Goal: Complete application form

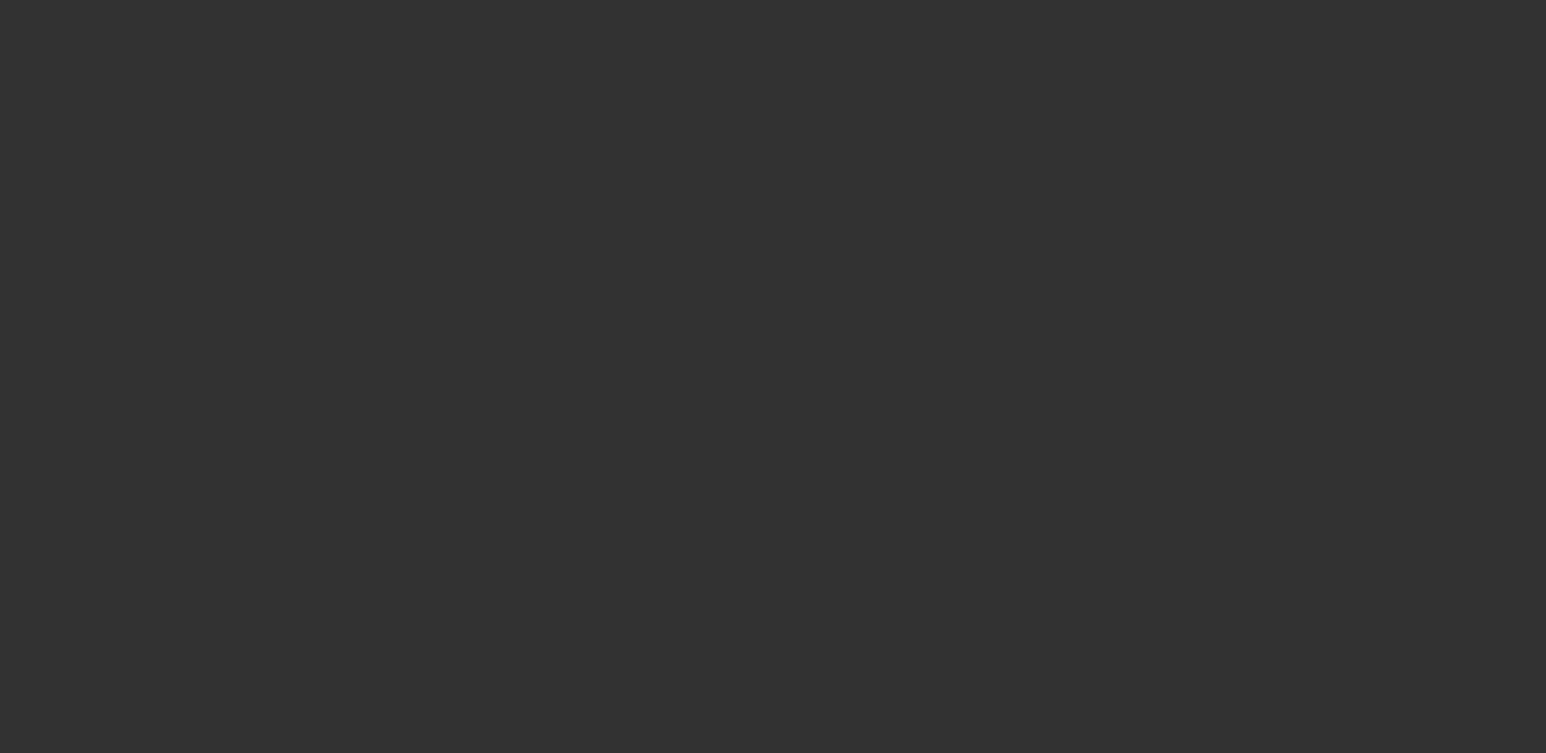
drag, startPoint x: 0, startPoint y: 0, endPoint x: 1145, endPoint y: 655, distance: 1318.9
click at [1145, 655] on div at bounding box center [773, 376] width 1546 height 753
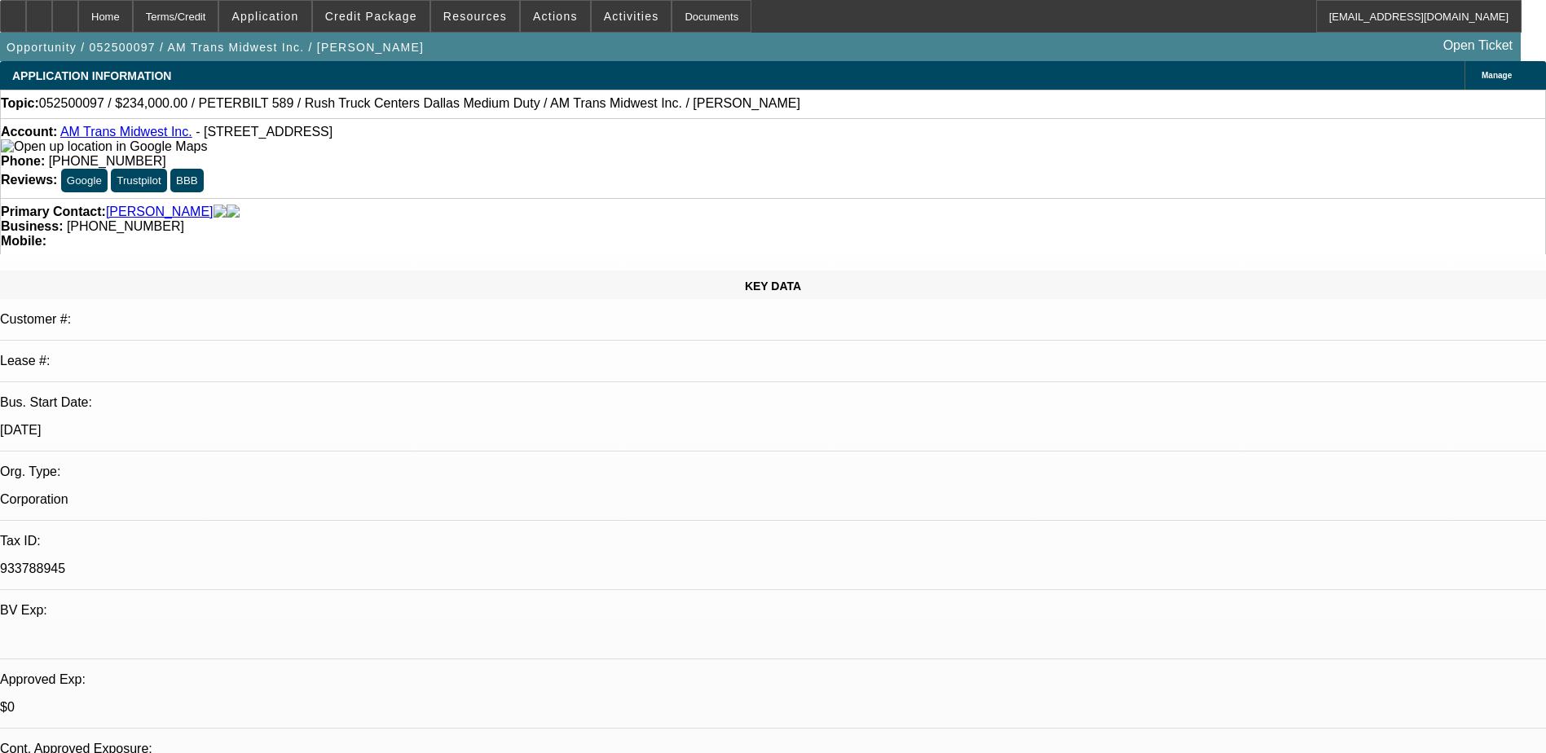
click at [828, 37] on div "Opportunity / 052500097 / AM Trans Midwest Inc. / Dedic, Donald Open Ticket" at bounding box center [760, 47] width 1520 height 29
select select "0"
select select "0.1"
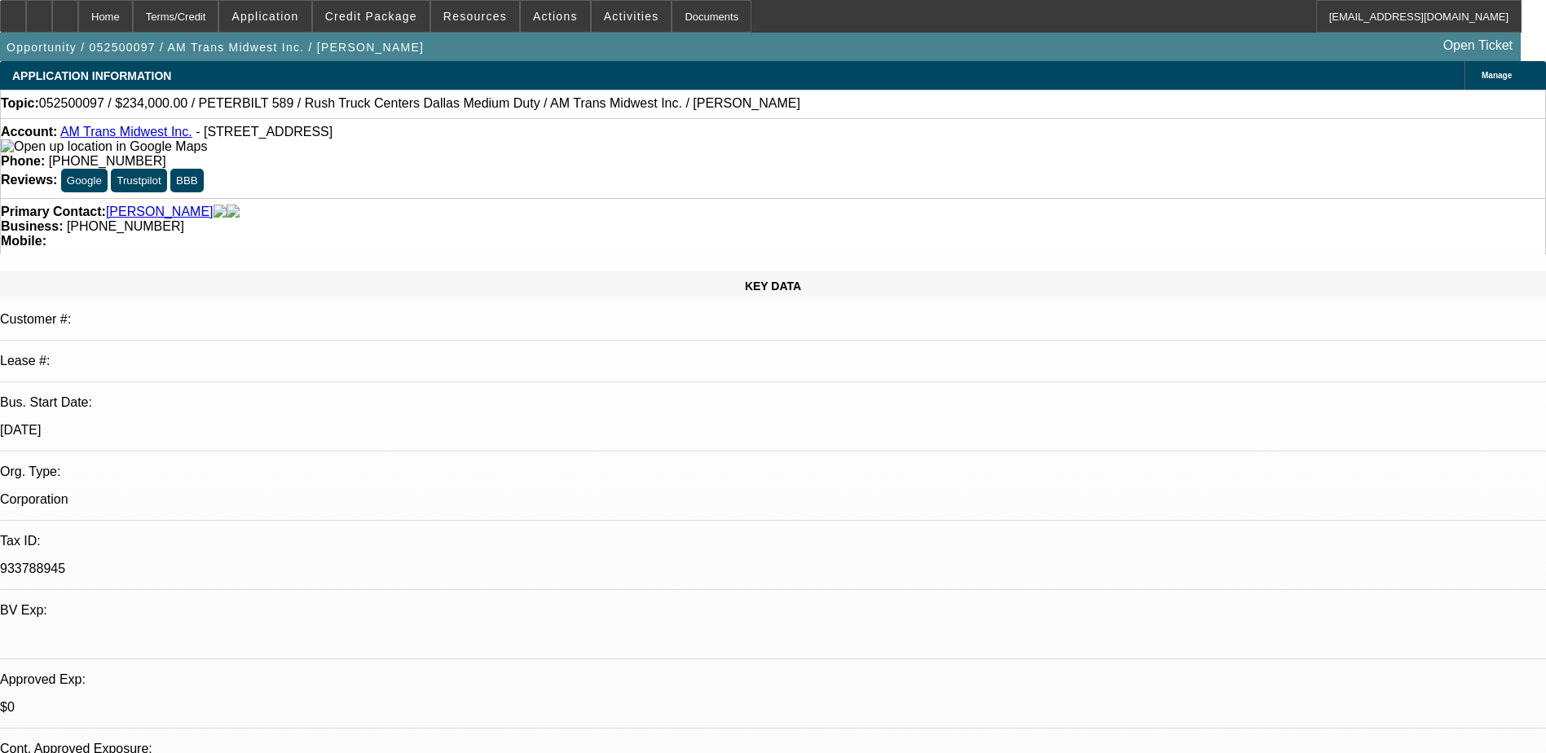
select select "2"
select select "0.1"
select select "1"
select select "6"
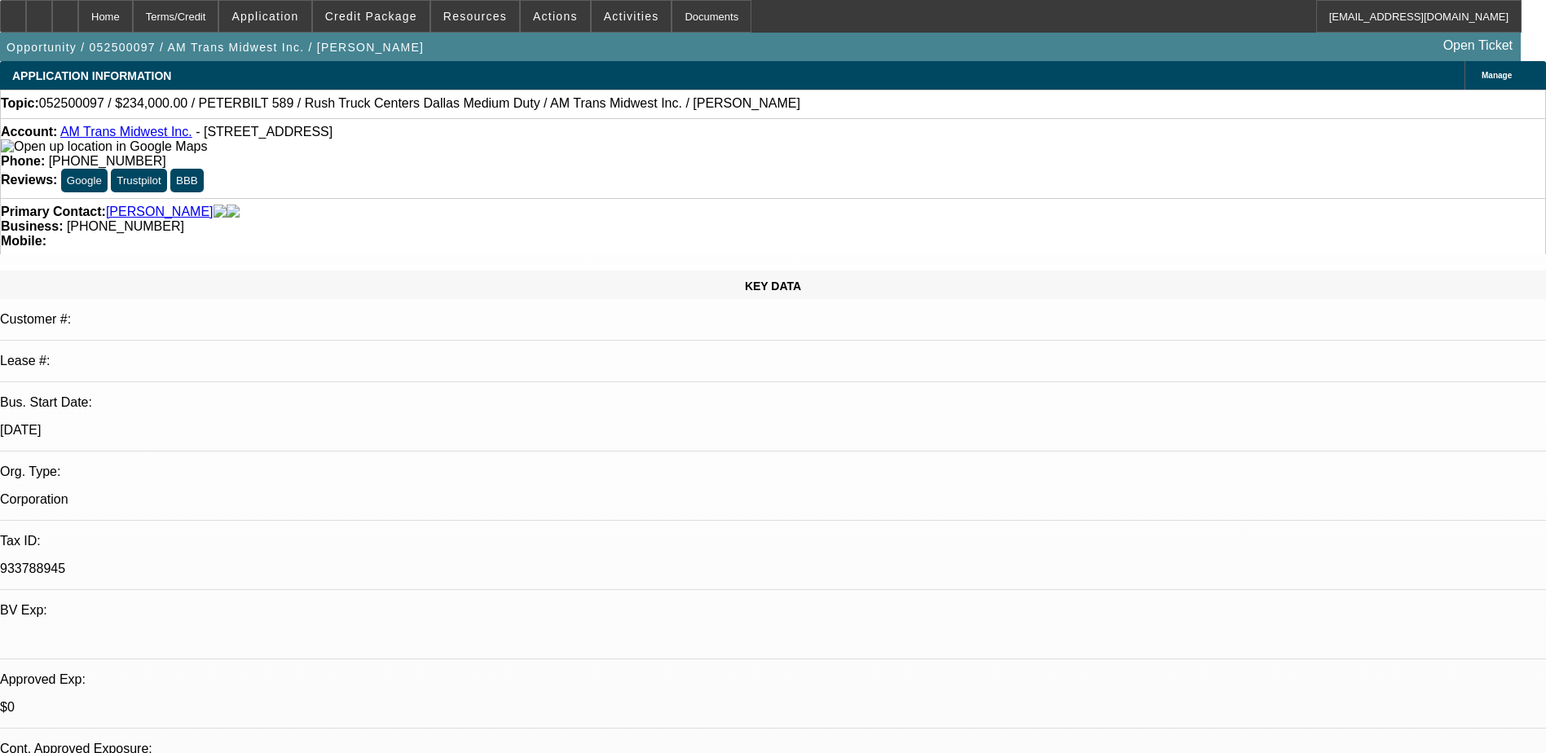
select select "1"
select select "2"
select select "4"
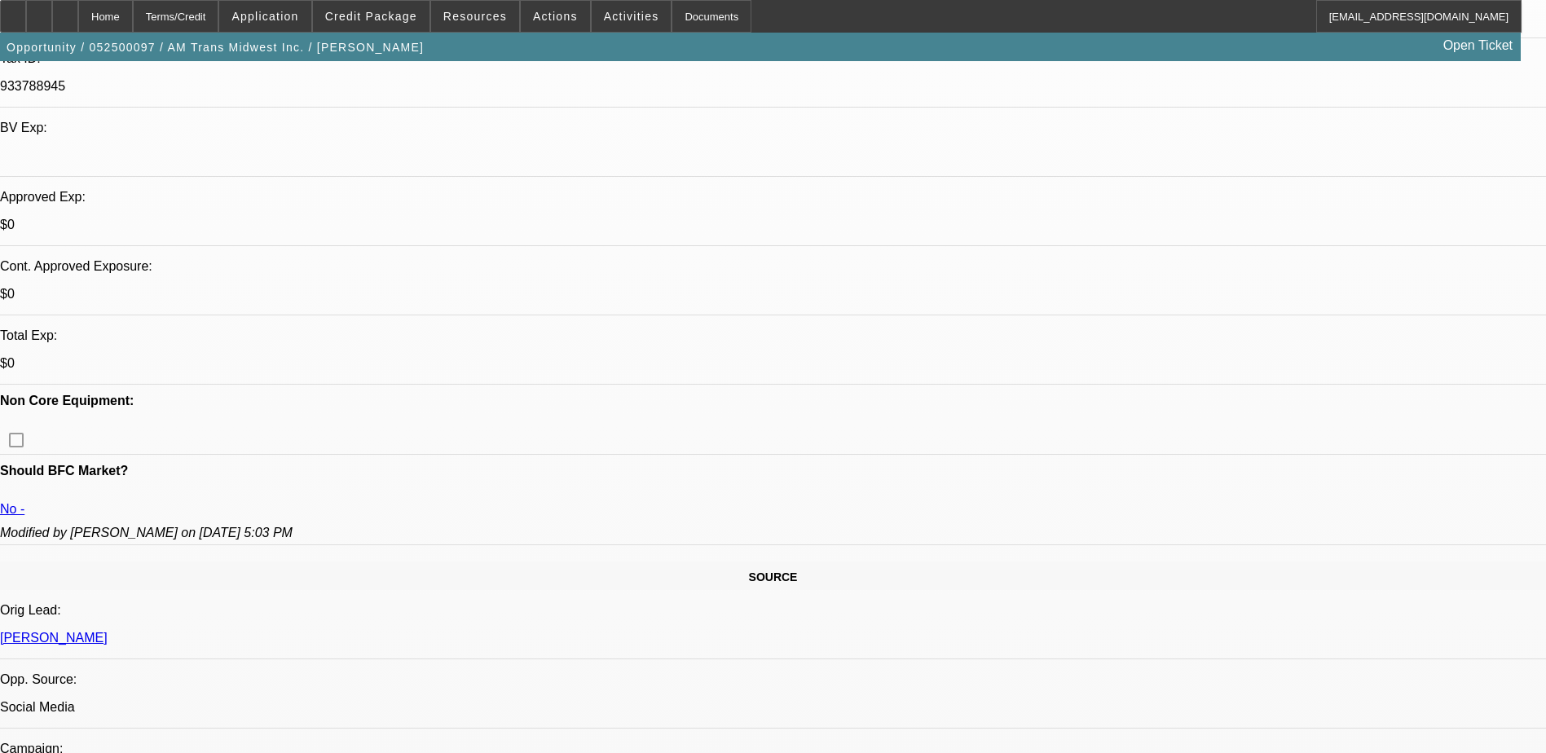
scroll to position [570, 0]
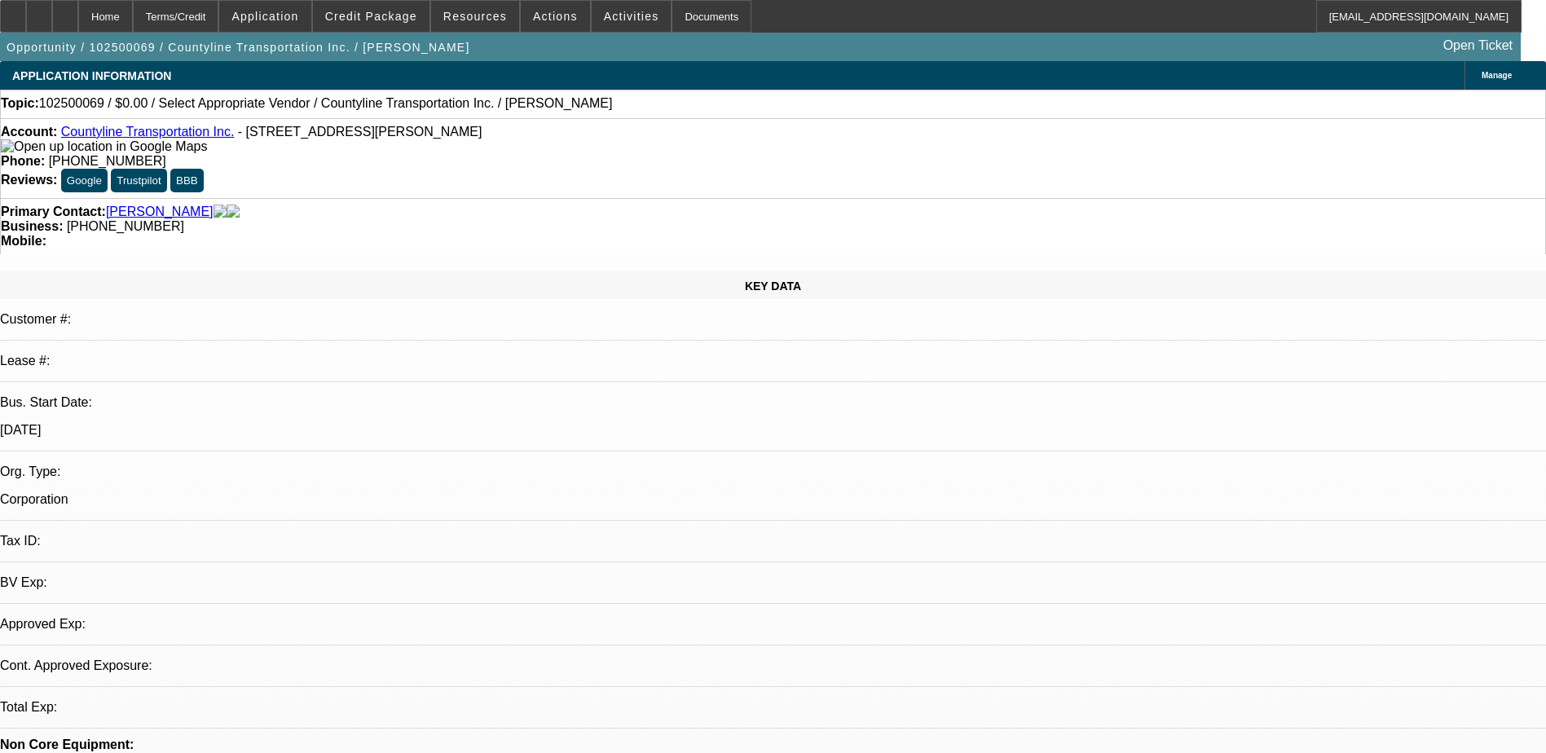
select select "0"
select select "2"
select select "0.1"
select select "1"
select select "2"
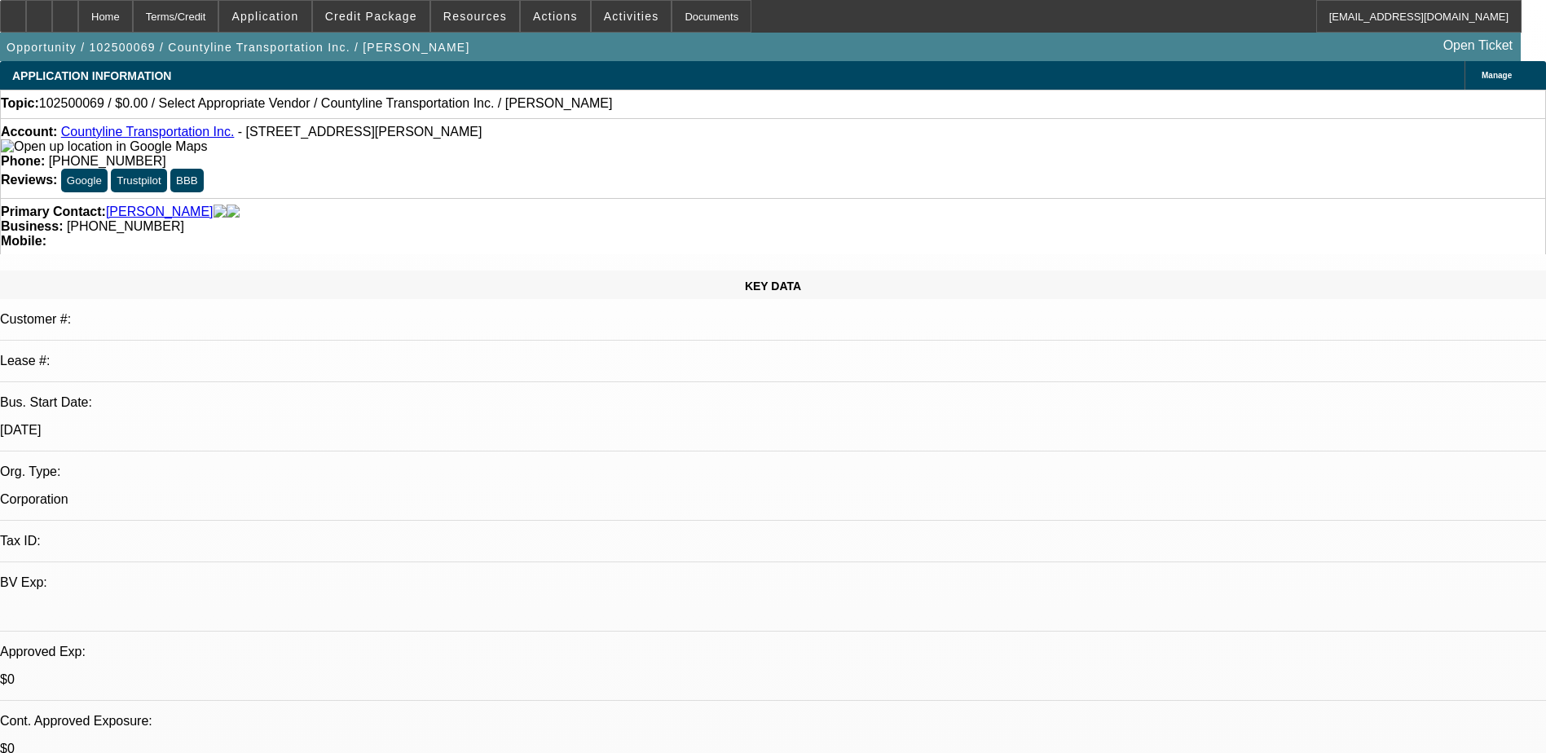
select select "4"
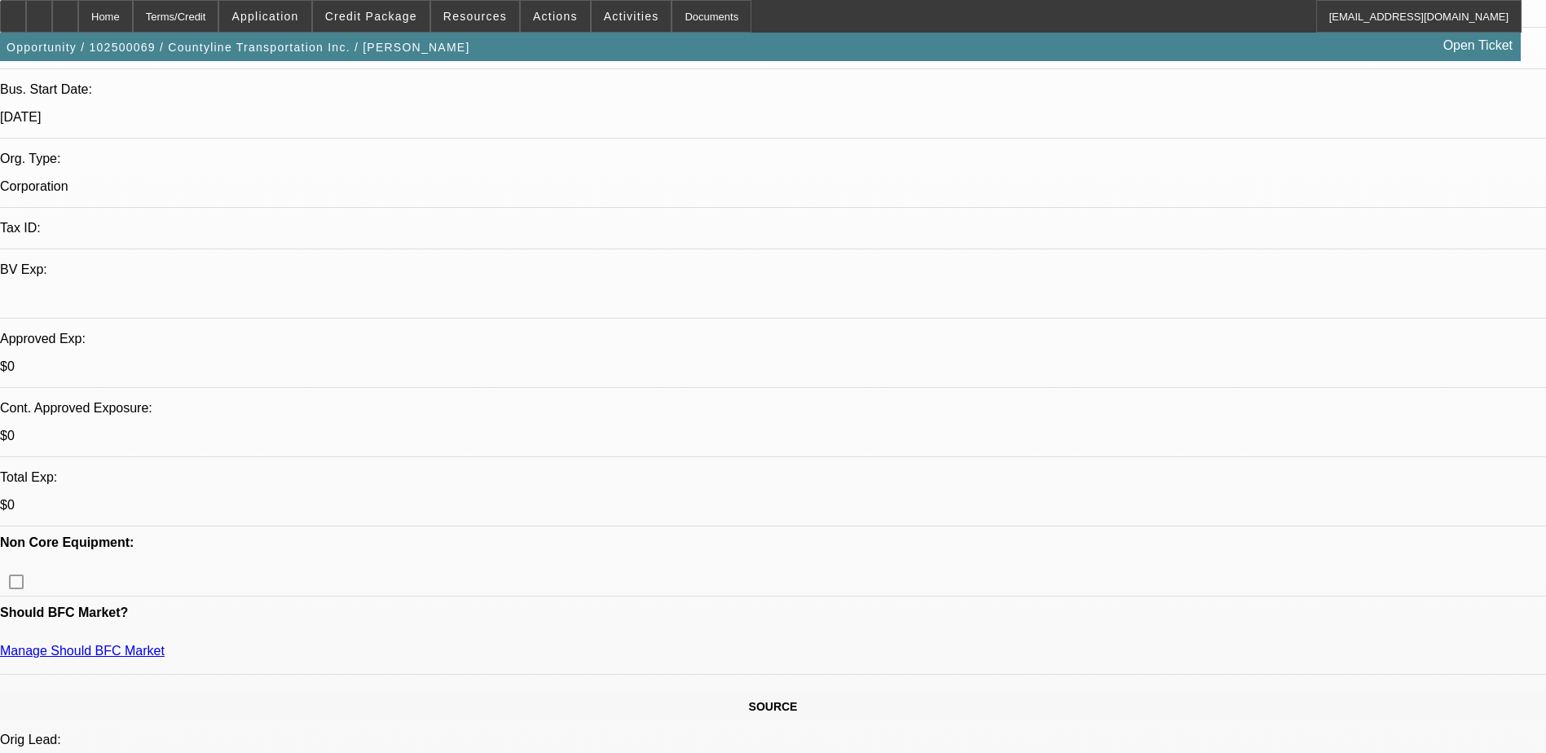
scroll to position [326, 0]
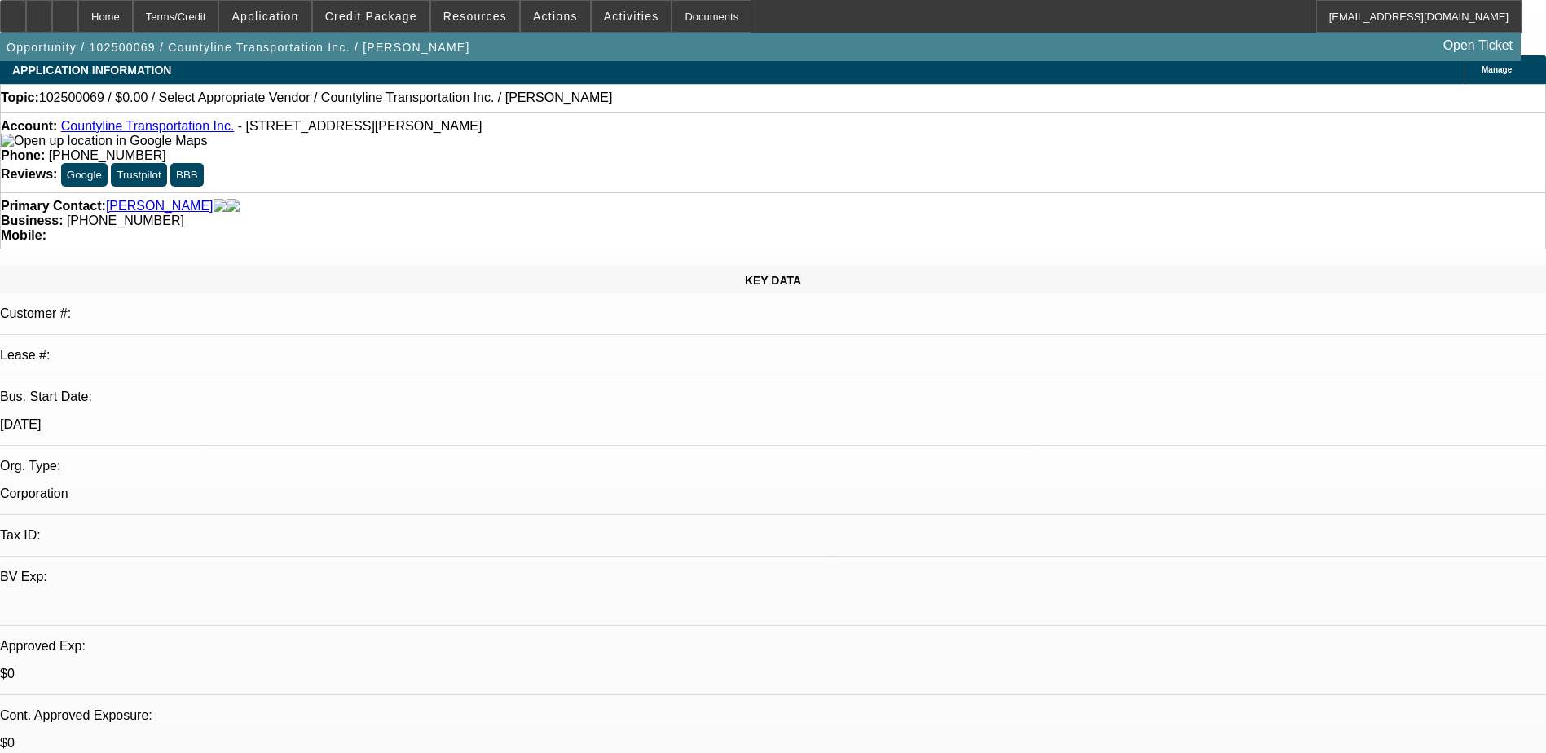
scroll to position [0, 0]
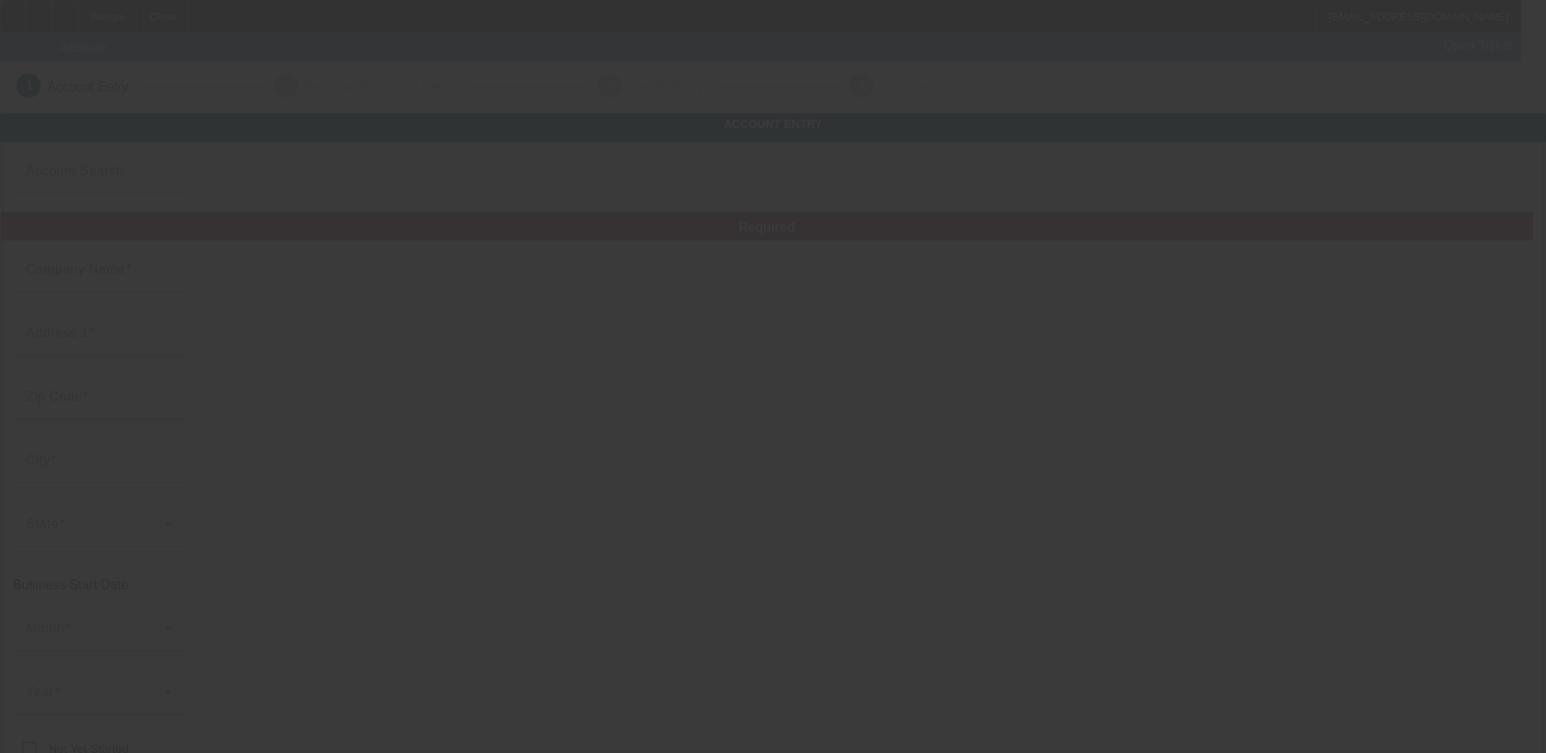
type input "10/2/2025"
type input "C & C Towing, LLC"
type input "701 N McKinley St"
type input "50138"
type input "Knoxville"
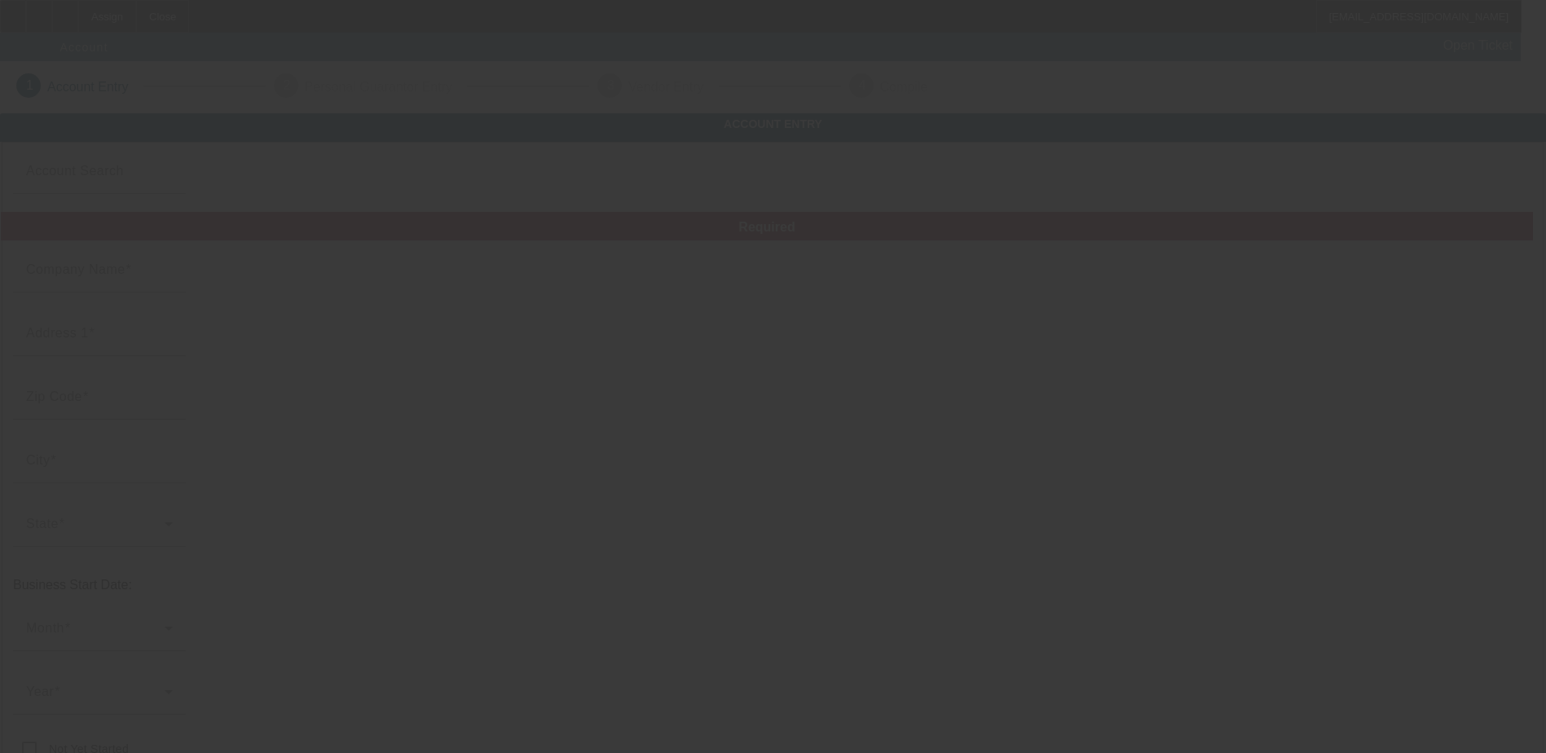
type input "[PHONE_NUMBER]"
type input "Mike's Towing and Recovery"
type input "cndctowingllc@gmail.com"
type input "[US_EMPLOYER_IDENTIFICATION_NUMBER]"
type input "https://M.MIKESTOWINGLLC.COM"
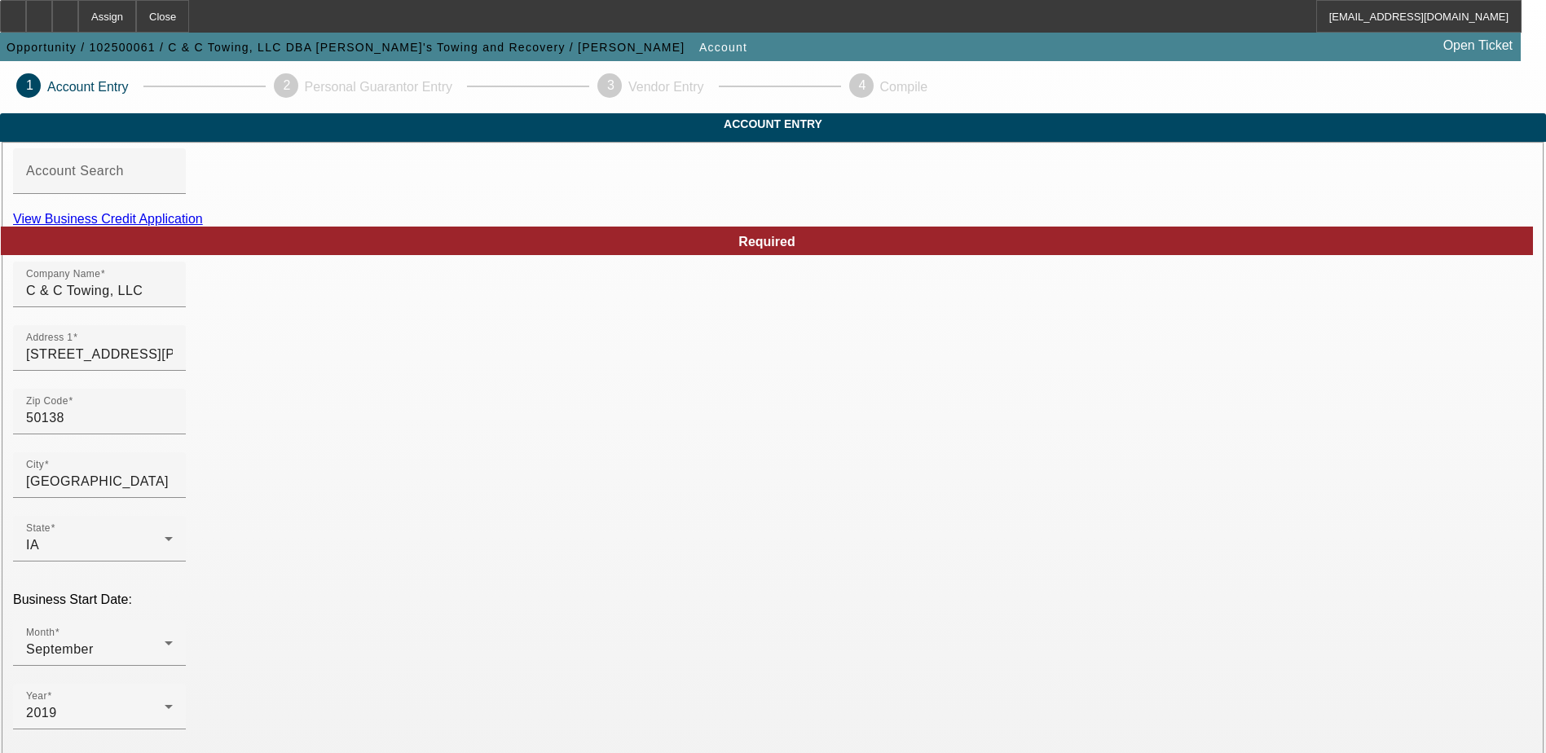
click at [203, 226] on link "View Business Credit Application" at bounding box center [108, 219] width 190 height 14
click at [124, 178] on mat-label "Account Search" at bounding box center [75, 171] width 98 height 14
click at [173, 187] on input "Account Search" at bounding box center [99, 178] width 147 height 20
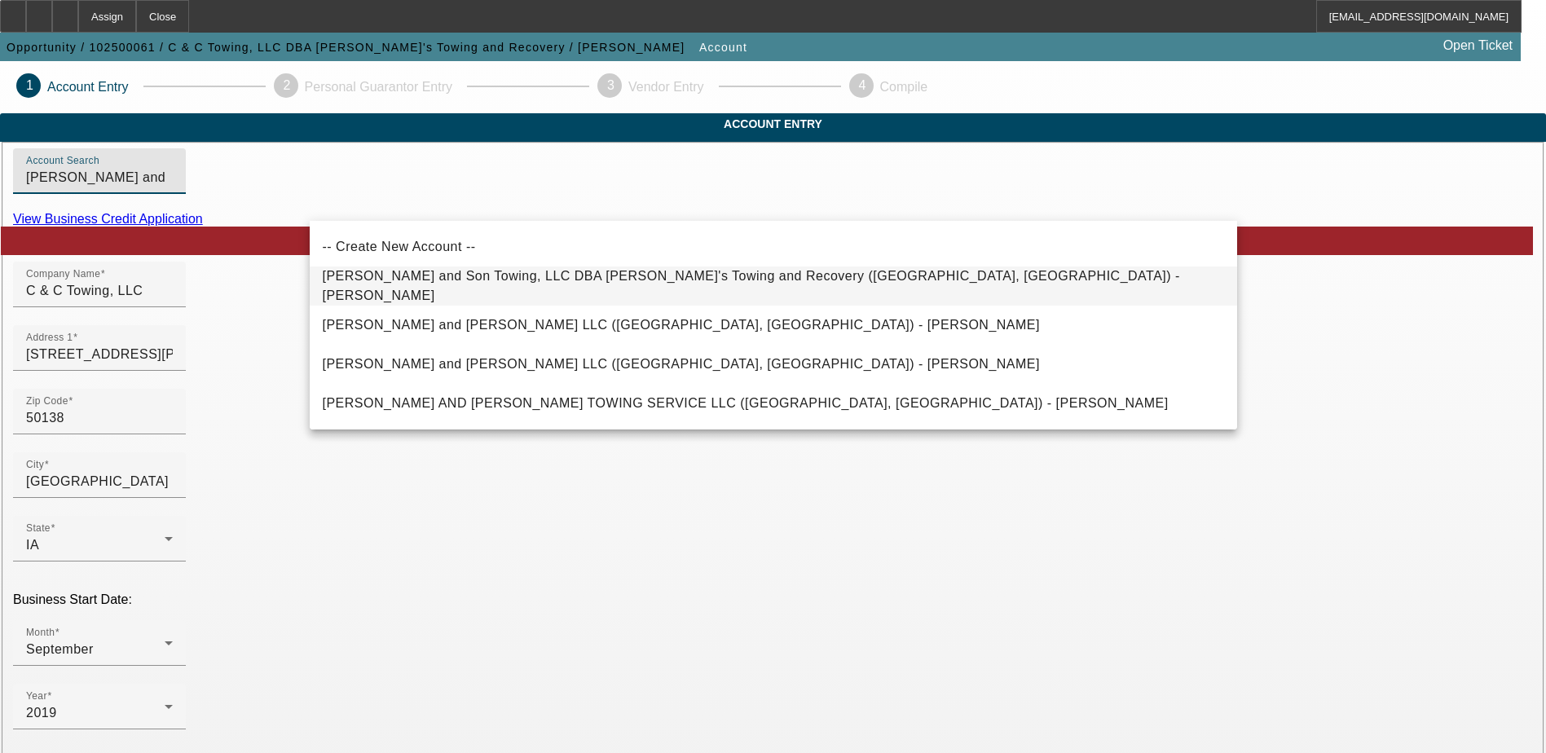
click at [520, 283] on span "Mike and Son Towing, LLC DBA Mike's Towing and Recovery (Knoxville, IA) - Brown…" at bounding box center [751, 285] width 857 height 33
type input "Mike and Son Towing, LLC DBA Mike's Towing and Recovery (Knoxville, IA) - Brown…"
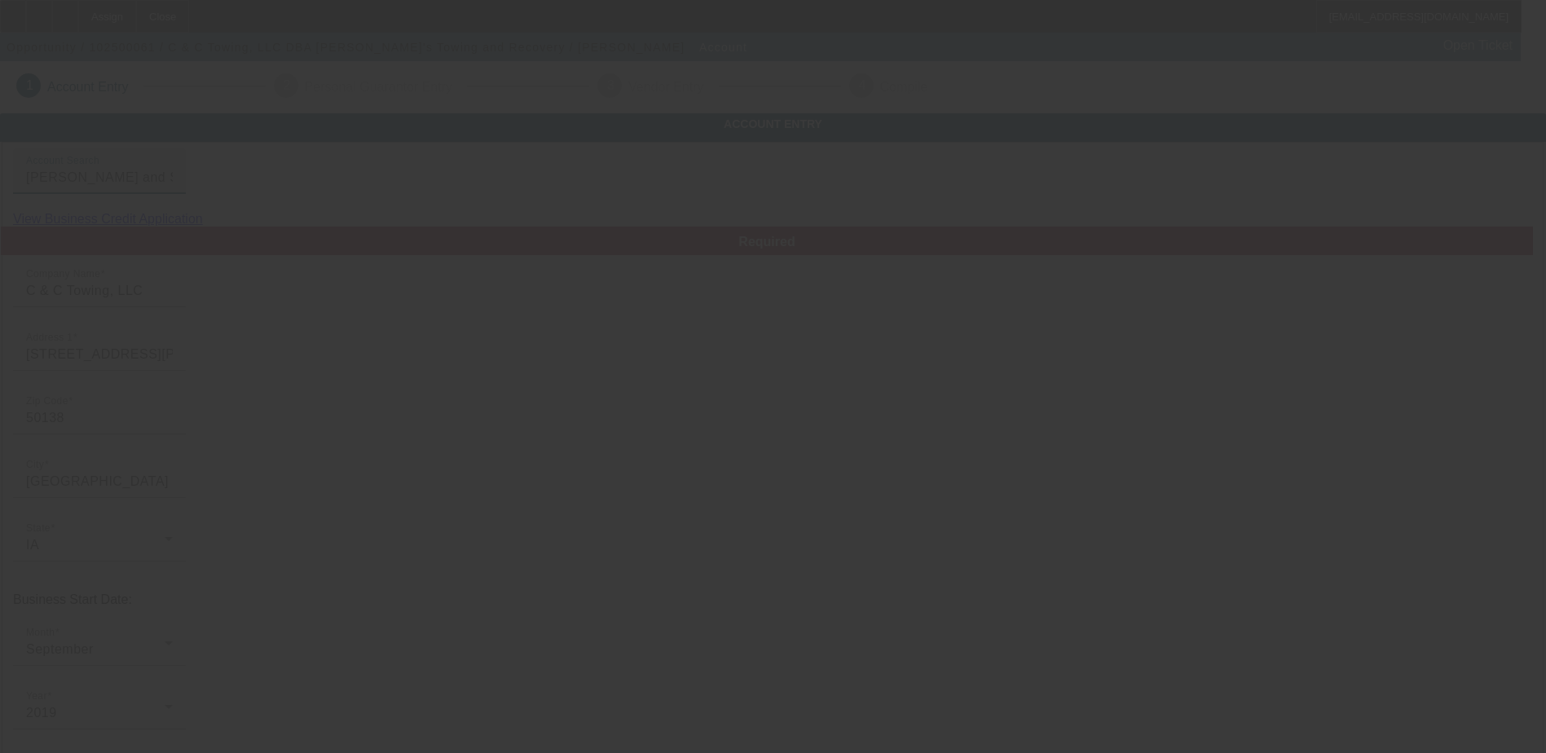
type input "[PERSON_NAME] and Son Towing, LLC"
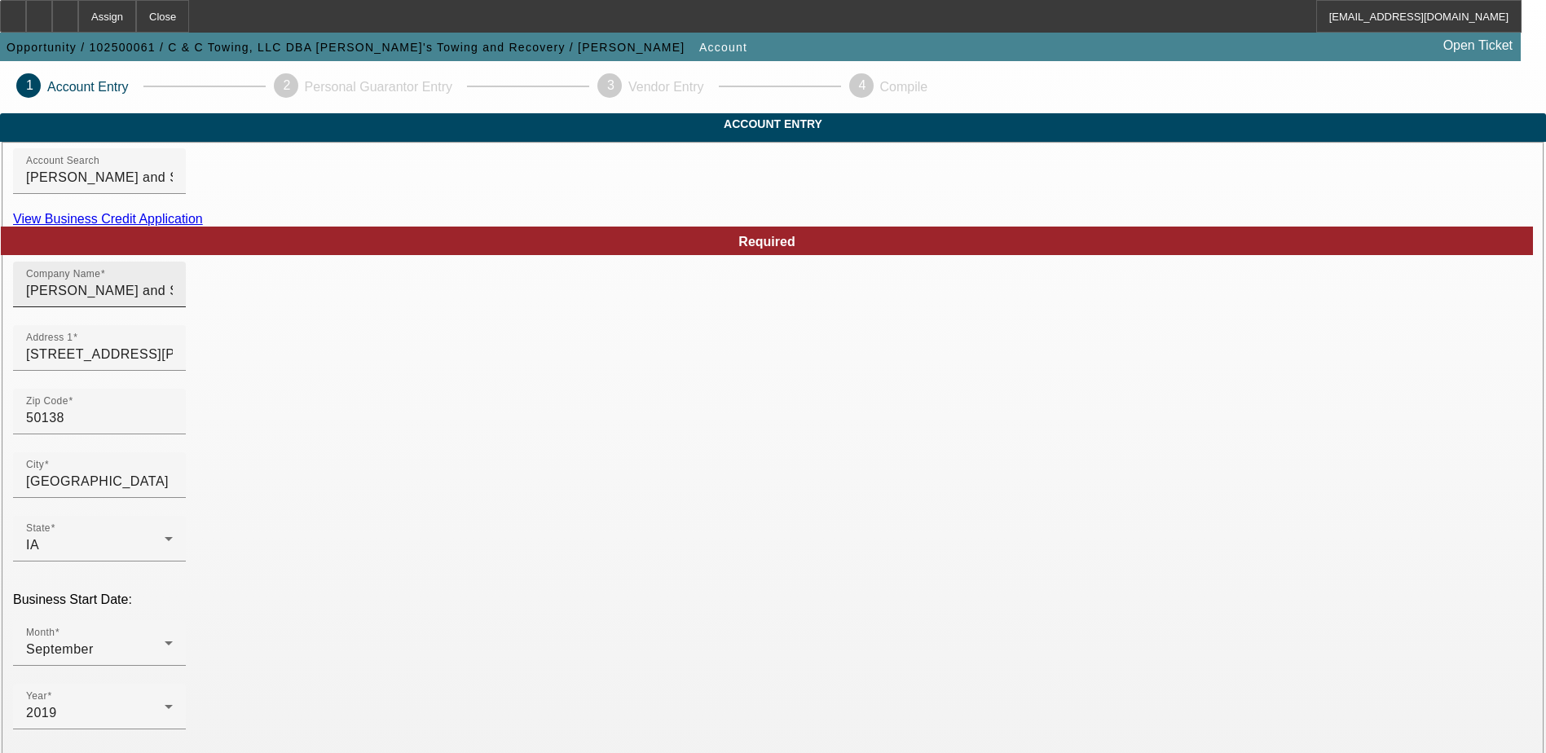
drag, startPoint x: 944, startPoint y: 311, endPoint x: 725, endPoint y: 310, distance: 219.2
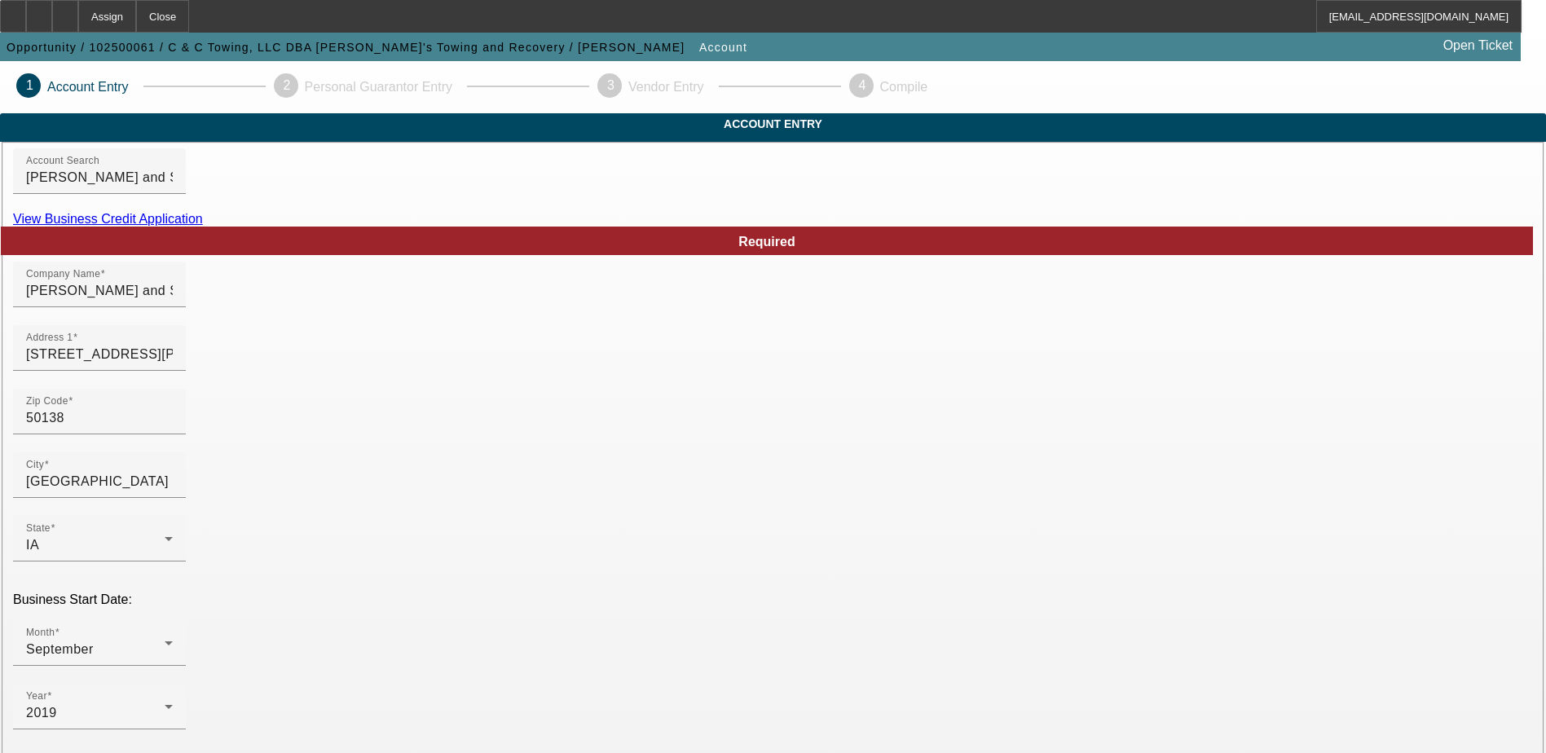
paste input "mikeandson"
type input "mikeandsontowingllc@gmail.com"
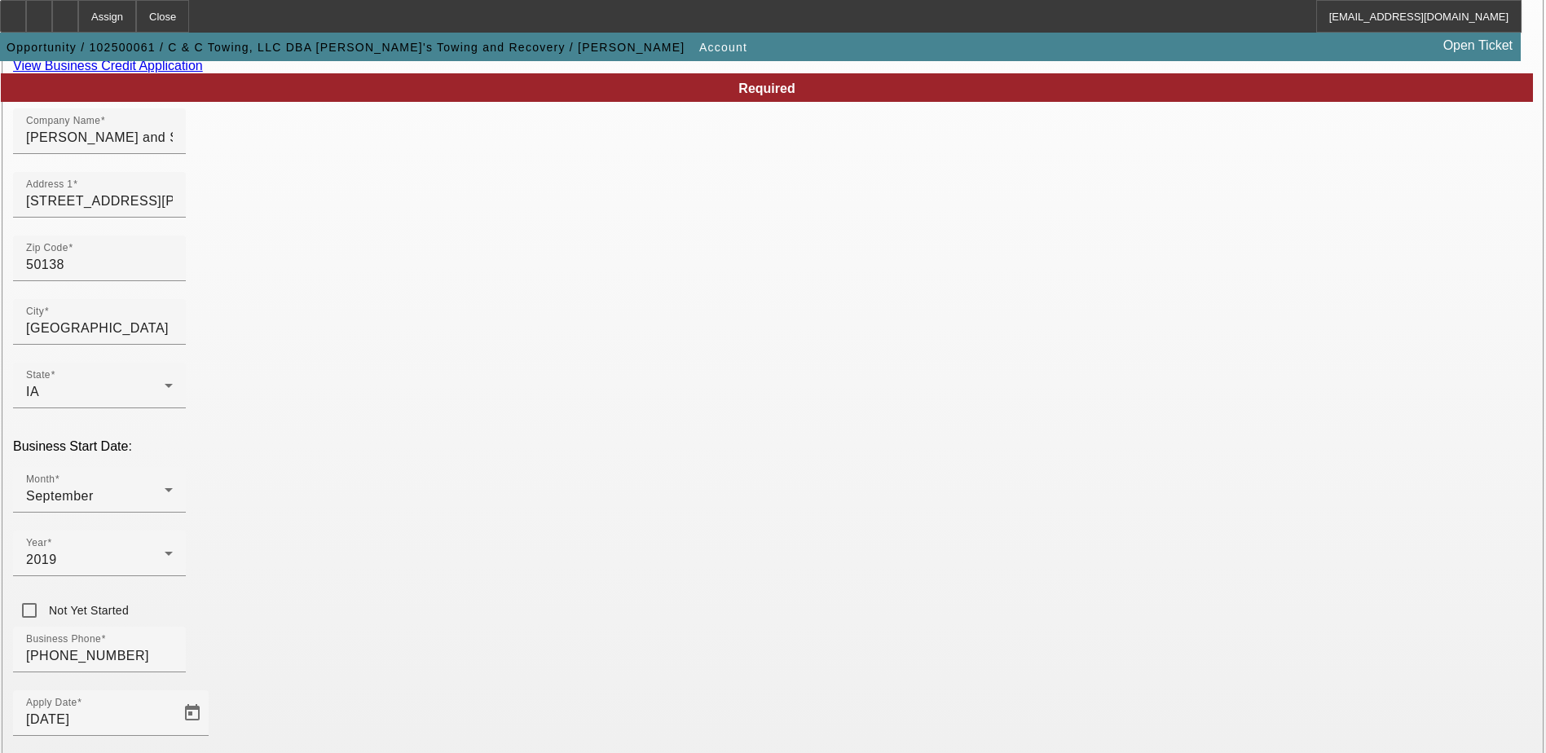
scroll to position [163, 0]
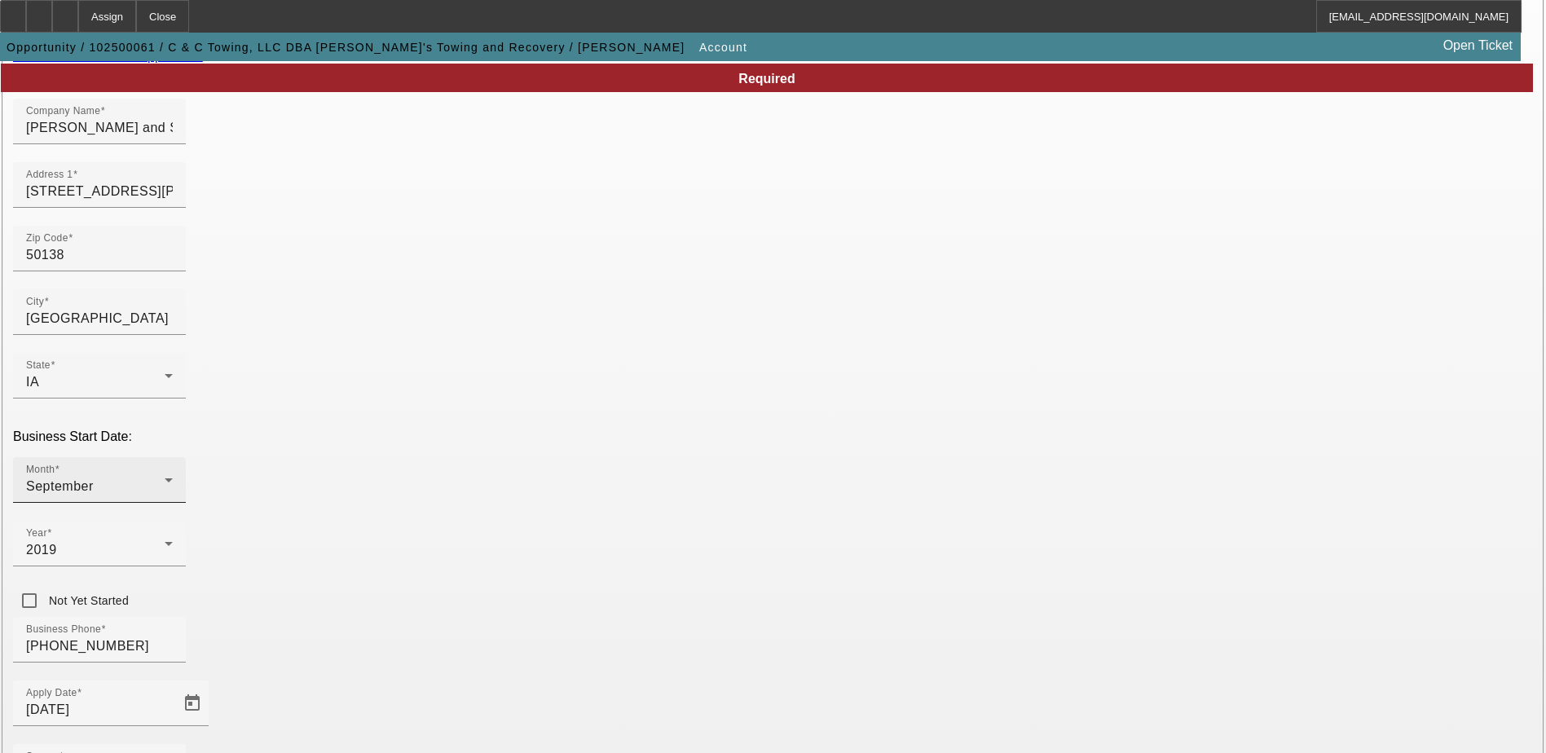
click at [165, 477] on div "September" at bounding box center [95, 487] width 139 height 20
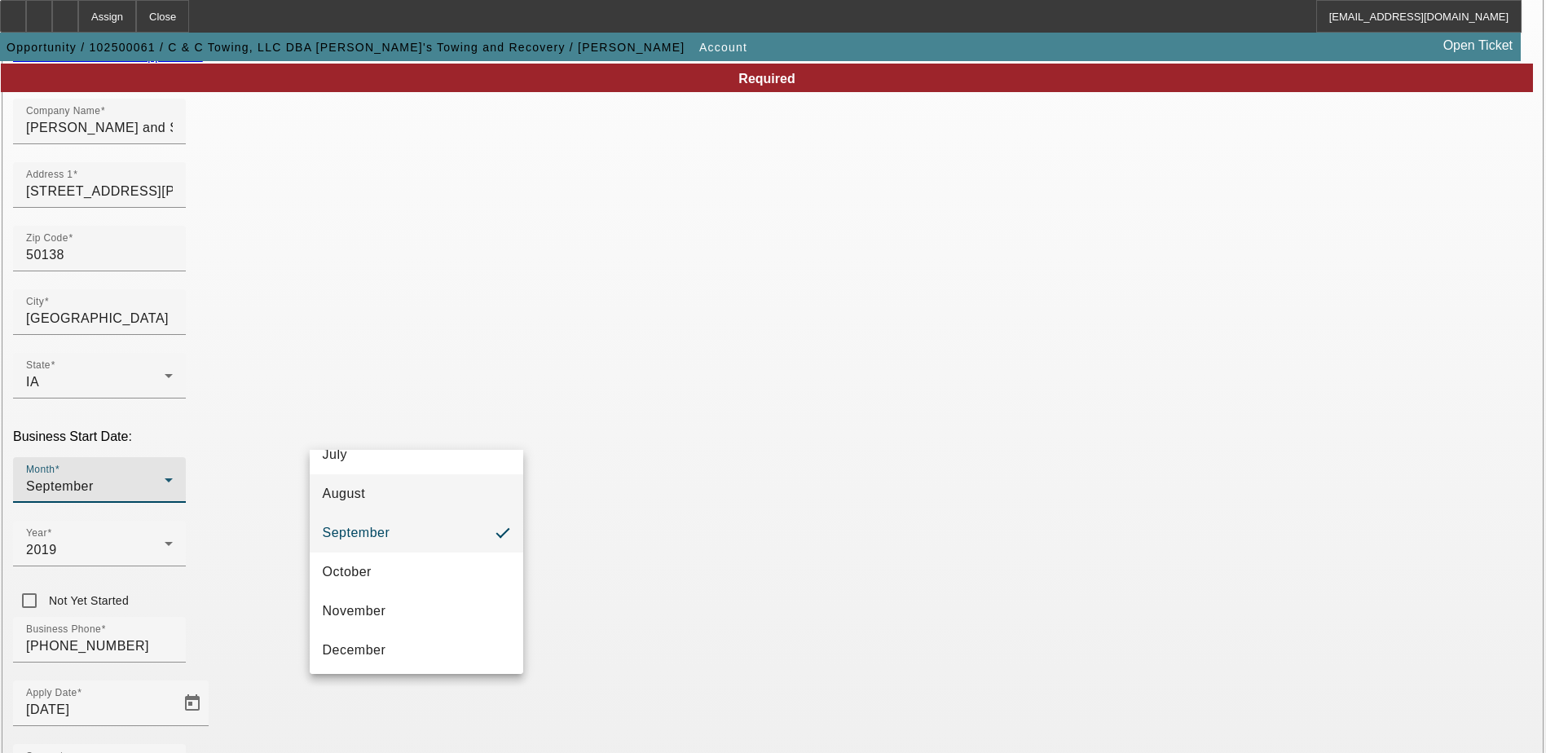
scroll to position [297, 0]
click at [385, 608] on span "November" at bounding box center [355, 609] width 64 height 20
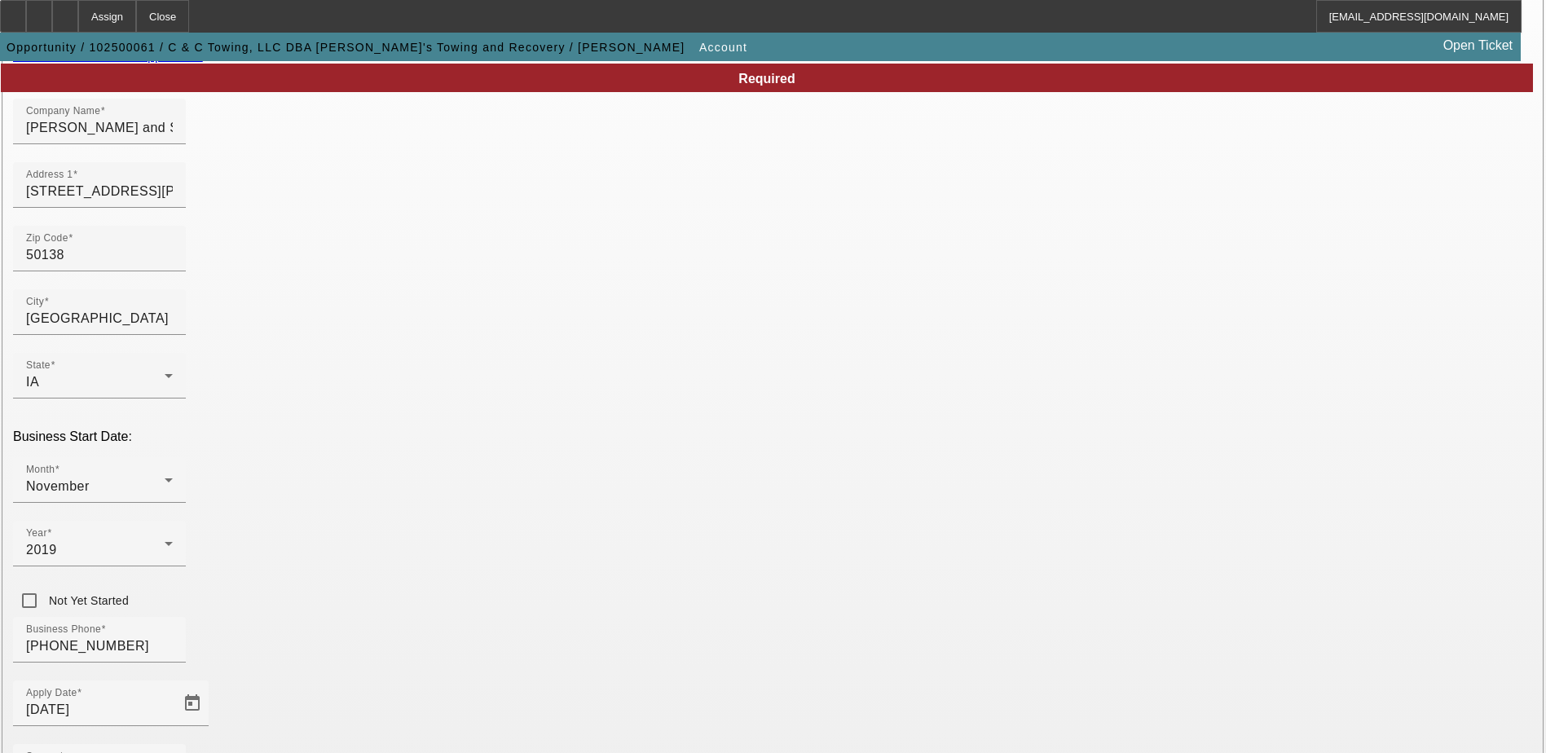
click at [597, 617] on div "Business Phone (641) 828-6828" at bounding box center [772, 649] width 1519 height 64
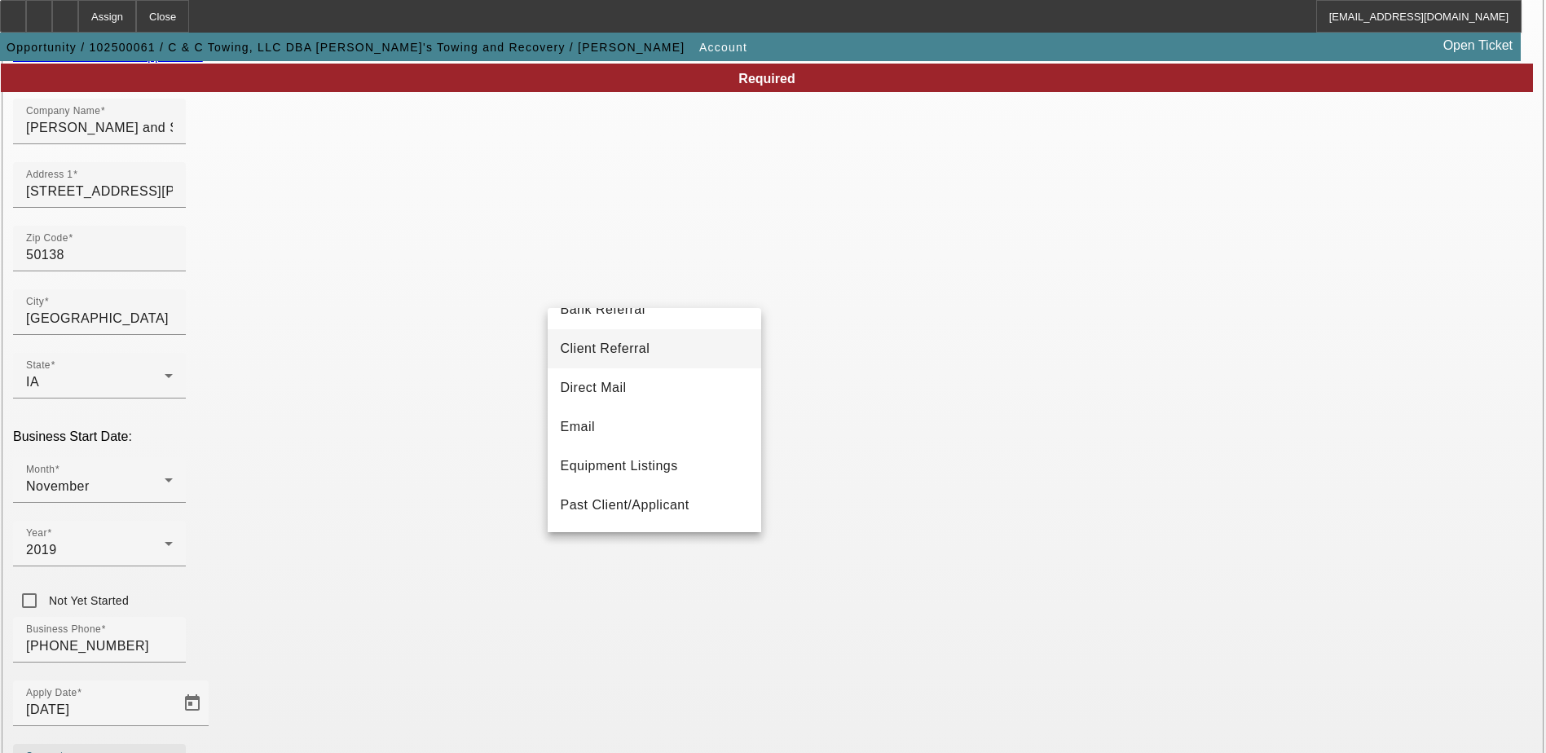
scroll to position [163, 0]
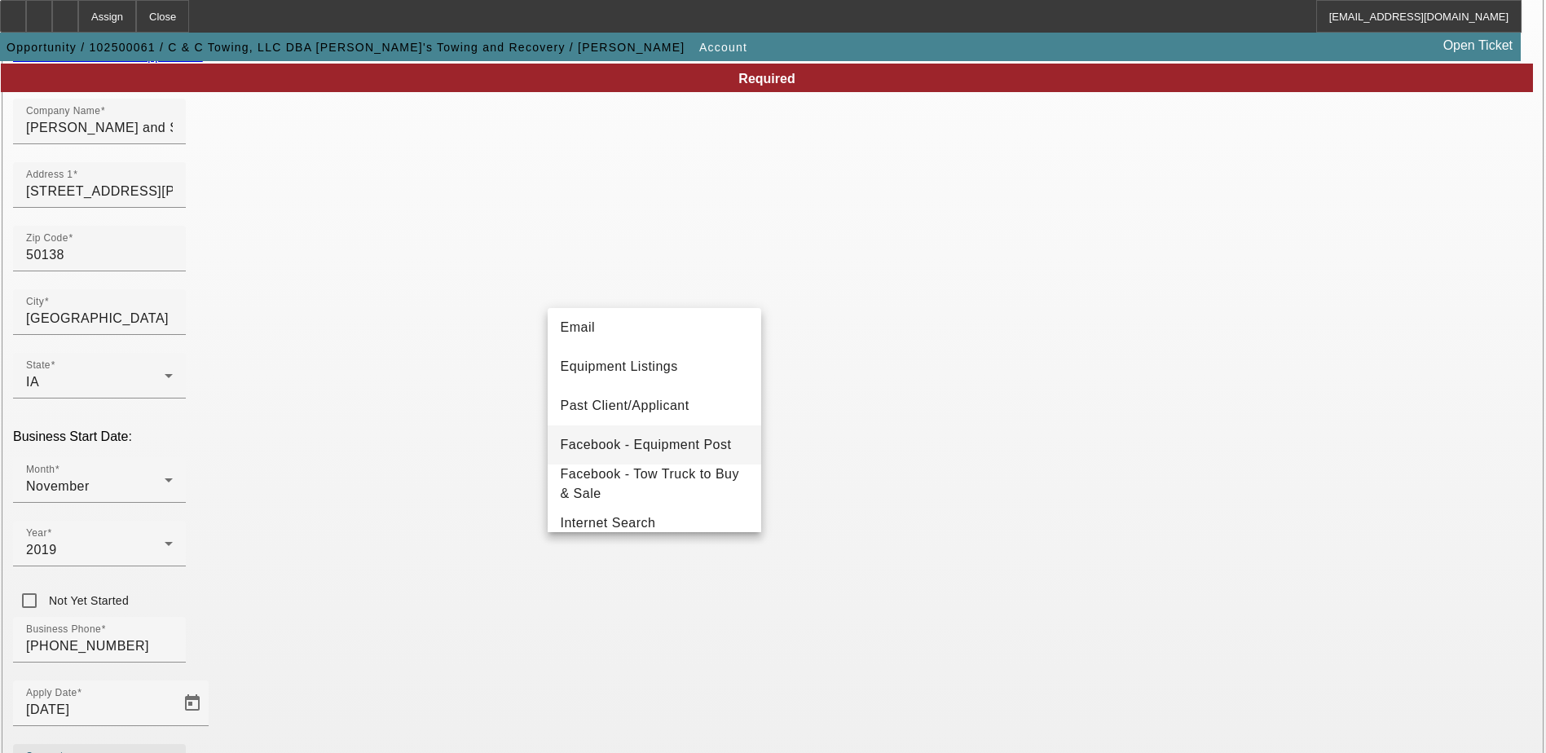
click at [659, 450] on span "Facebook - Equipment Post" at bounding box center [646, 445] width 171 height 20
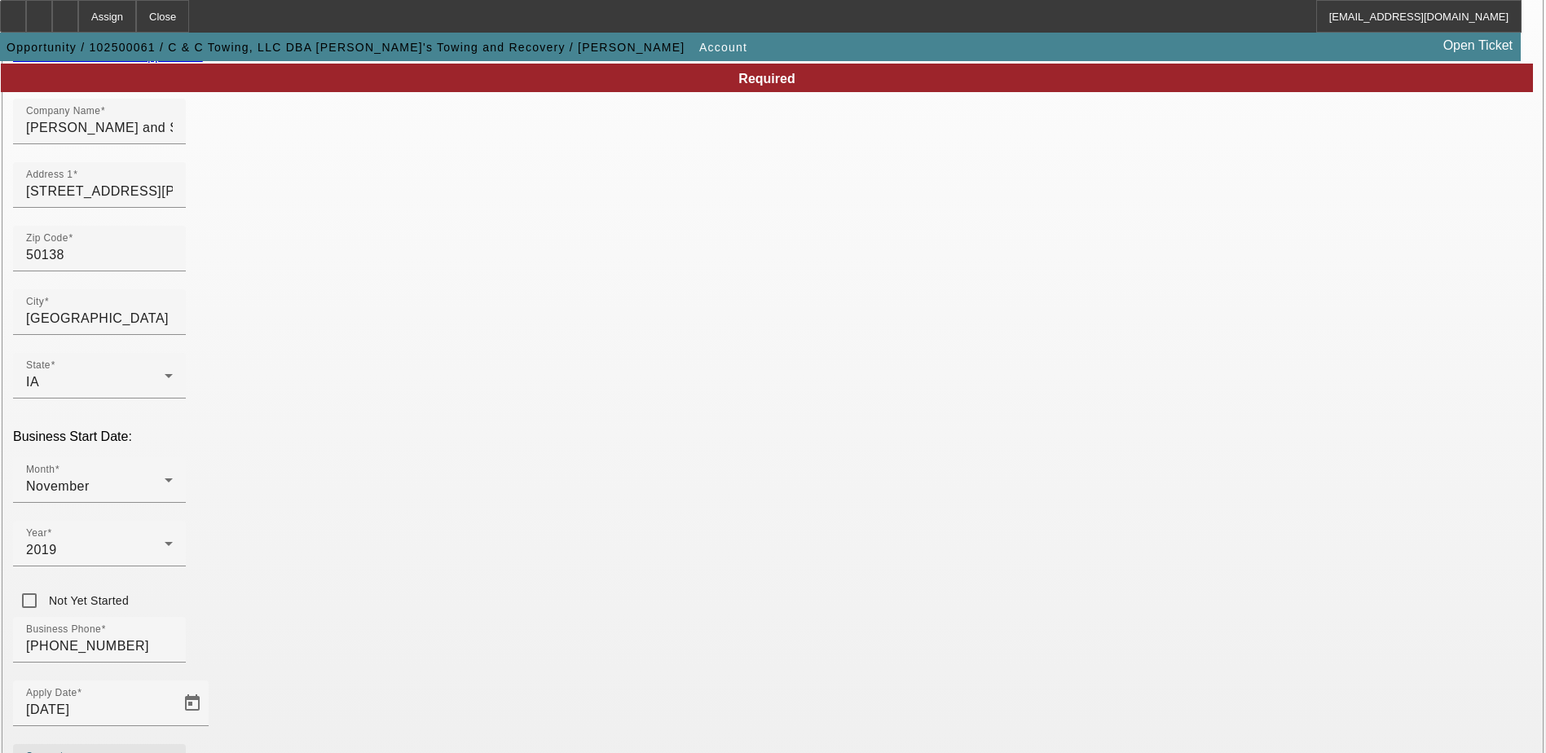
click at [666, 617] on div "Business Phone (641) 828-6828" at bounding box center [772, 649] width 1519 height 64
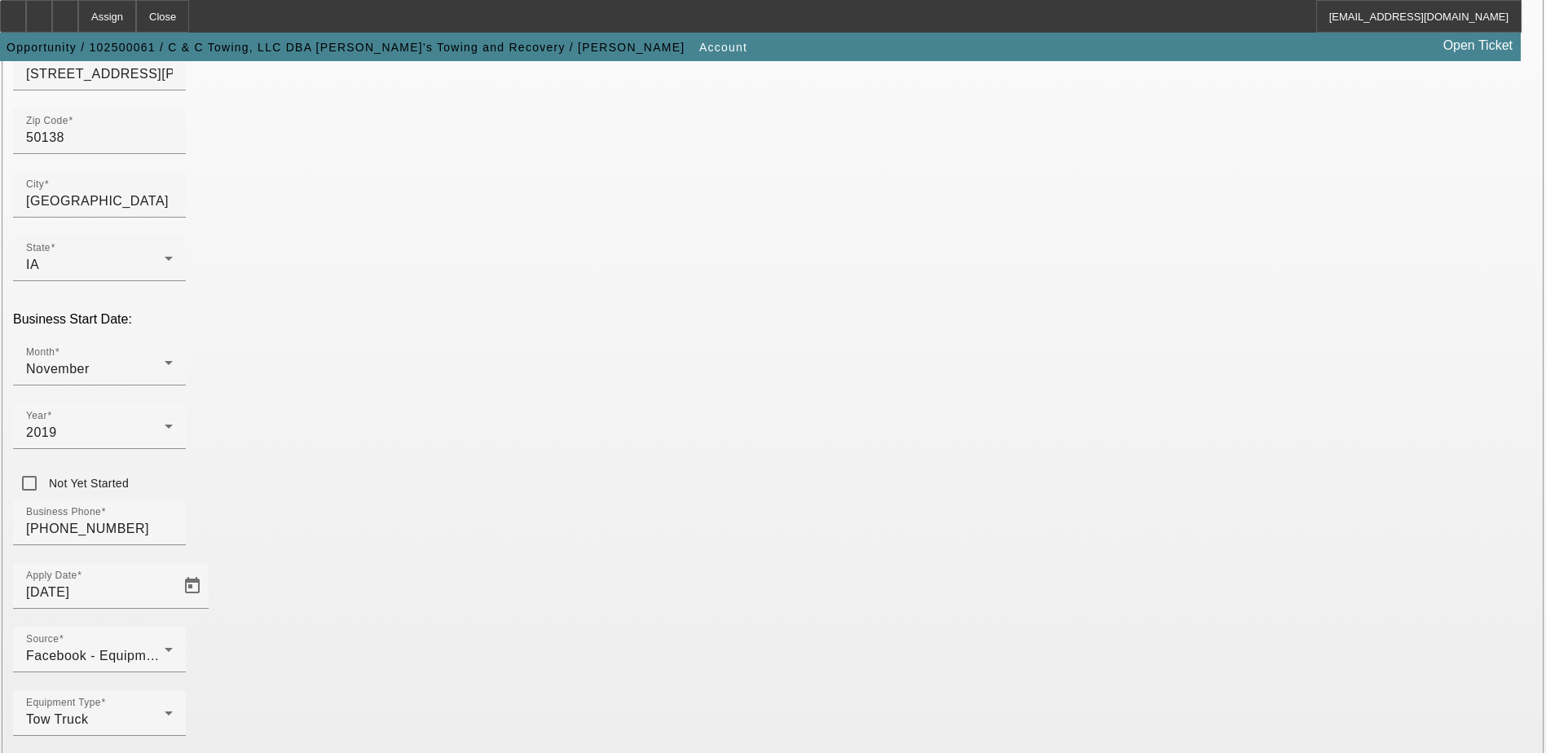
scroll to position [290, 0]
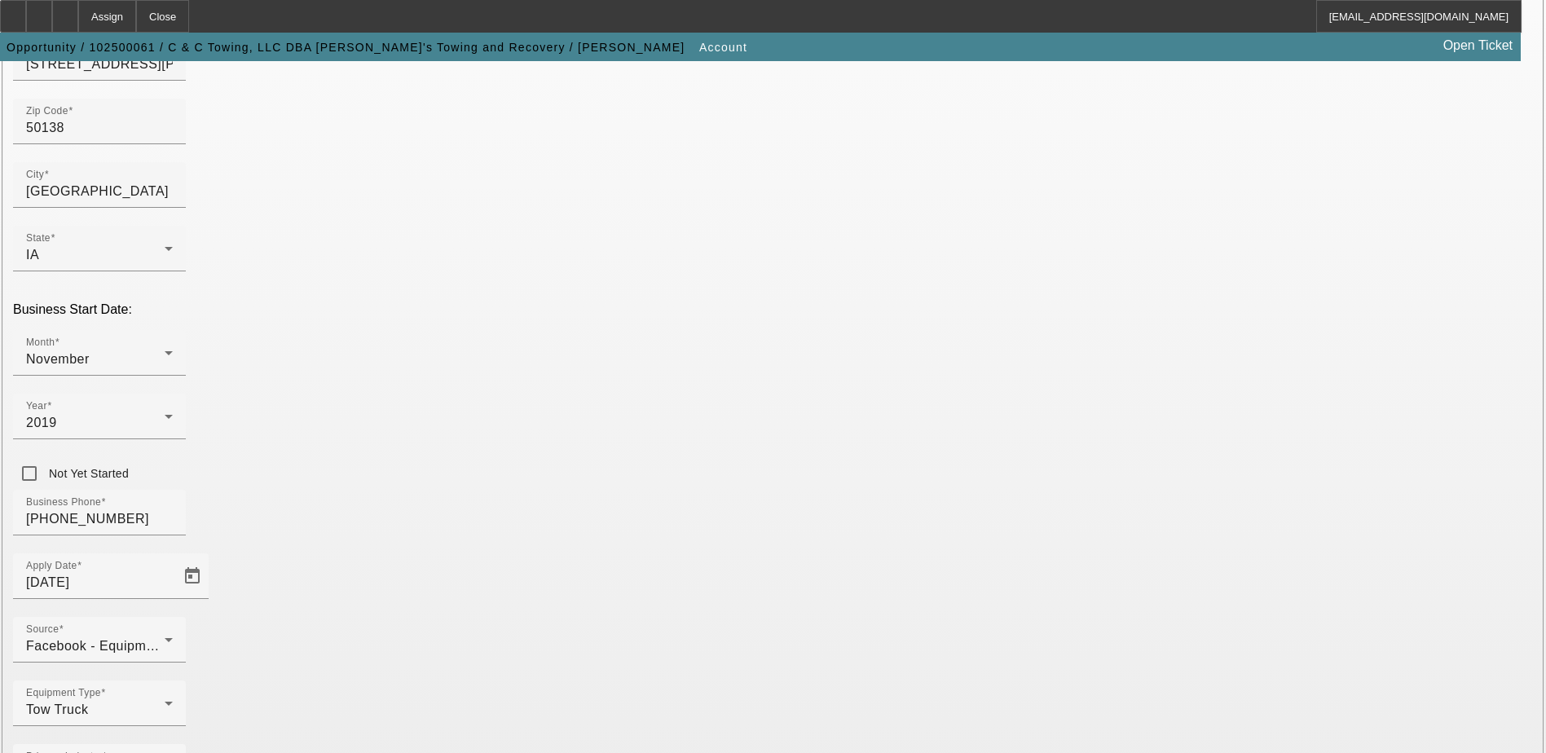
drag, startPoint x: 996, startPoint y: 563, endPoint x: 672, endPoint y: 540, distance: 324.3
click at [679, 680] on div "Equipment Type Tow Truck" at bounding box center [772, 712] width 1519 height 64
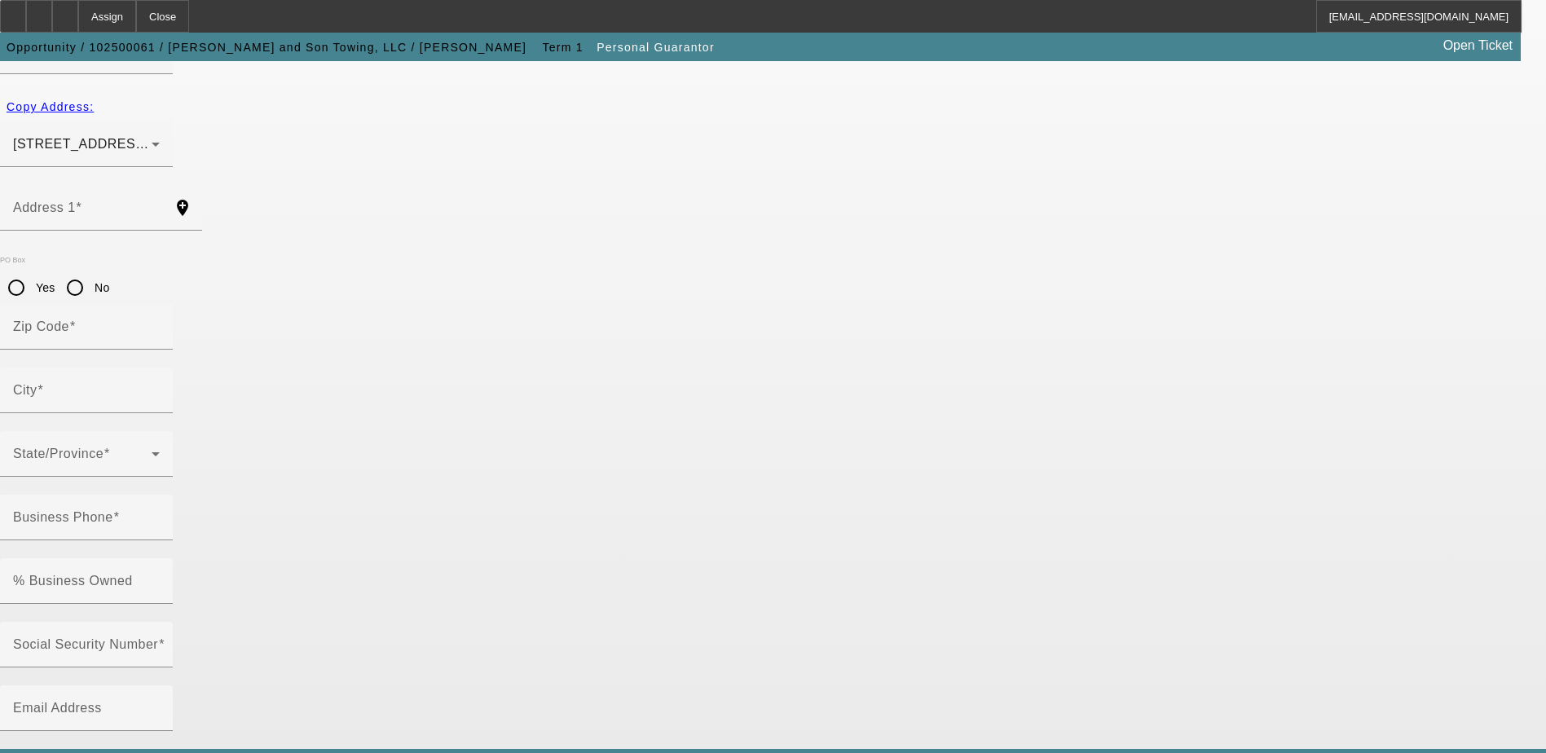
type input "Cameron"
type input "Brown"
type input "701 n McKinley st Knoxville ia"
radio input "true"
type input "50138"
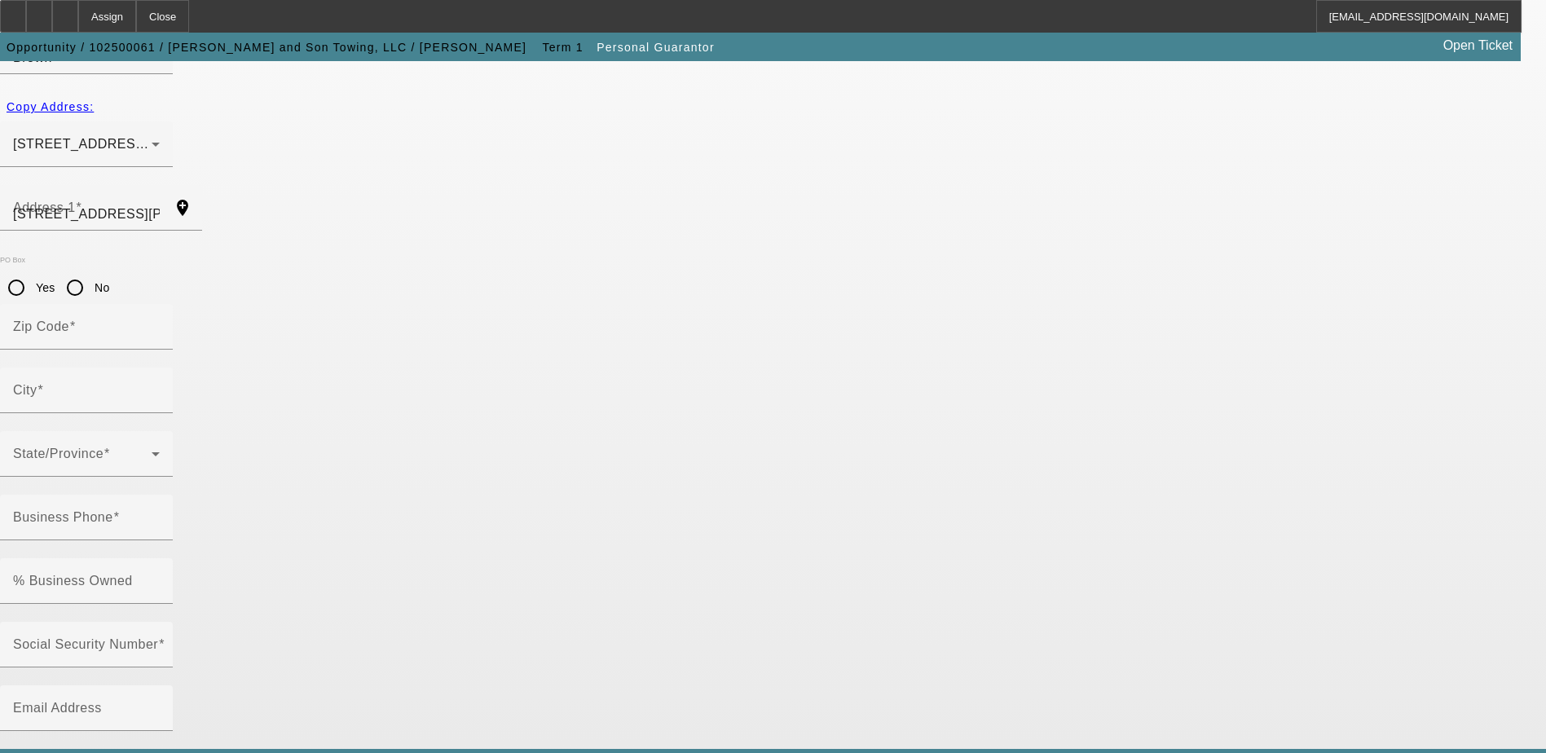
type input "Knoxville"
type input "342-94-6288"
type input "mikeandsontowingllc@gmail.com"
type input "[PHONE_NUMBER]"
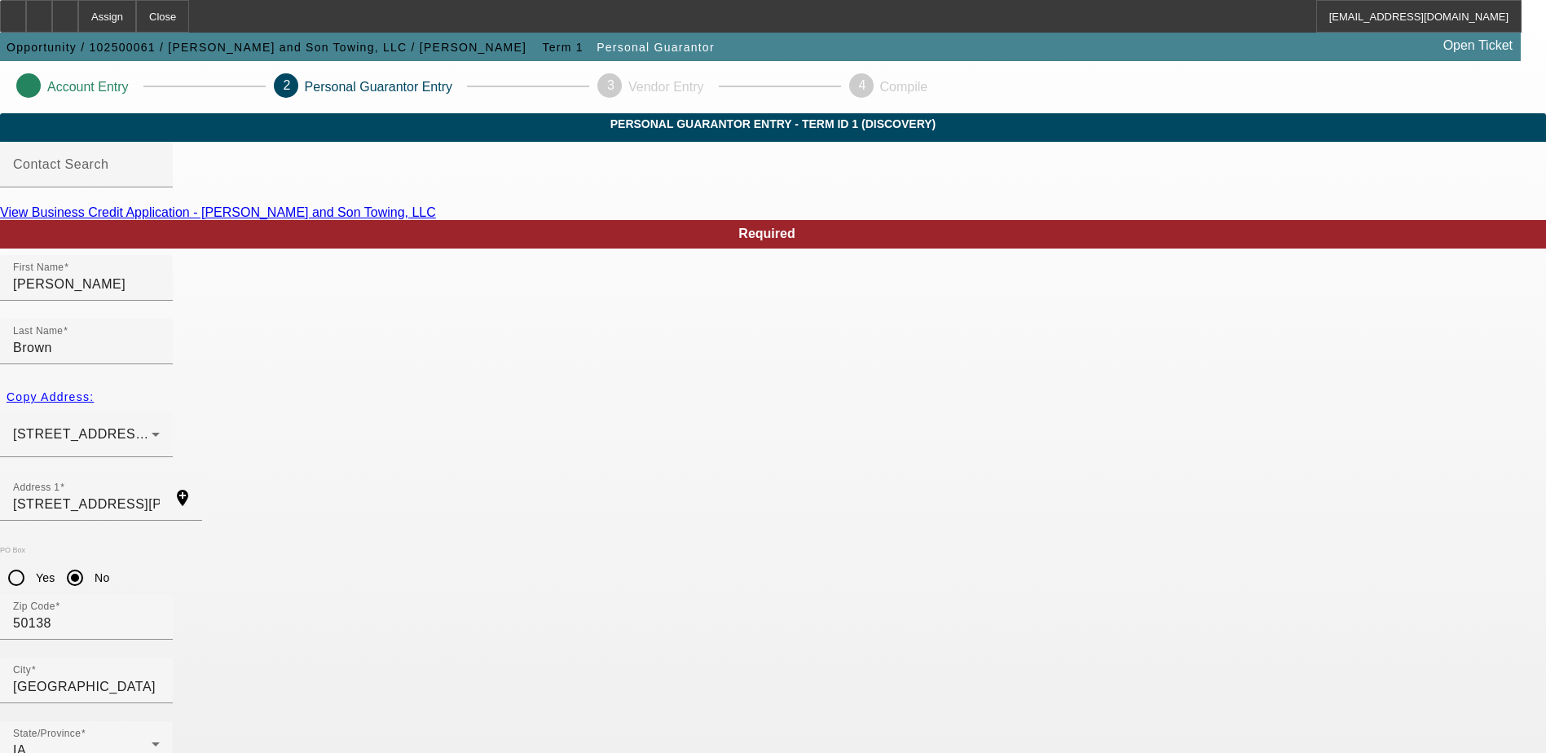
scroll to position [44, 0]
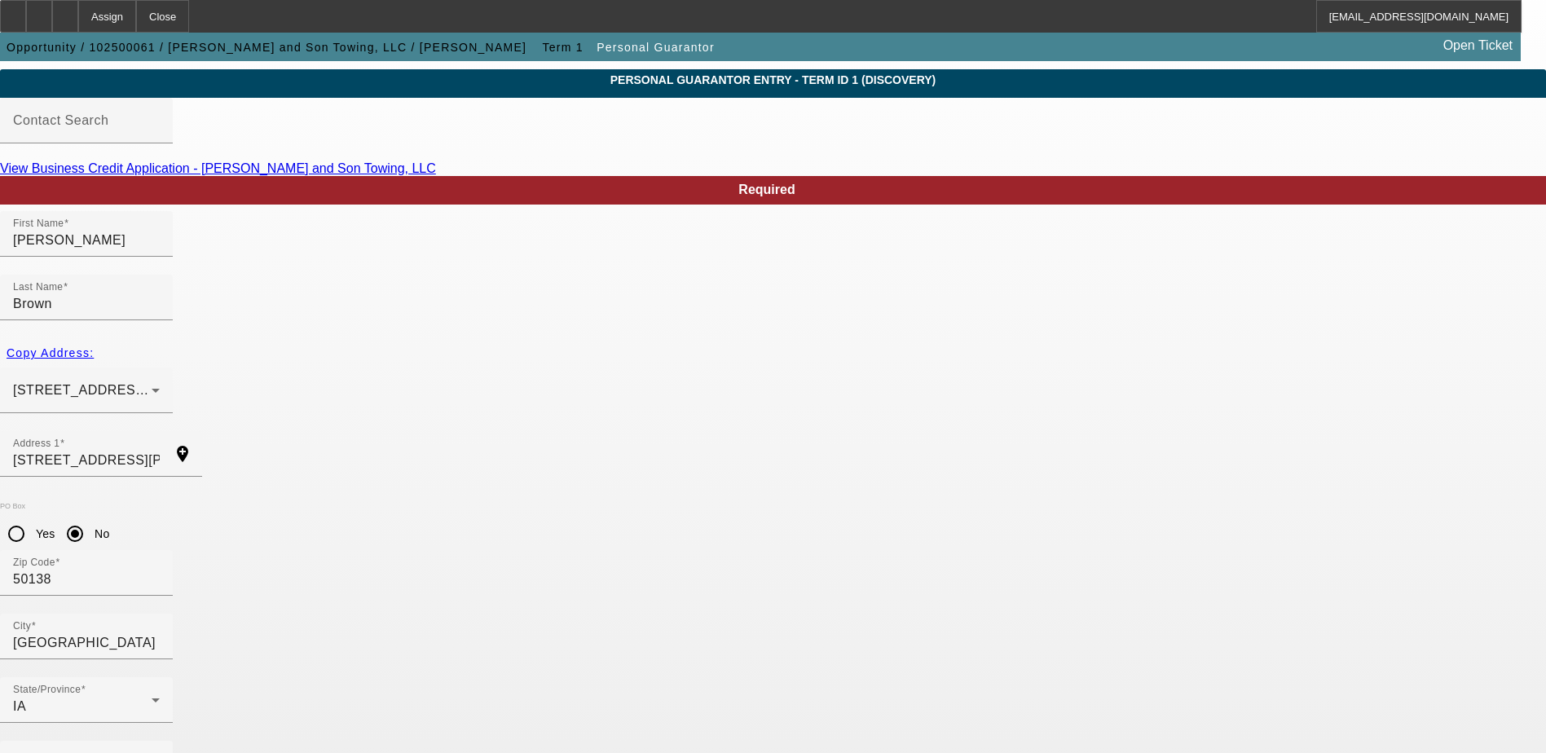
type input "100"
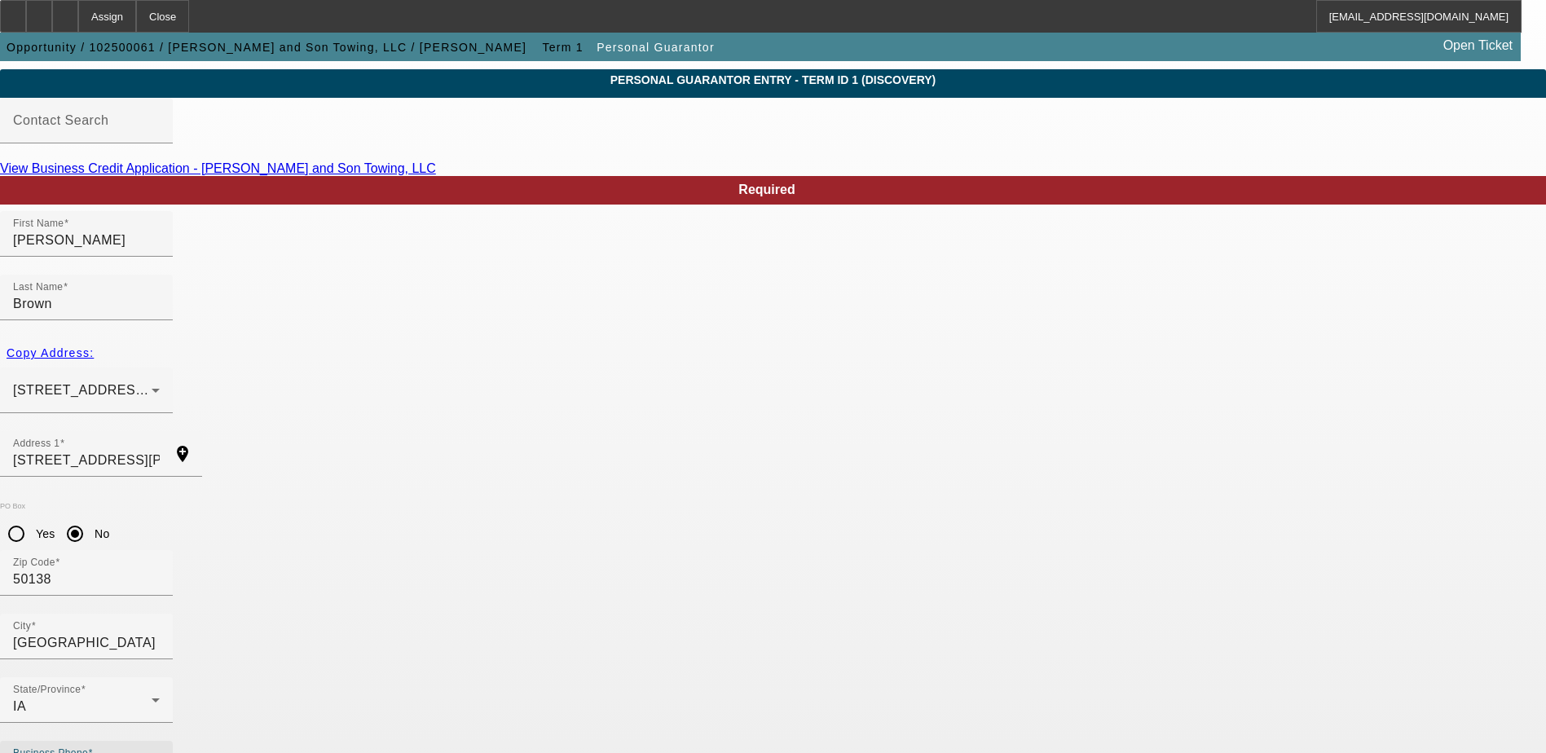
paste input "[PHONE_NUMBER]"
type input "[PHONE_NUMBER]"
click at [841, 521] on mat-option "Yes" at bounding box center [852, 518] width 134 height 39
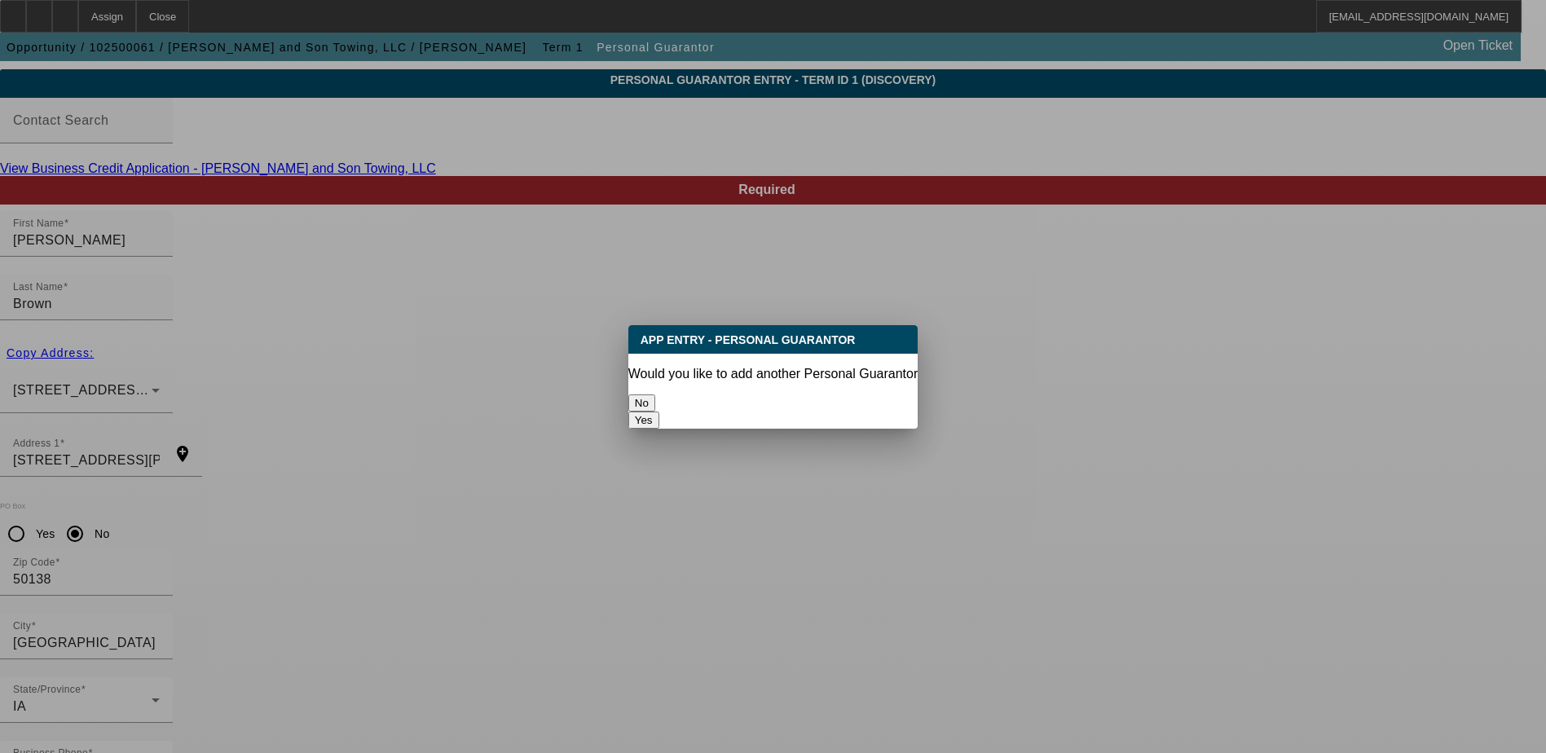
scroll to position [0, 0]
click at [655, 396] on button "No" at bounding box center [641, 402] width 27 height 17
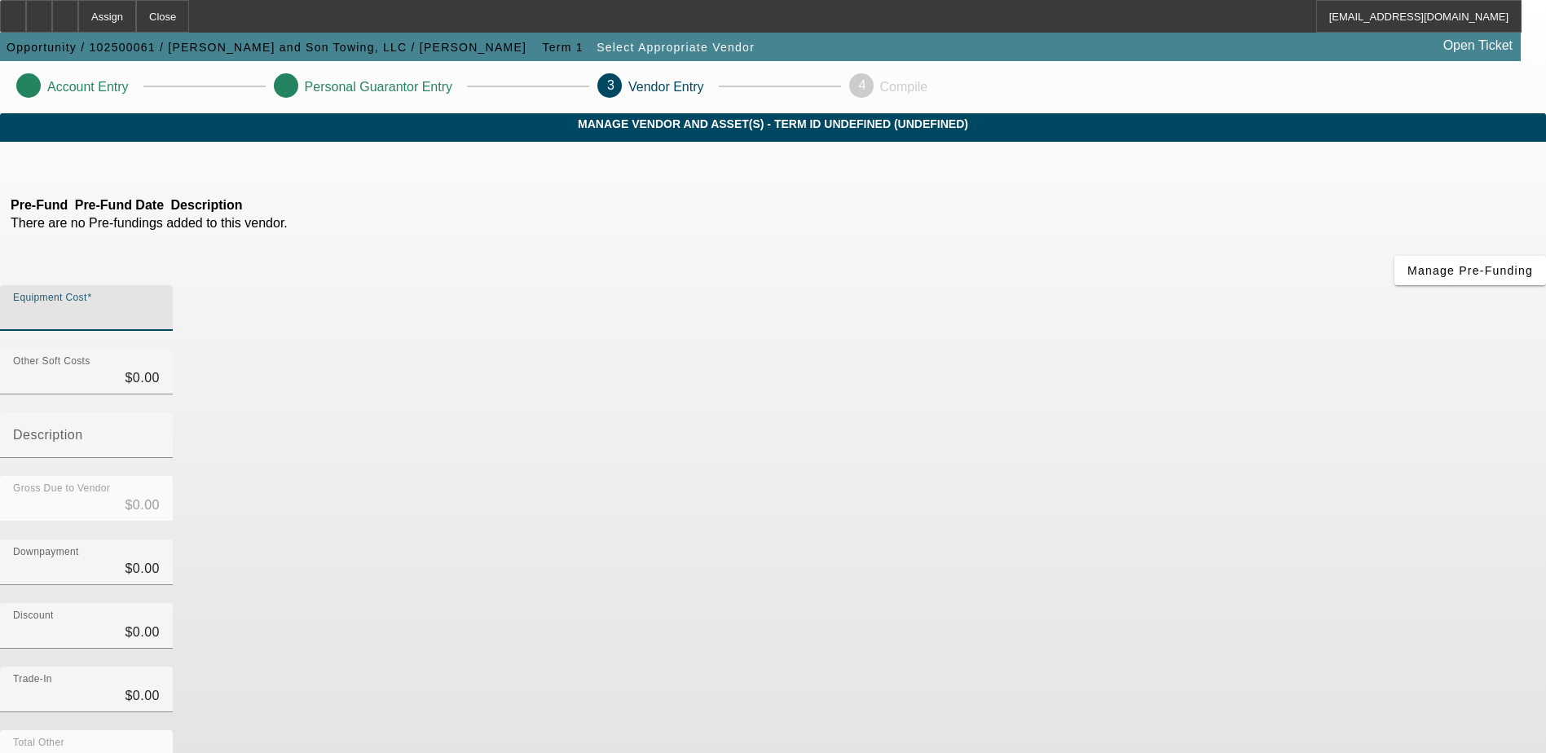
click at [160, 305] on input "Equipment Cost" at bounding box center [86, 315] width 147 height 20
type input "$90,000.00"
click at [684, 455] on div "Pre-Fund Pre-Fund Date Description There are no Pre-fundings added to this vend…" at bounding box center [773, 516] width 1546 height 716
click at [4, 172] on icon at bounding box center [4, 165] width 0 height 14
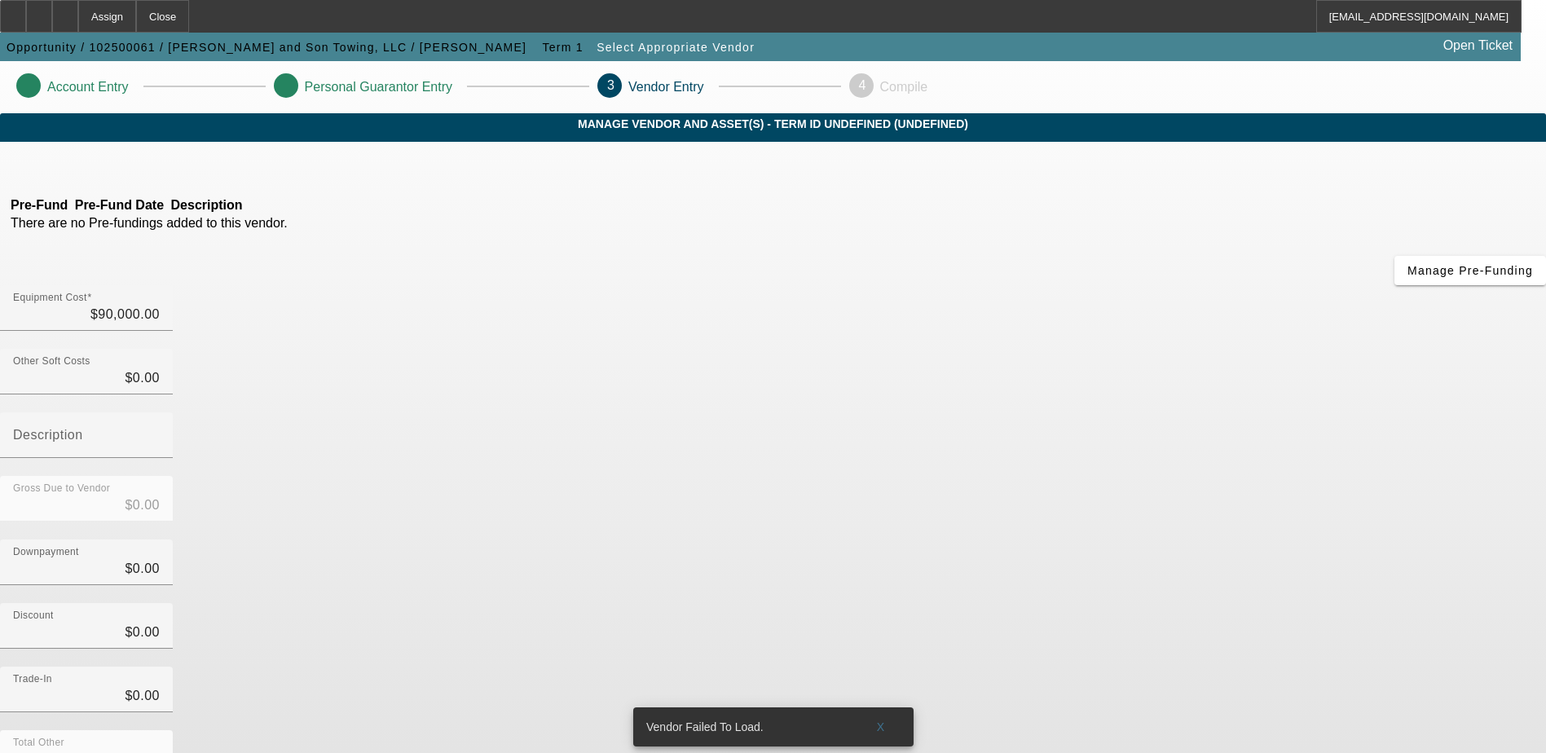
click at [476, 406] on div "Pre-Fund Pre-Fund Date Description There are no Pre-fundings added to this vend…" at bounding box center [773, 516] width 1546 height 716
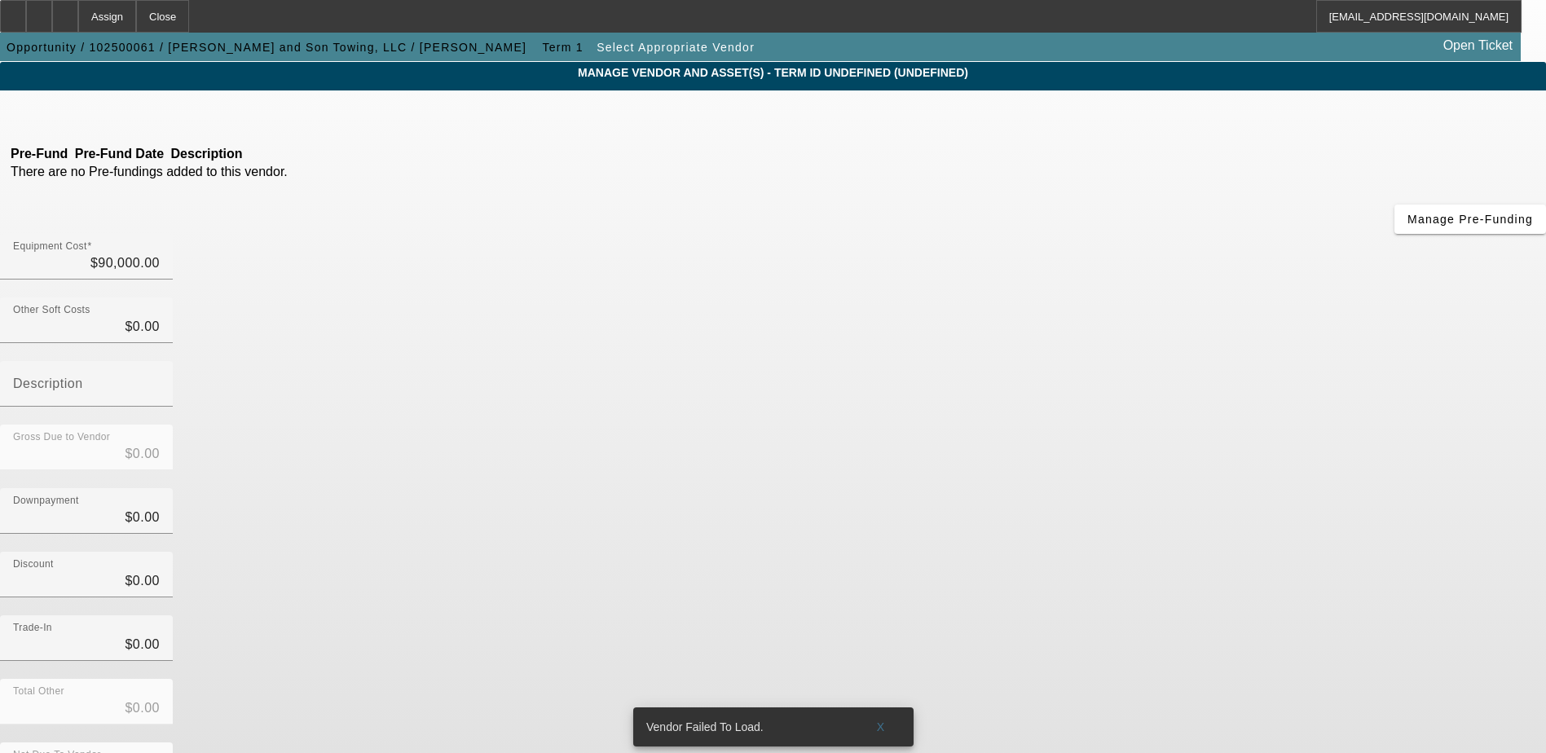
scroll to position [79, 0]
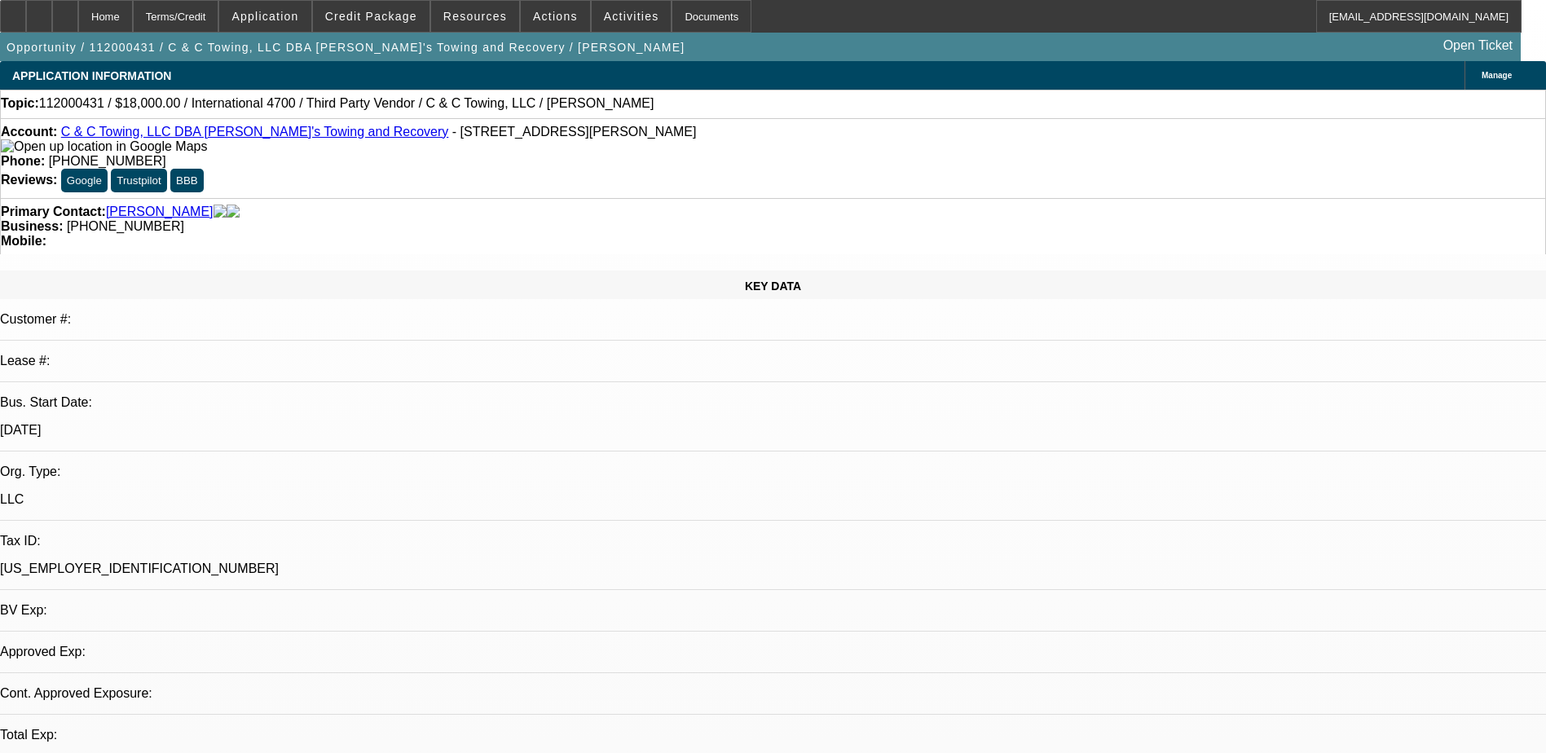
select select "0.2"
select select "2"
select select "0.1"
select select "1"
select select "2"
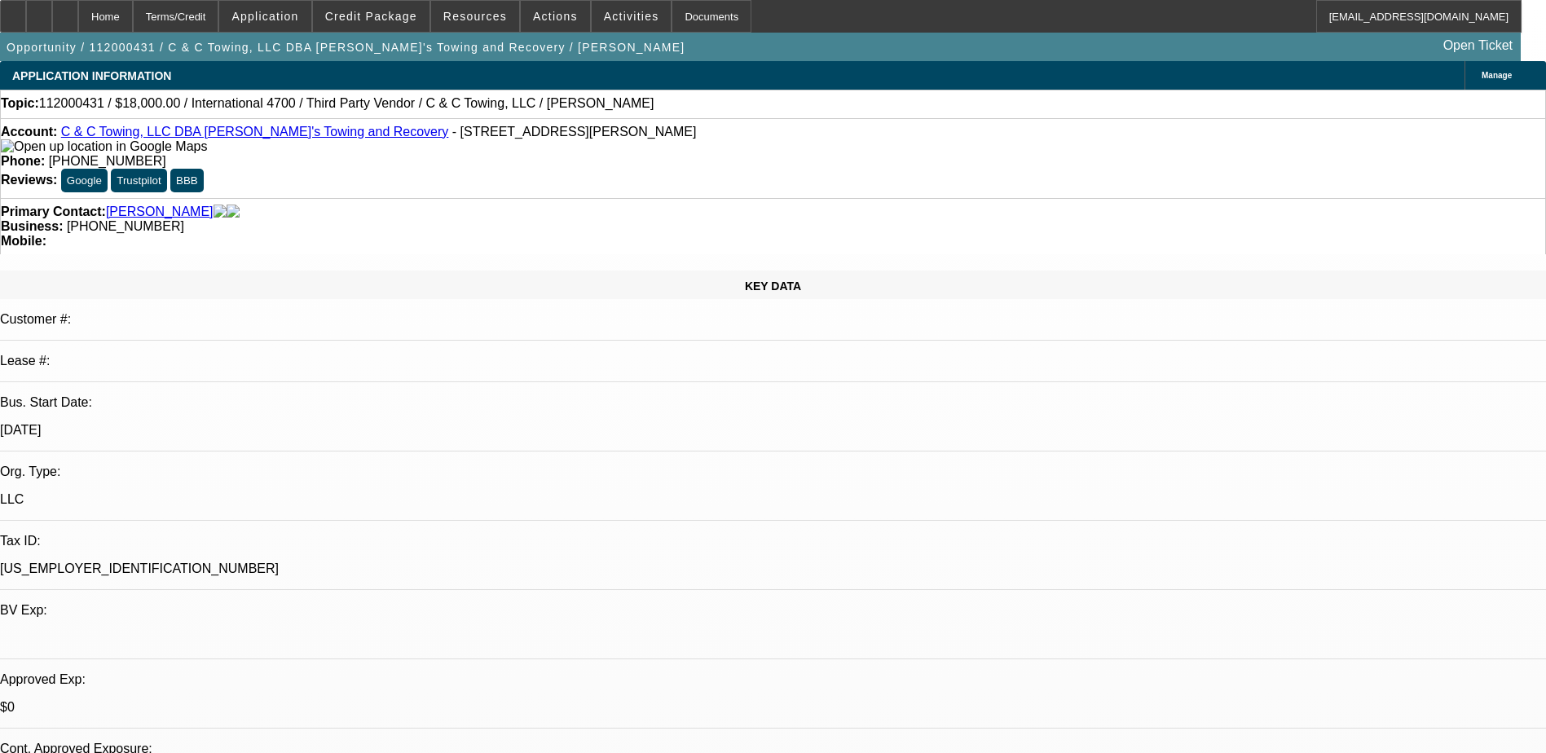
select select "4"
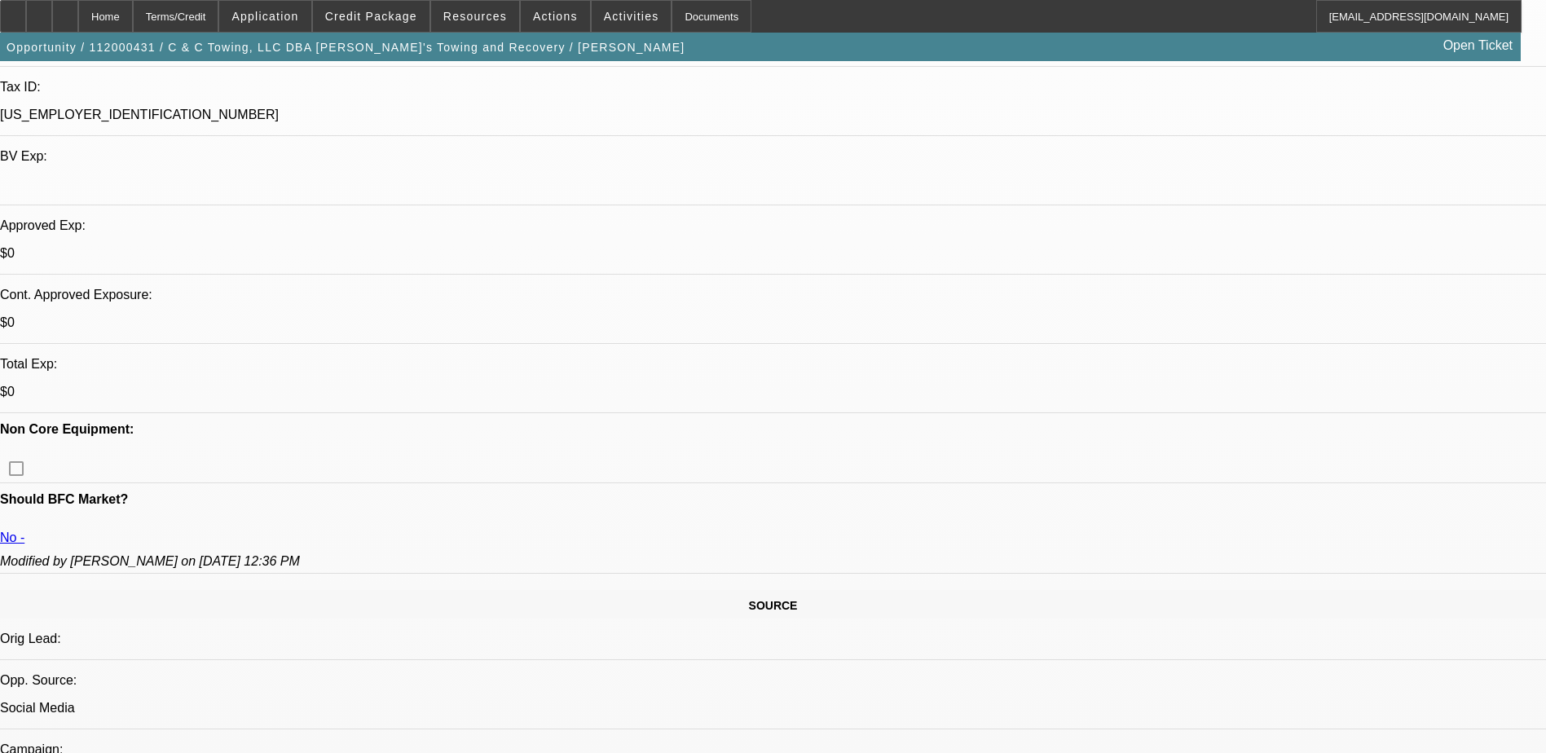
scroll to position [489, 0]
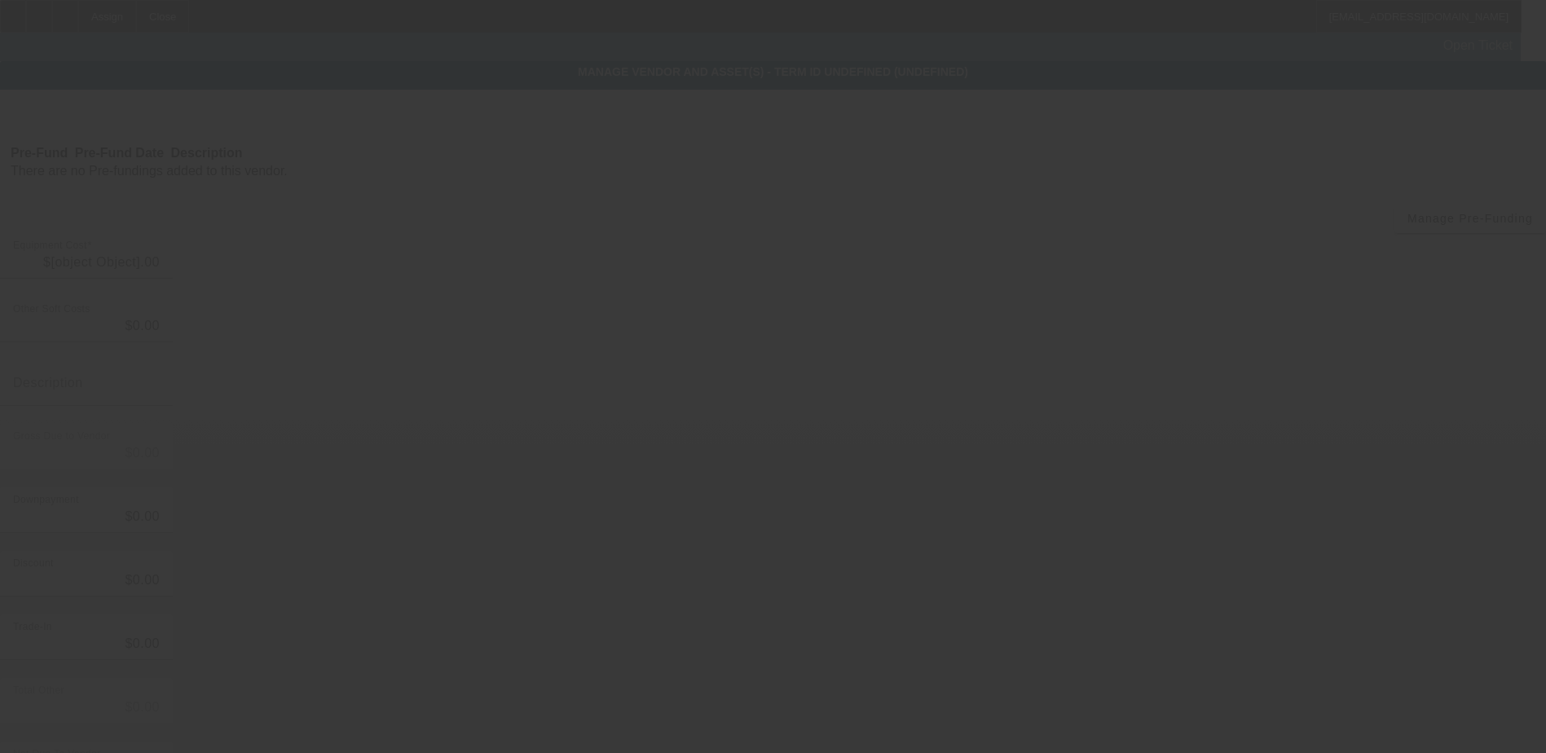
type input "$90,000.00"
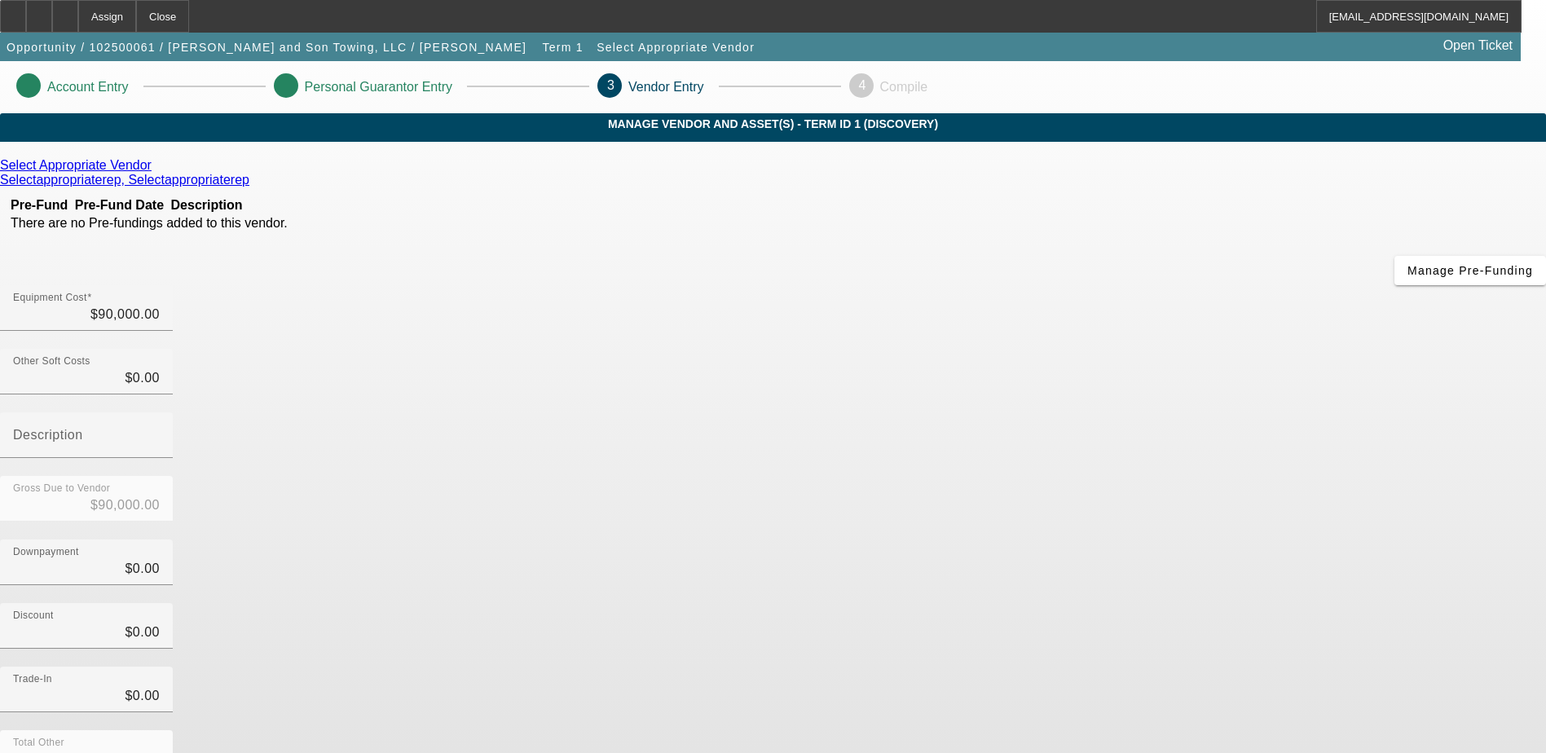
click at [156, 172] on icon at bounding box center [156, 165] width 0 height 14
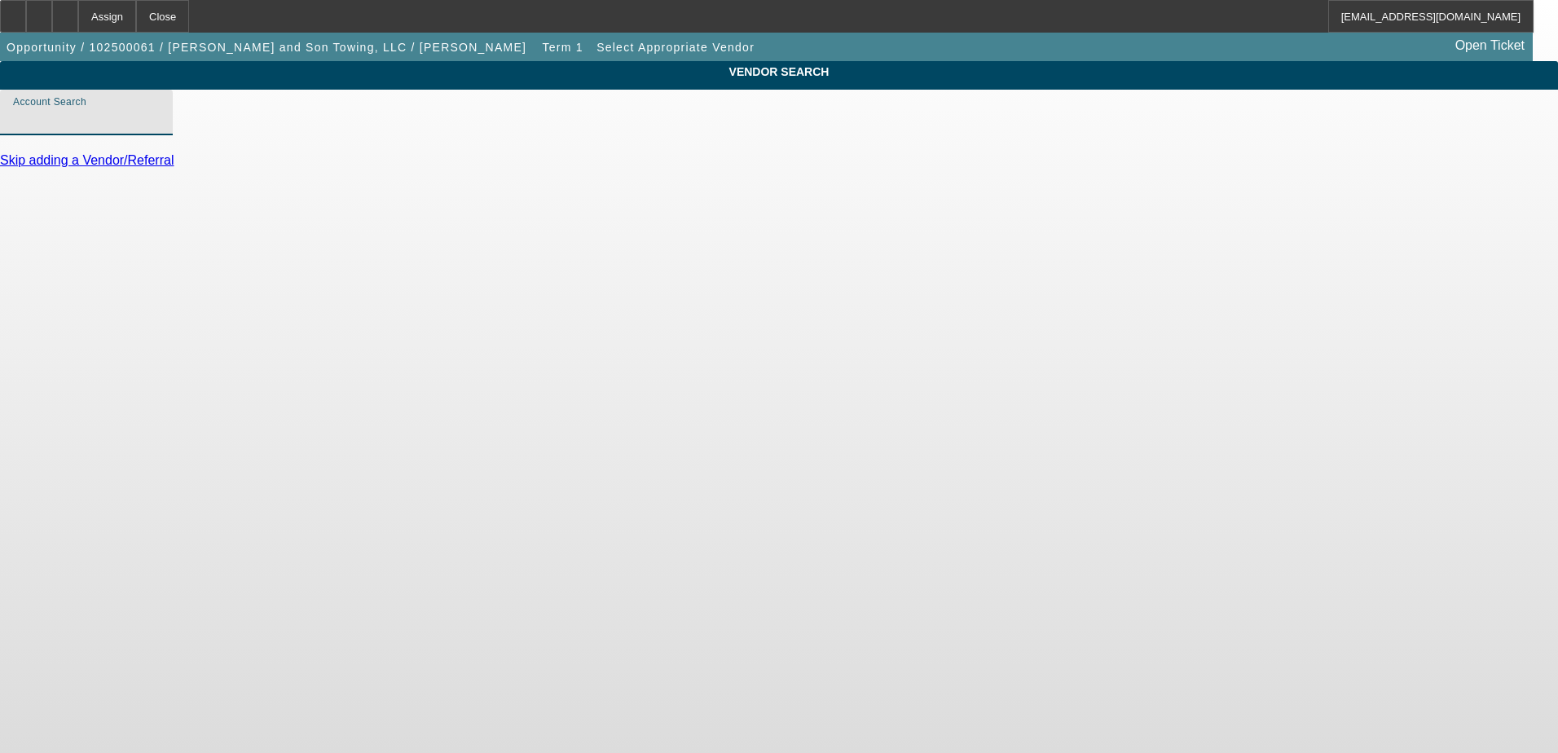
click at [160, 128] on input "Account Search" at bounding box center [86, 119] width 147 height 20
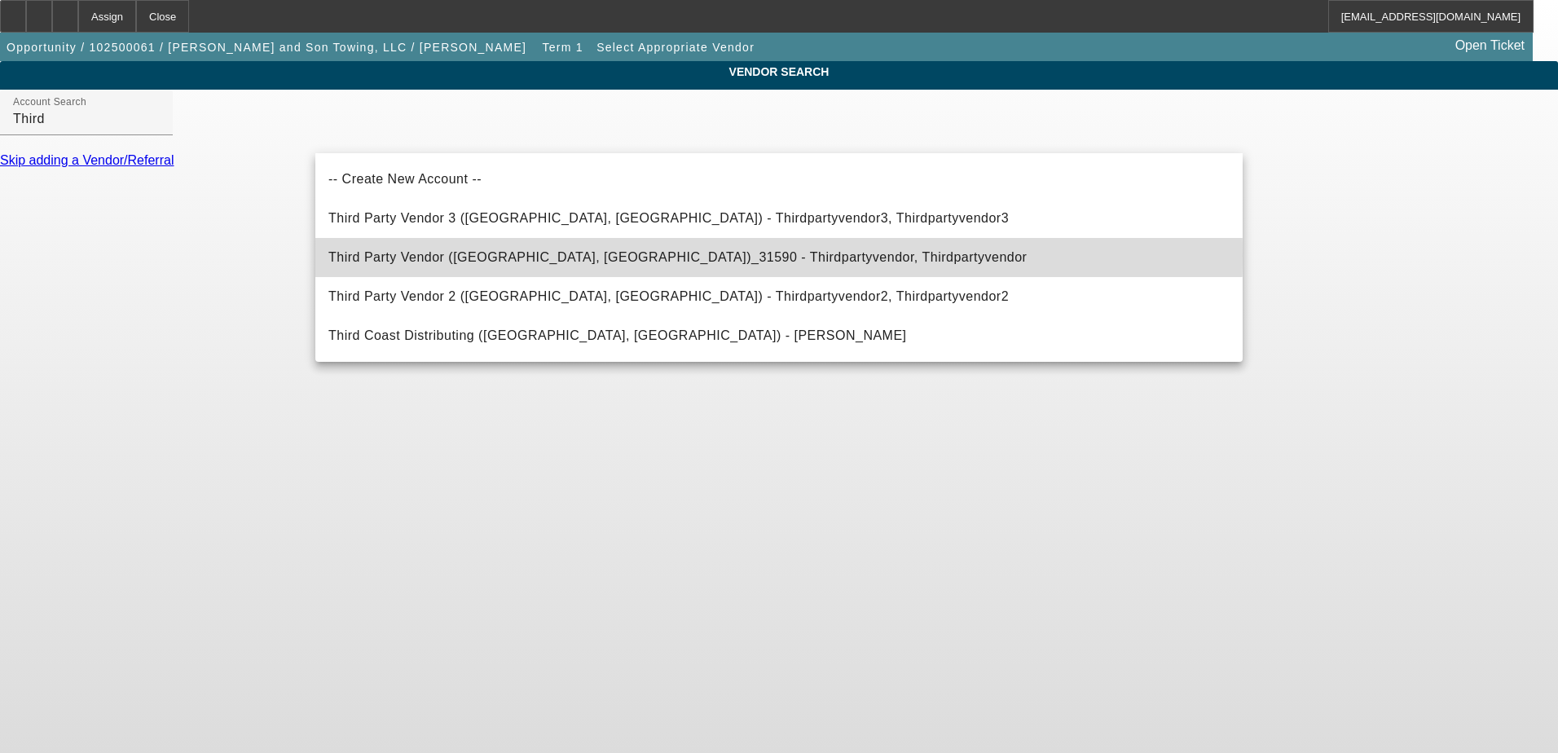
click at [497, 255] on span "Third Party Vendor ([GEOGRAPHIC_DATA], [GEOGRAPHIC_DATA])_31590 - Thirdpartyven…" at bounding box center [677, 257] width 698 height 14
type input "Third Party Vendor ([GEOGRAPHIC_DATA], [GEOGRAPHIC_DATA])_31590 - Thirdpartyven…"
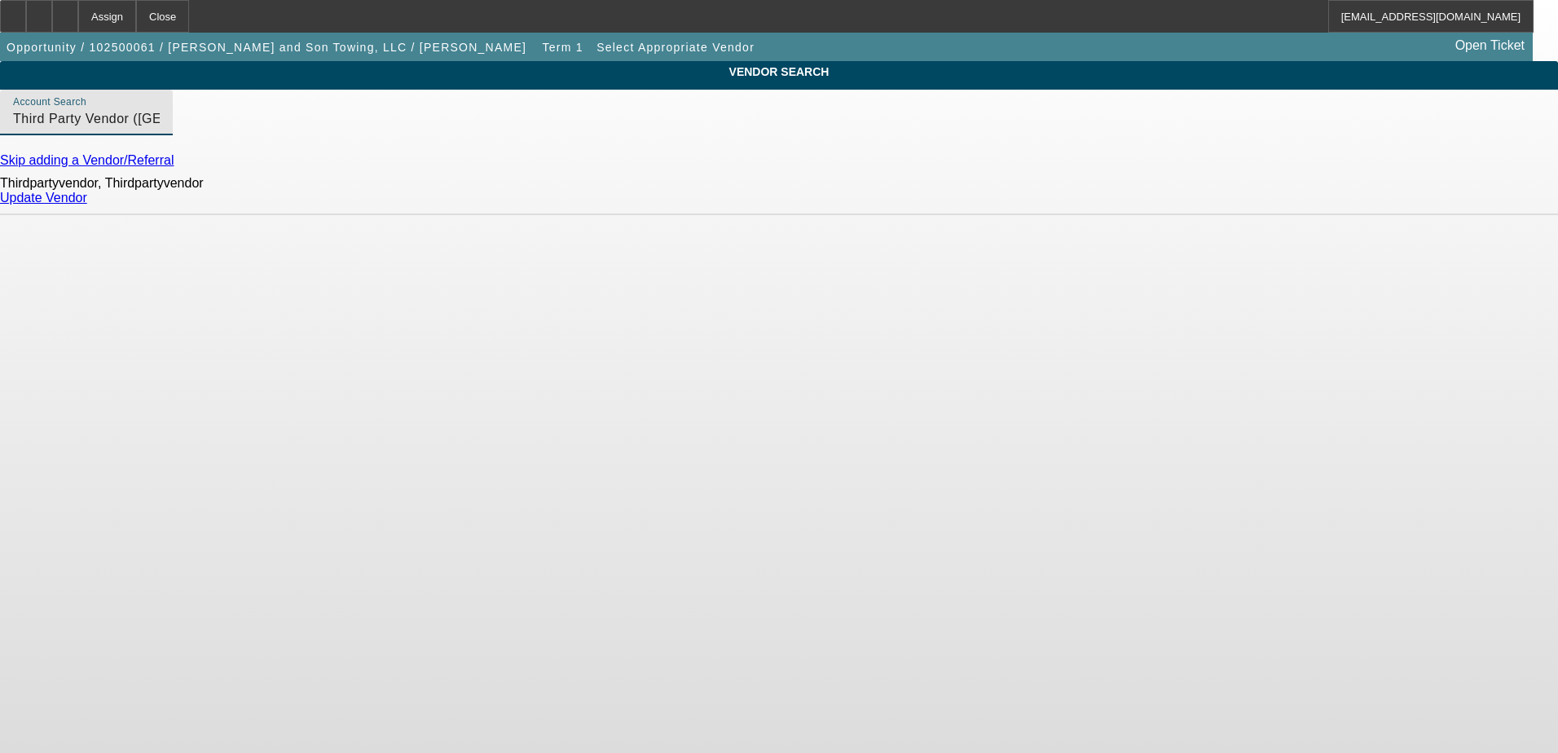
click at [87, 204] on link "Update Vendor" at bounding box center [43, 198] width 87 height 14
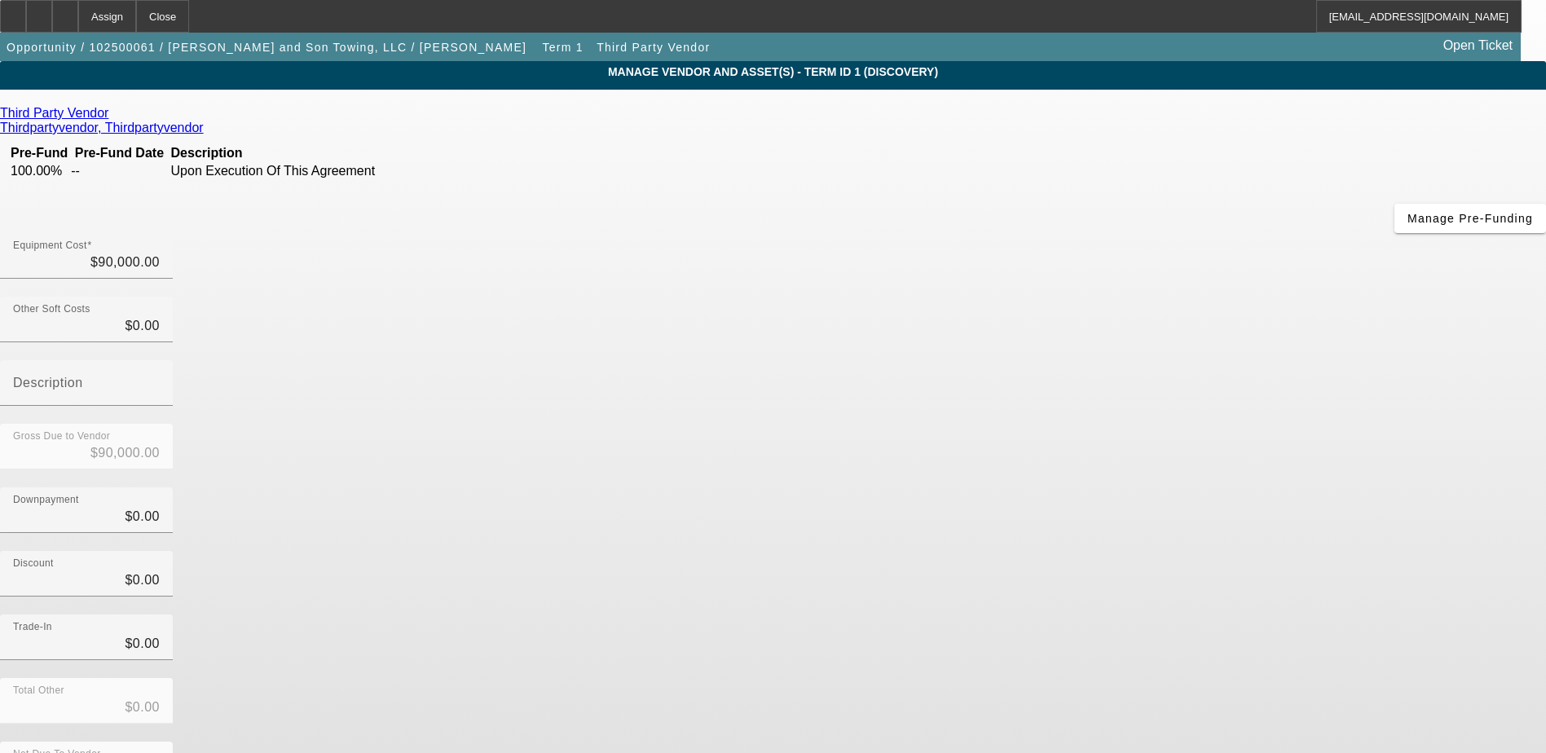
scroll to position [79, 0]
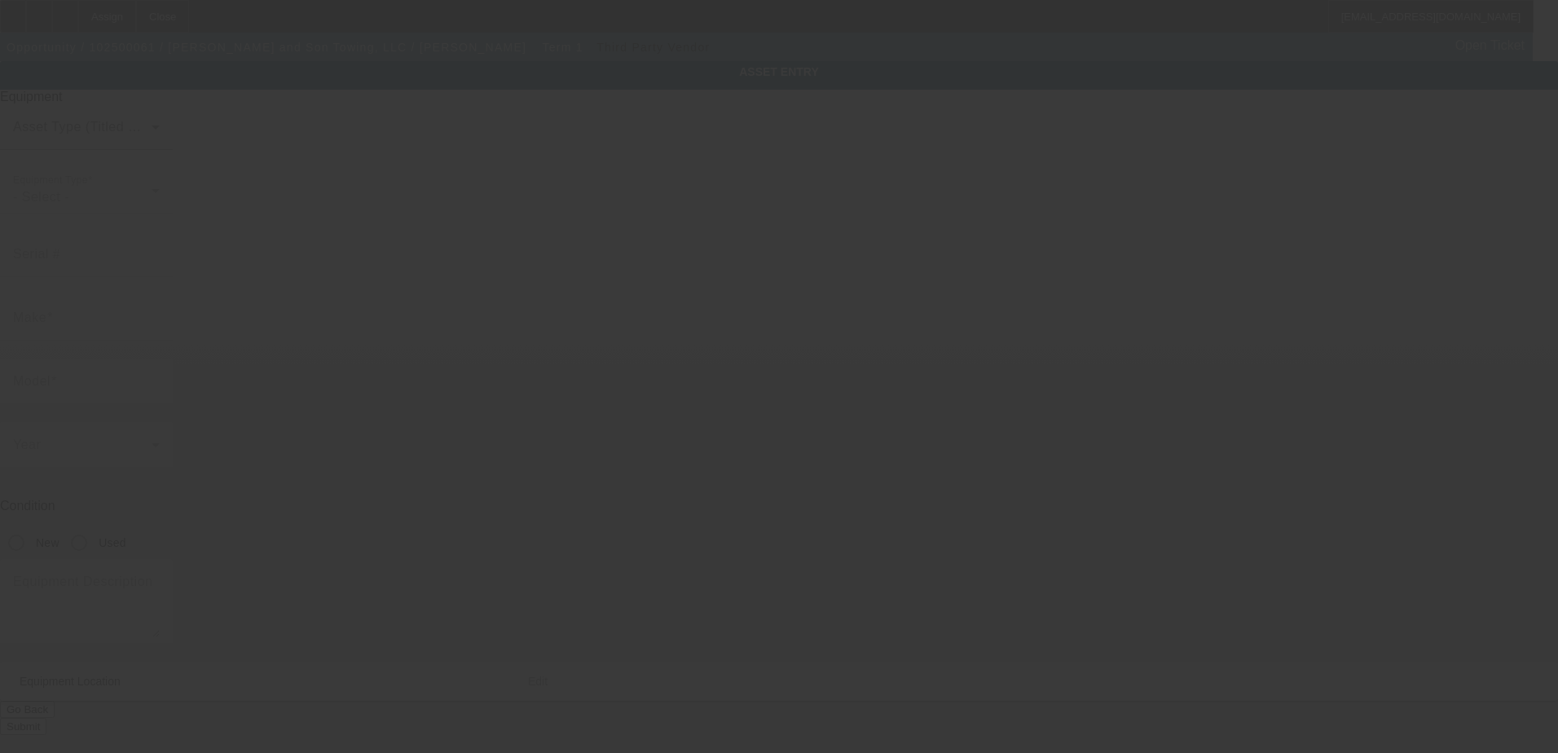
type textarea "Tow Truck"
type input "701 N McKinley St"
type input "Knoxville"
type input "50138"
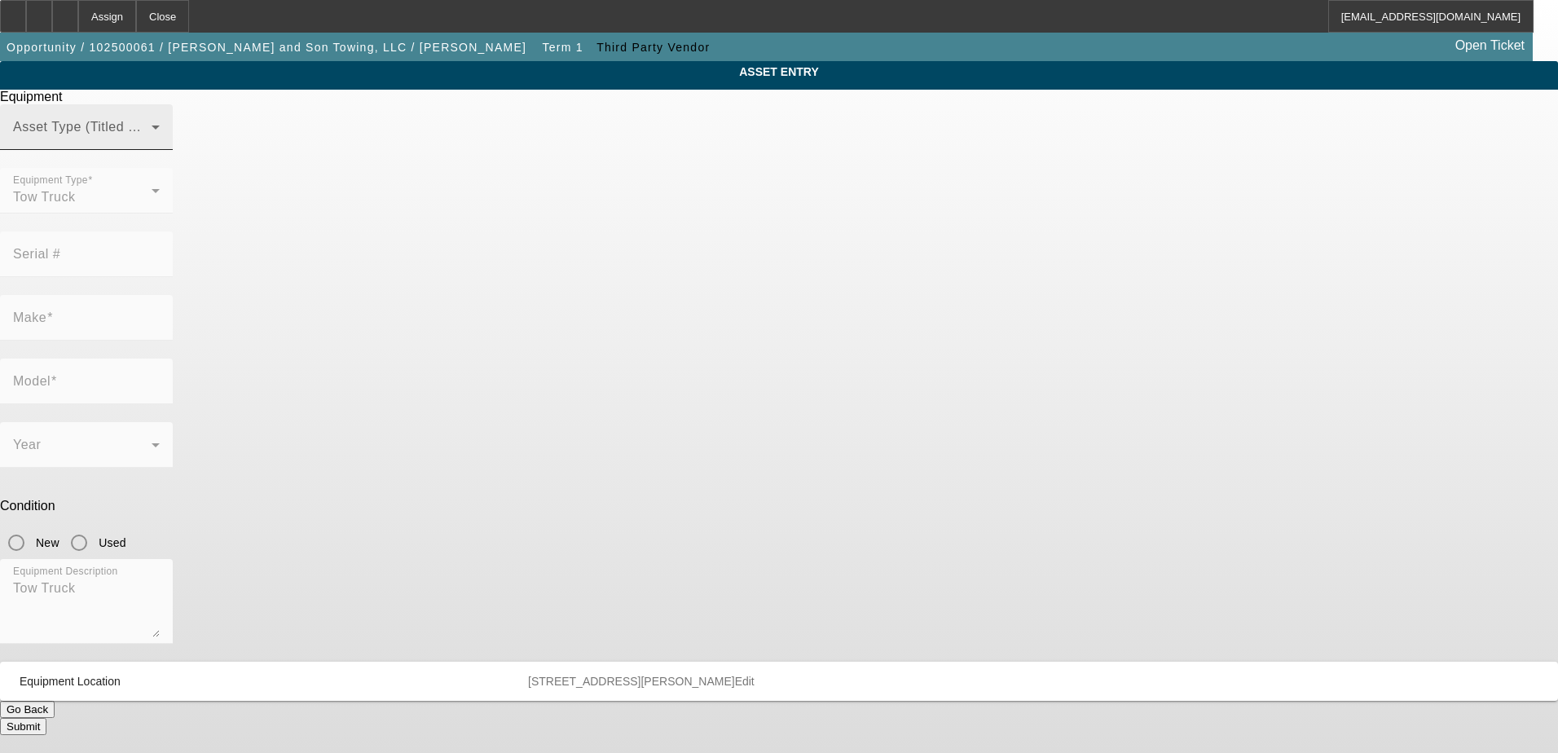
click at [160, 149] on div "Asset Type (Titled or Non-Titled)" at bounding box center [86, 127] width 147 height 46
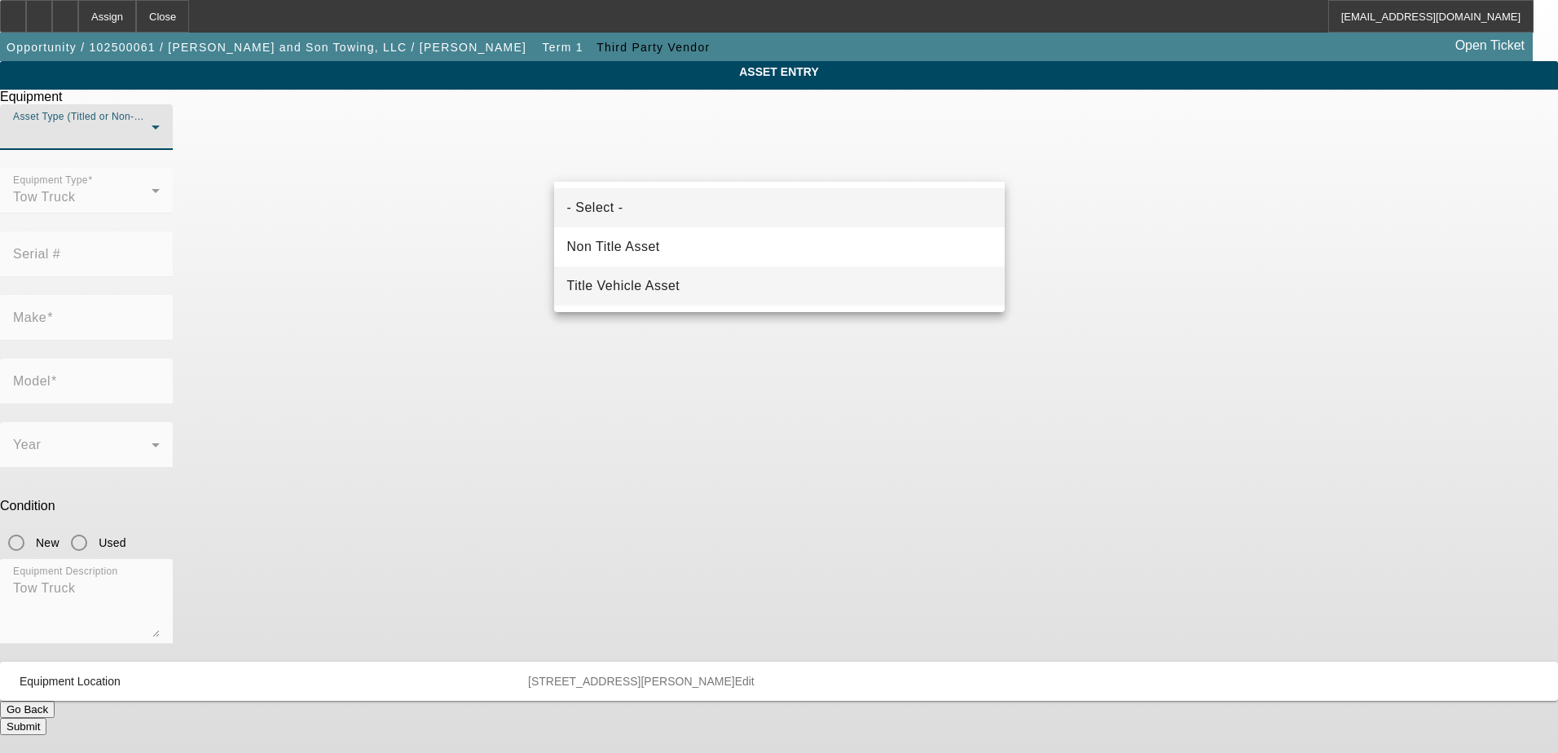
click at [623, 300] on mat-option "Title Vehicle Asset" at bounding box center [779, 285] width 451 height 39
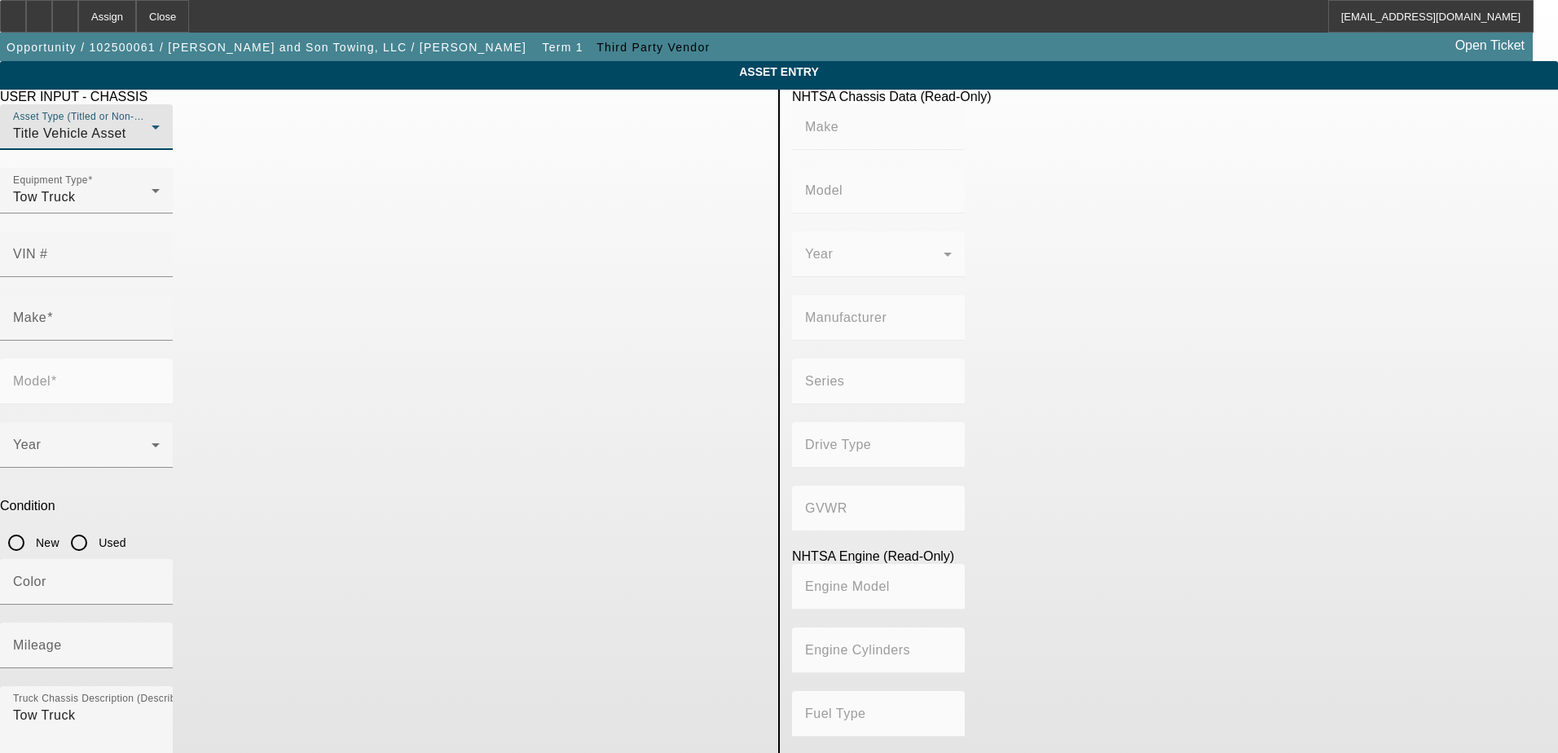
click at [95, 526] on input "Used" at bounding box center [79, 542] width 33 height 33
radio input "true"
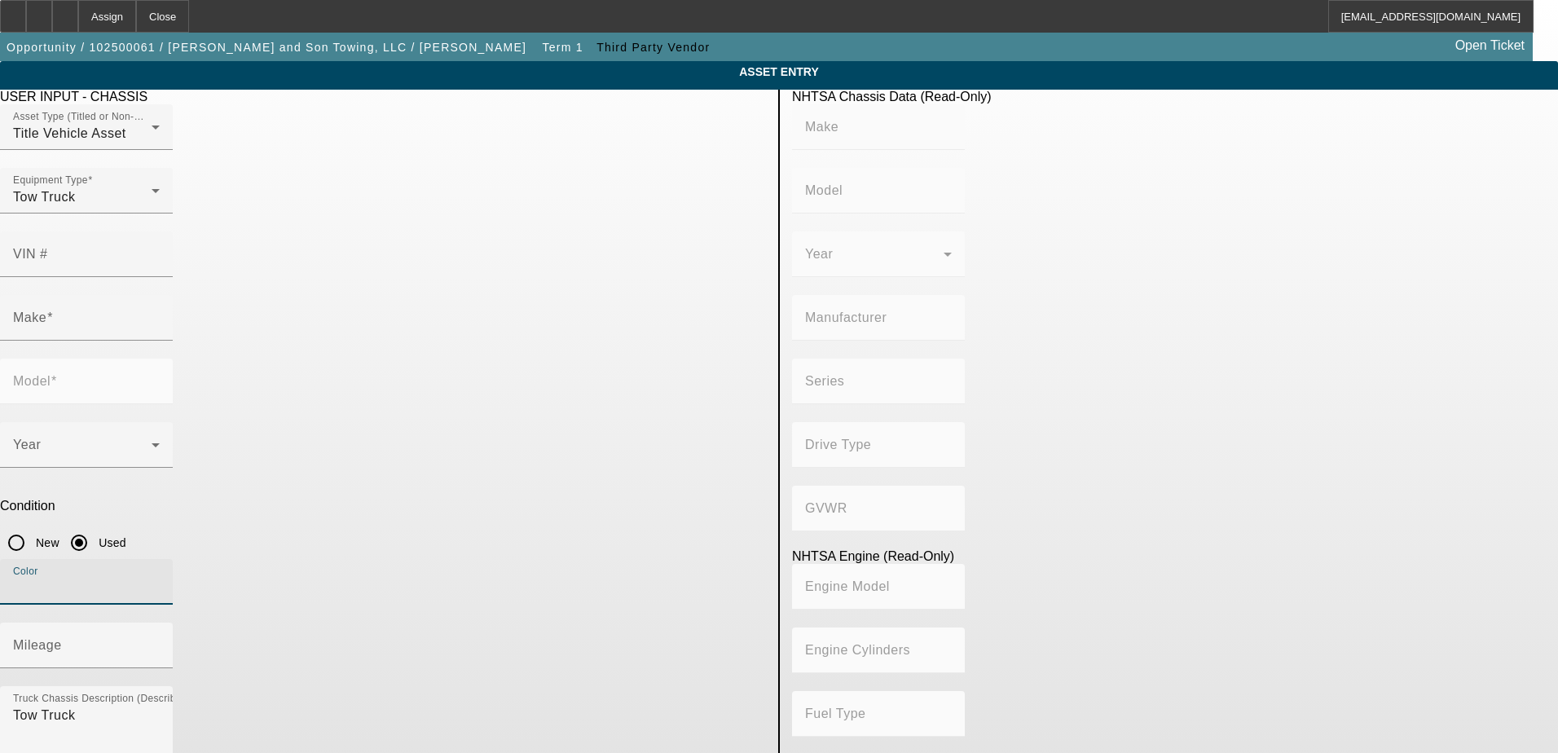
click at [160, 578] on input "Color" at bounding box center [86, 588] width 147 height 20
type input "Red"
click at [160, 251] on input "VIN #" at bounding box center [86, 261] width 147 height 20
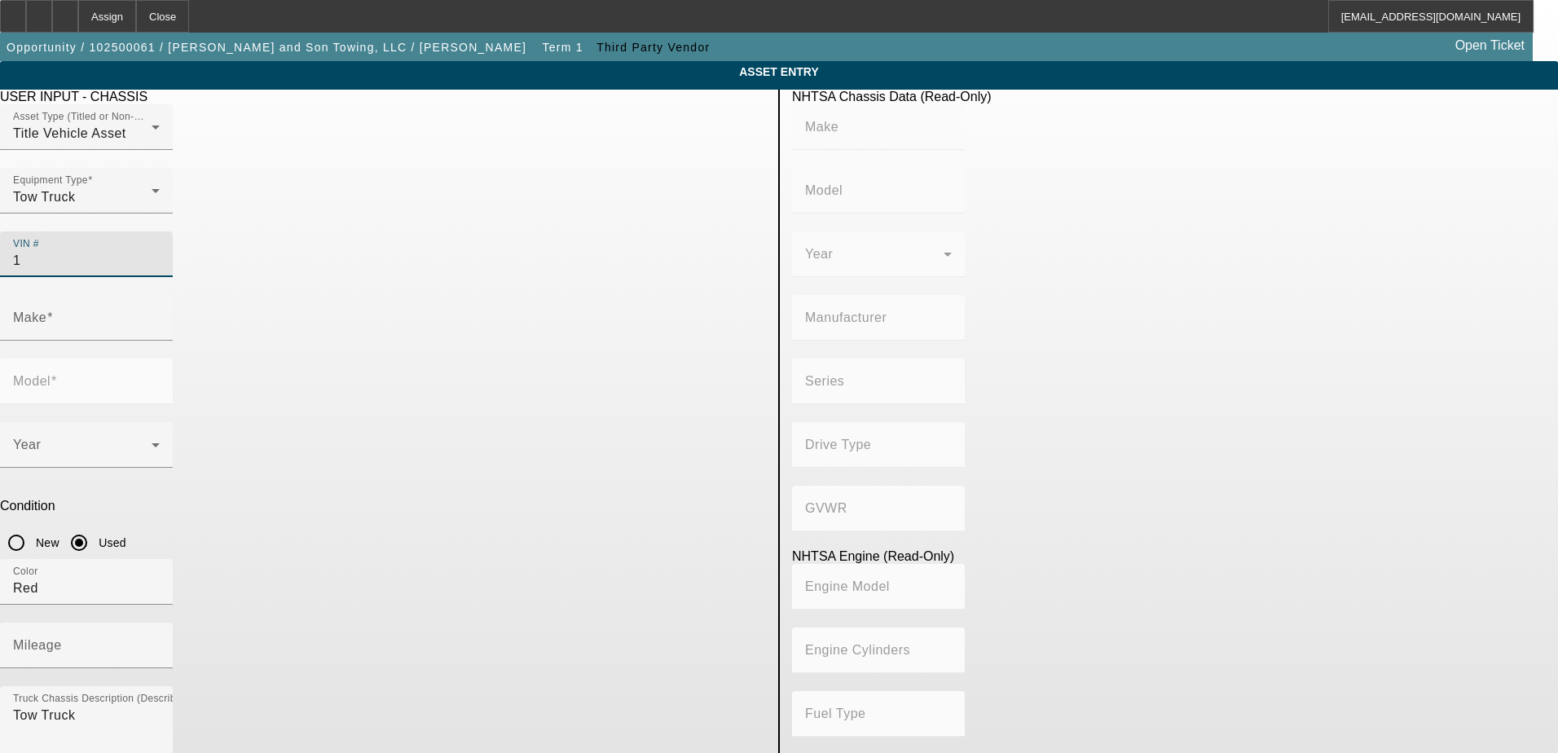
paste input "FDWX6DC1MDF00417"
type input "1FDWX6DC1MDF00417"
type input "FORD"
type input "F-650"
type input "FORD MOTOR COMPANY"
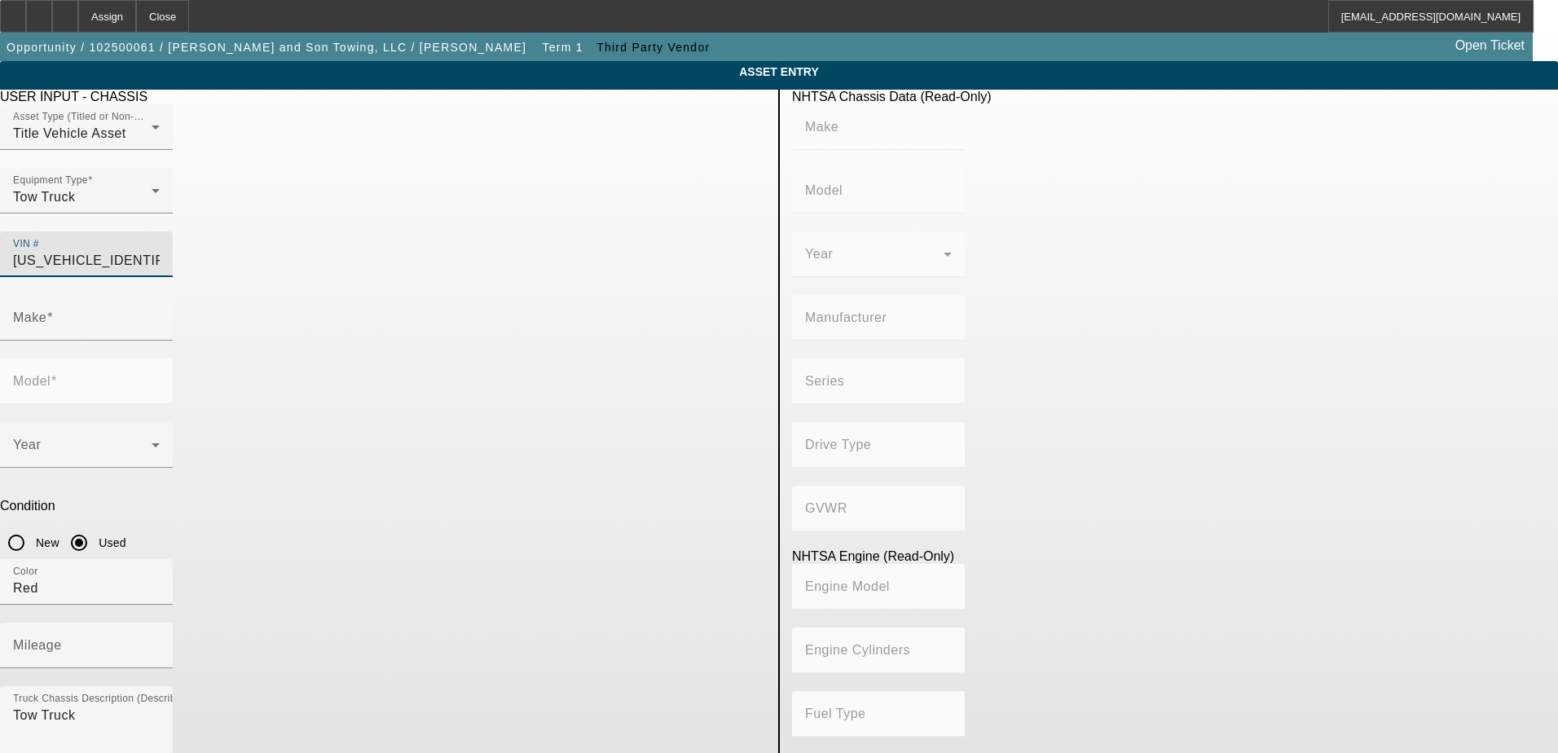
type input "F-Series Super Duty"
type input "4x2"
type input "Class 6: 19,501 - 26,000 lb (8,845 - 11,794 kg)"
type input "8"
type input "Diesel"
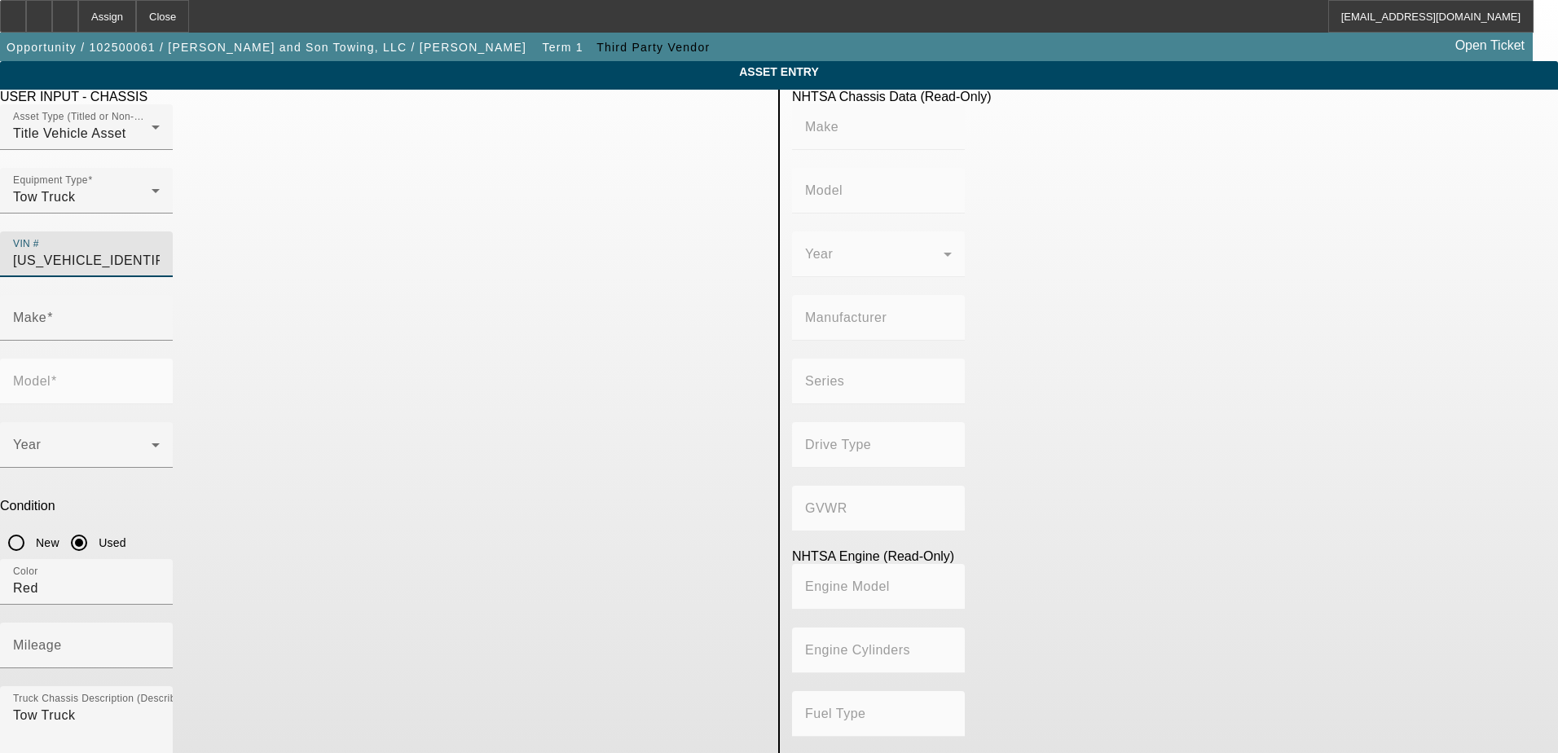
type input "408.85908543470"
type input "6.7"
type input "FORD"
type input "F-650"
type input "1FDWX6DC1MDF00417"
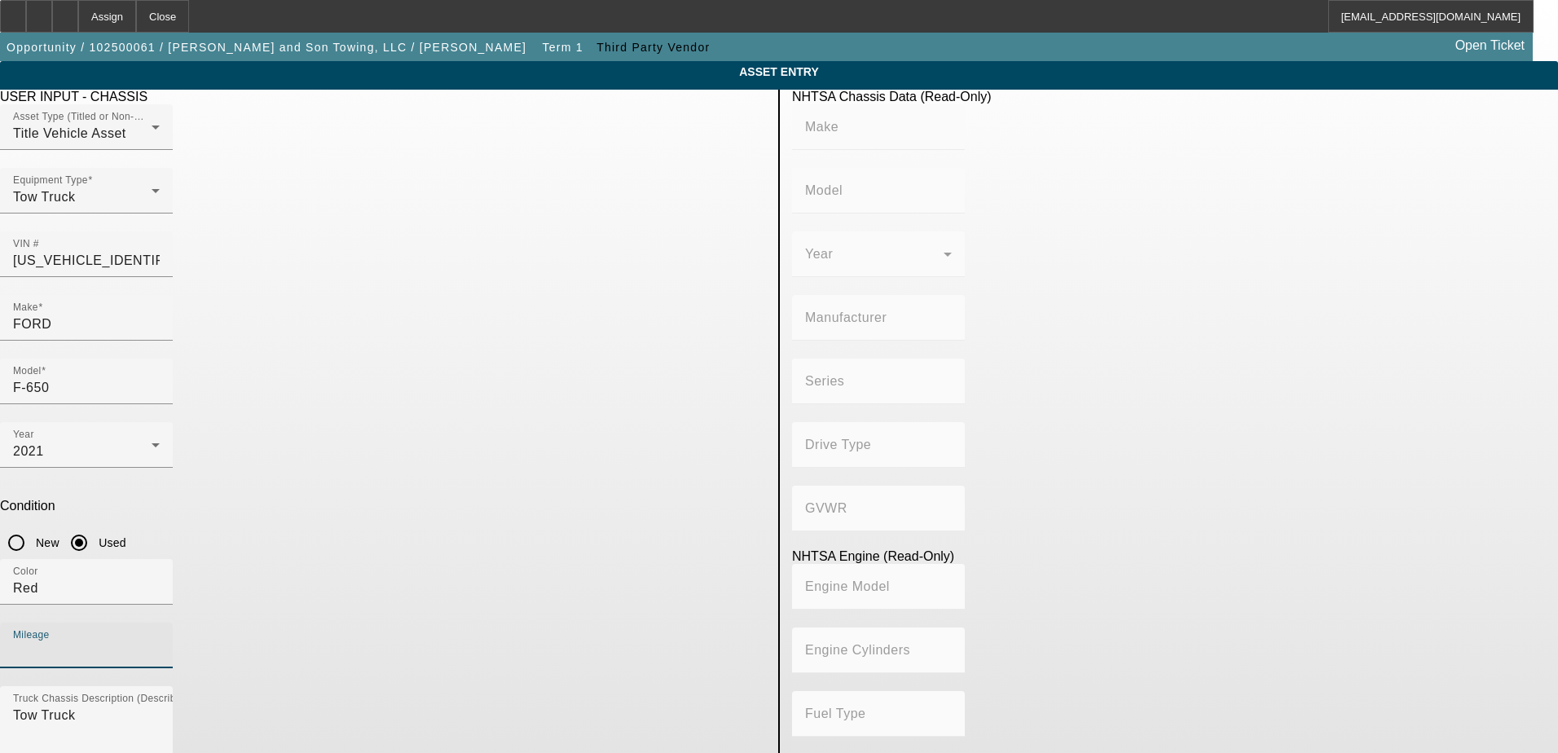
click at [160, 642] on input "Mileage" at bounding box center [86, 652] width 147 height 20
type input "FORD"
type input "F-650"
type input "FORD MOTOR COMPANY"
type input "F-Series Super Duty"
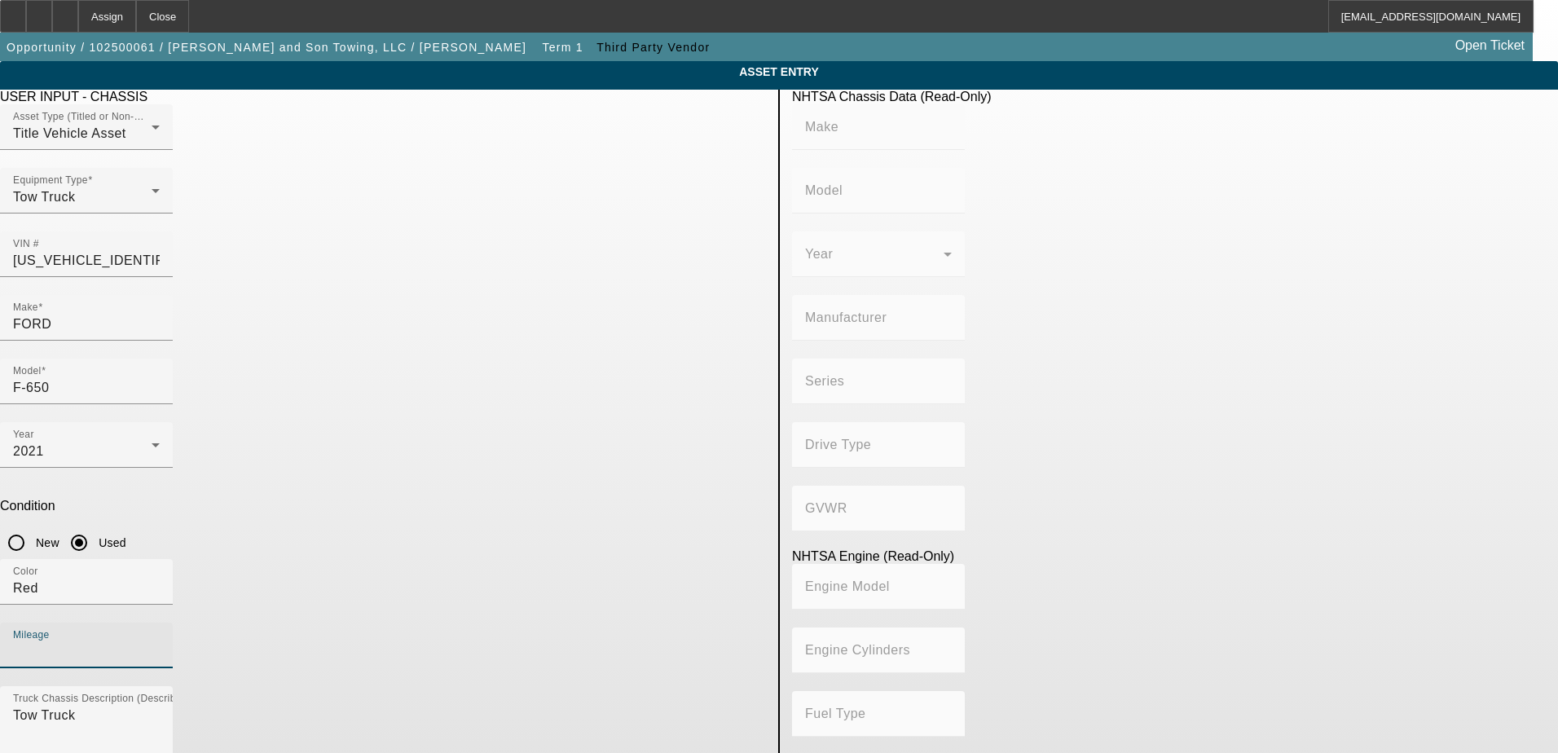
type input "4x2"
type input "Class 6: 19,501 - 26,000 lb (8,845 - 11,794 kg)"
type input "8"
type input "Diesel"
type input "408.85908543470"
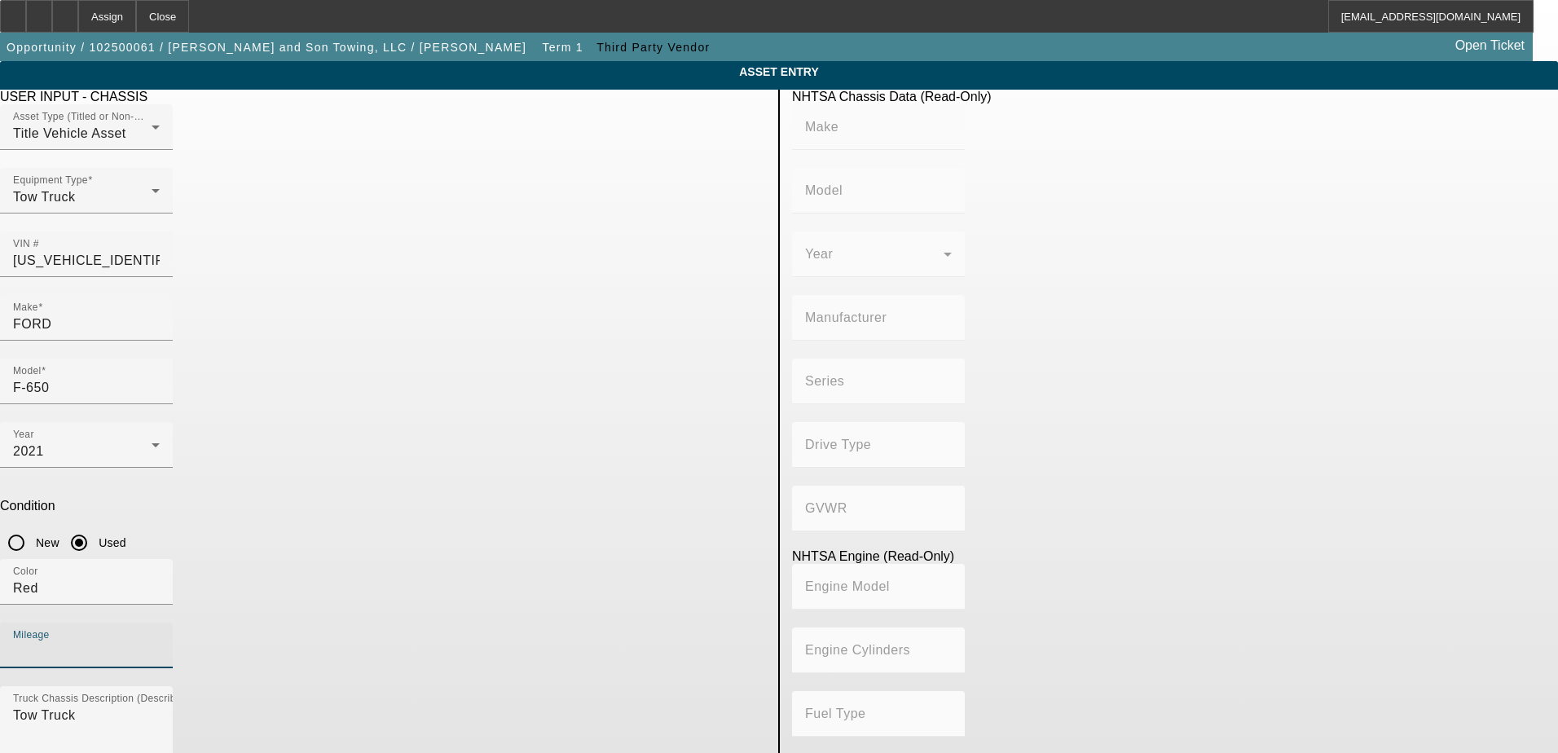
type input "6.7"
type input "97634"
click at [742, 499] on p "Condition" at bounding box center [383, 506] width 766 height 15
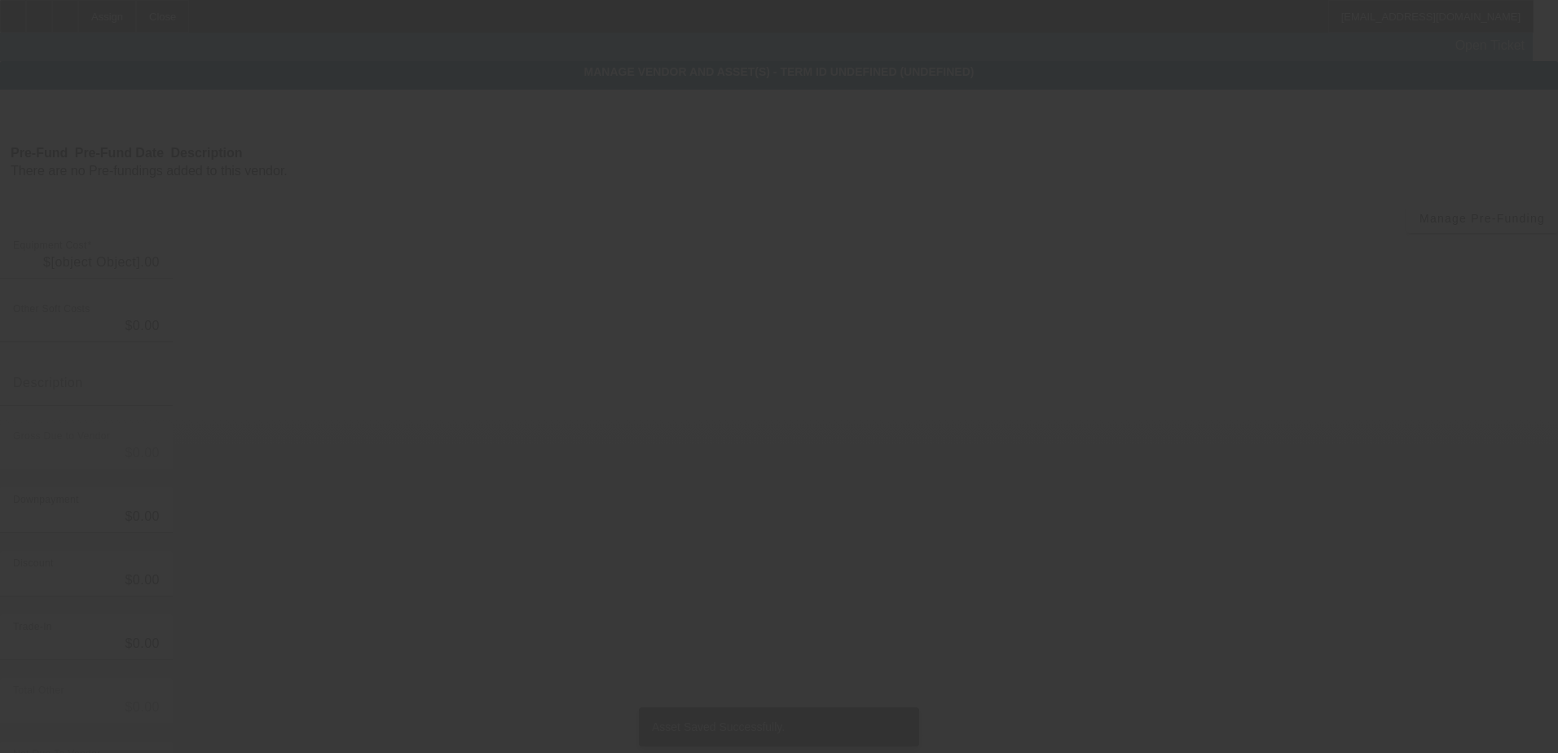
type input "$90,000.00"
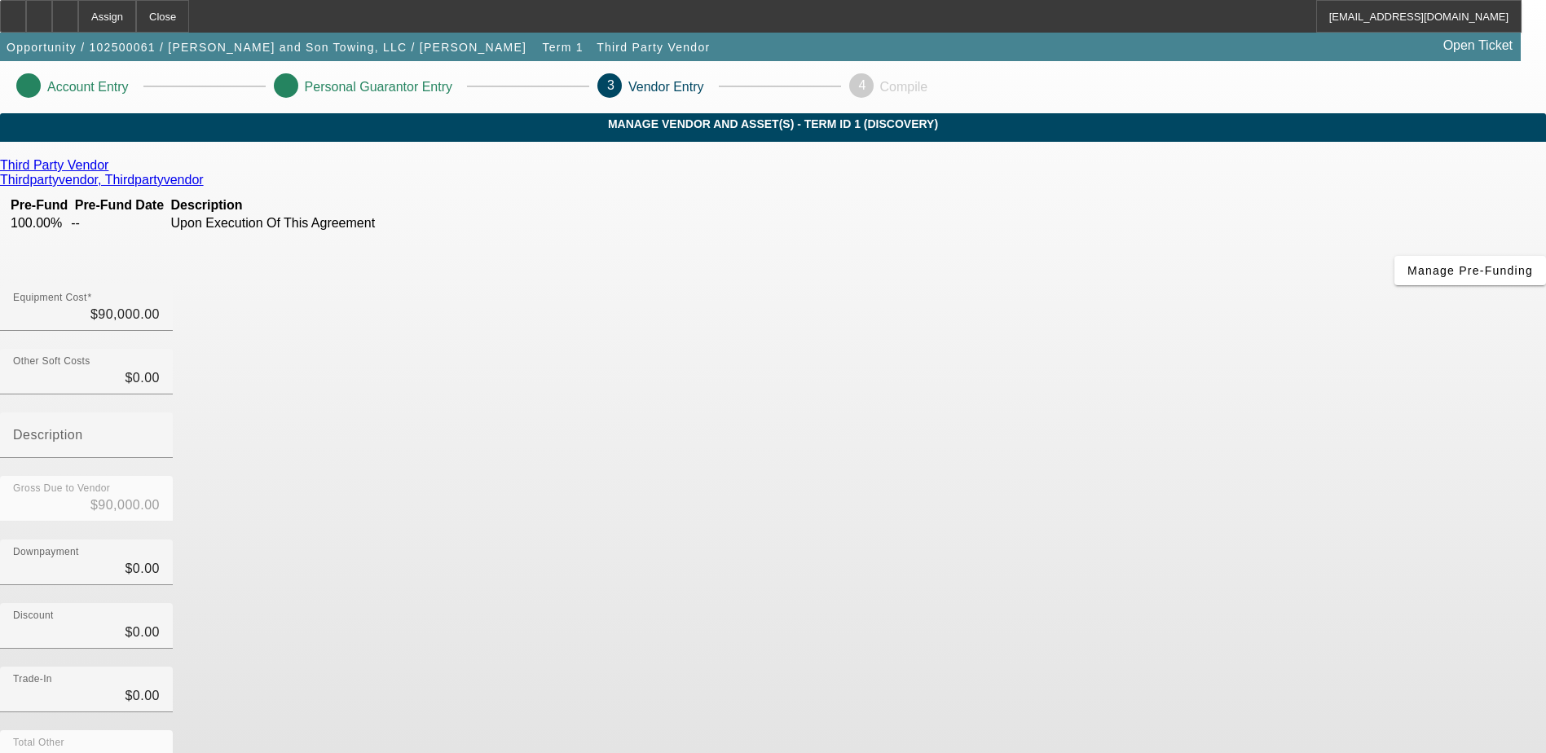
click at [564, 491] on div "Third Party Vendor Thirdpartyvendor, Thirdpartyvendor Pre-Fund Pre-Fund Date De…" at bounding box center [773, 516] width 1546 height 716
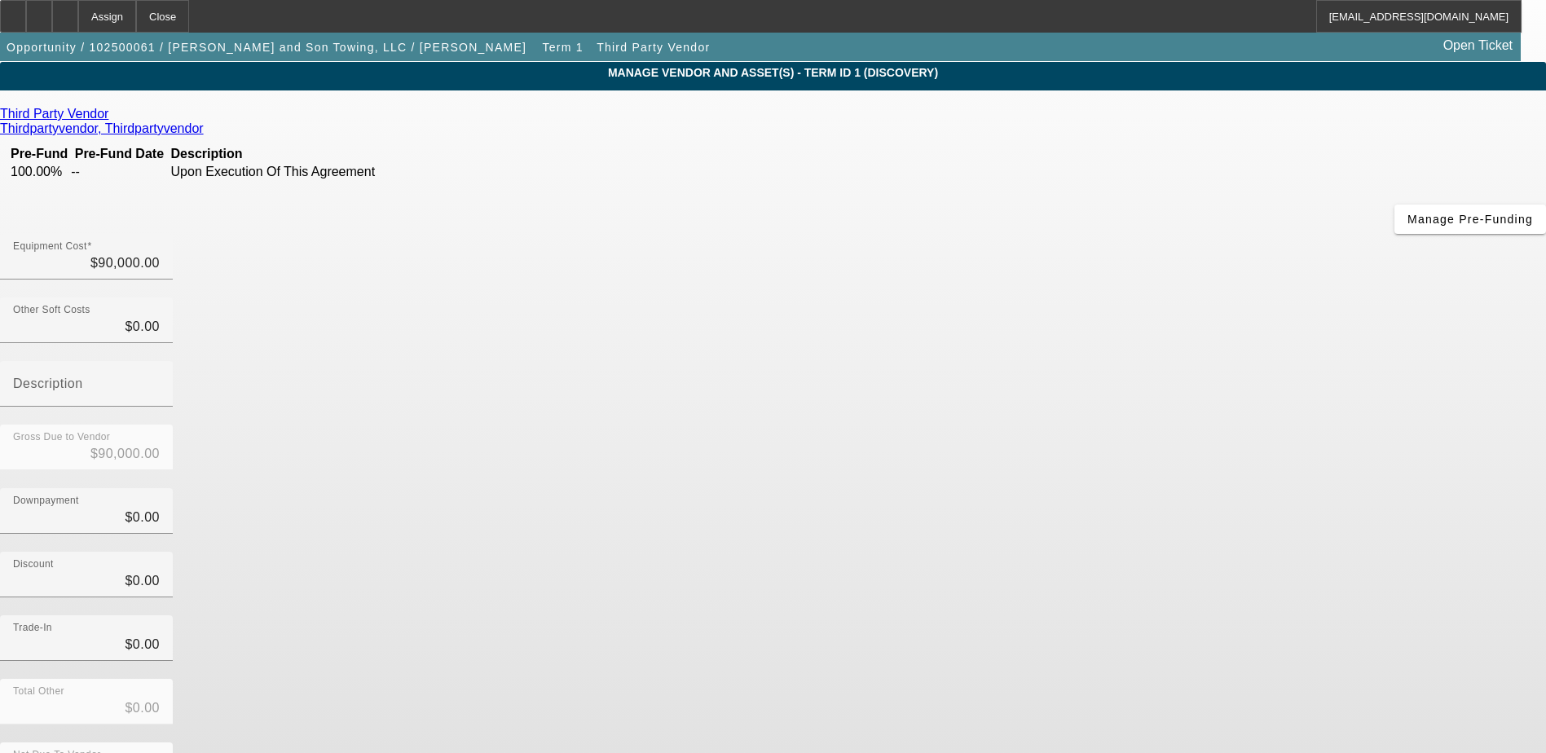
scroll to position [79, 0]
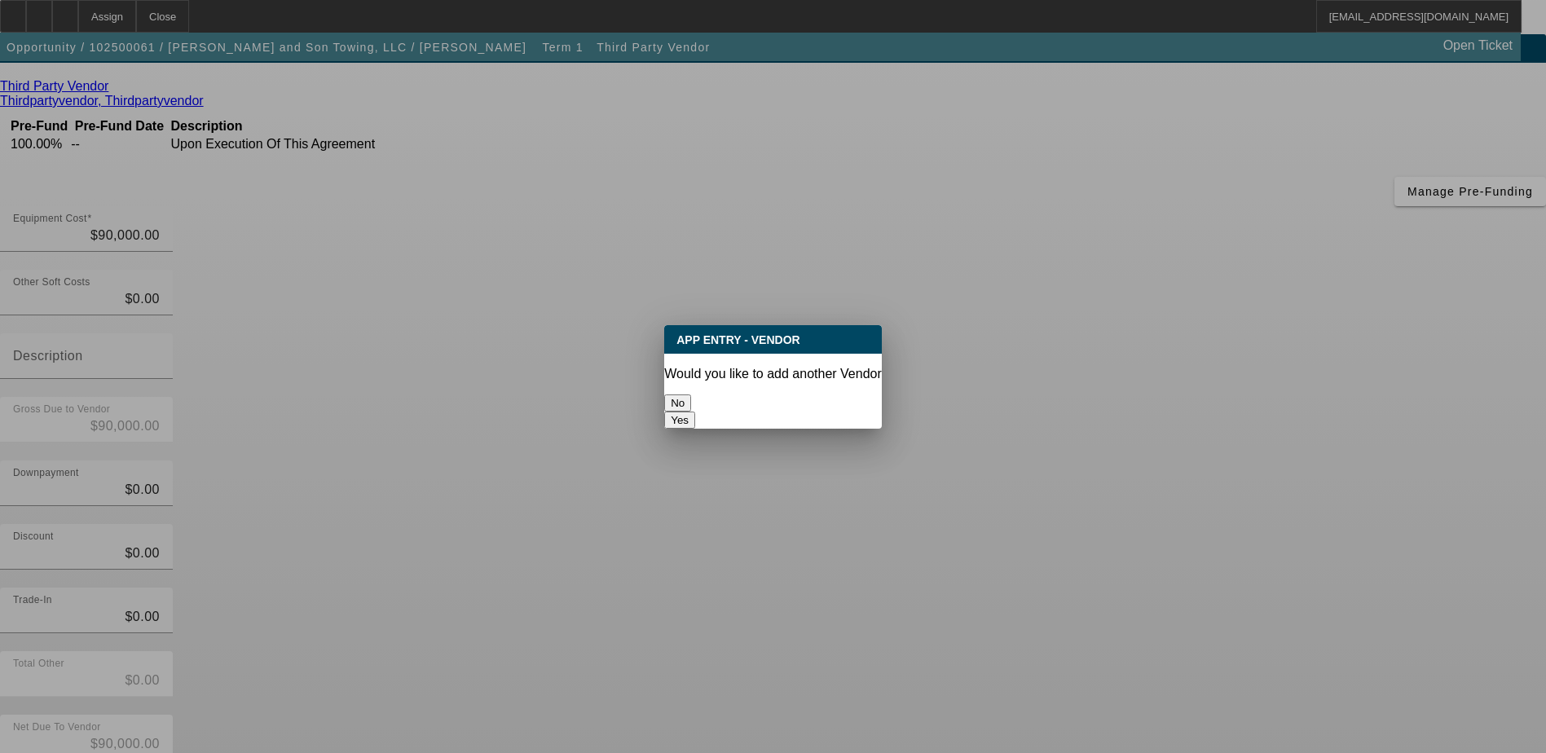
click at [691, 394] on button "No" at bounding box center [677, 402] width 27 height 17
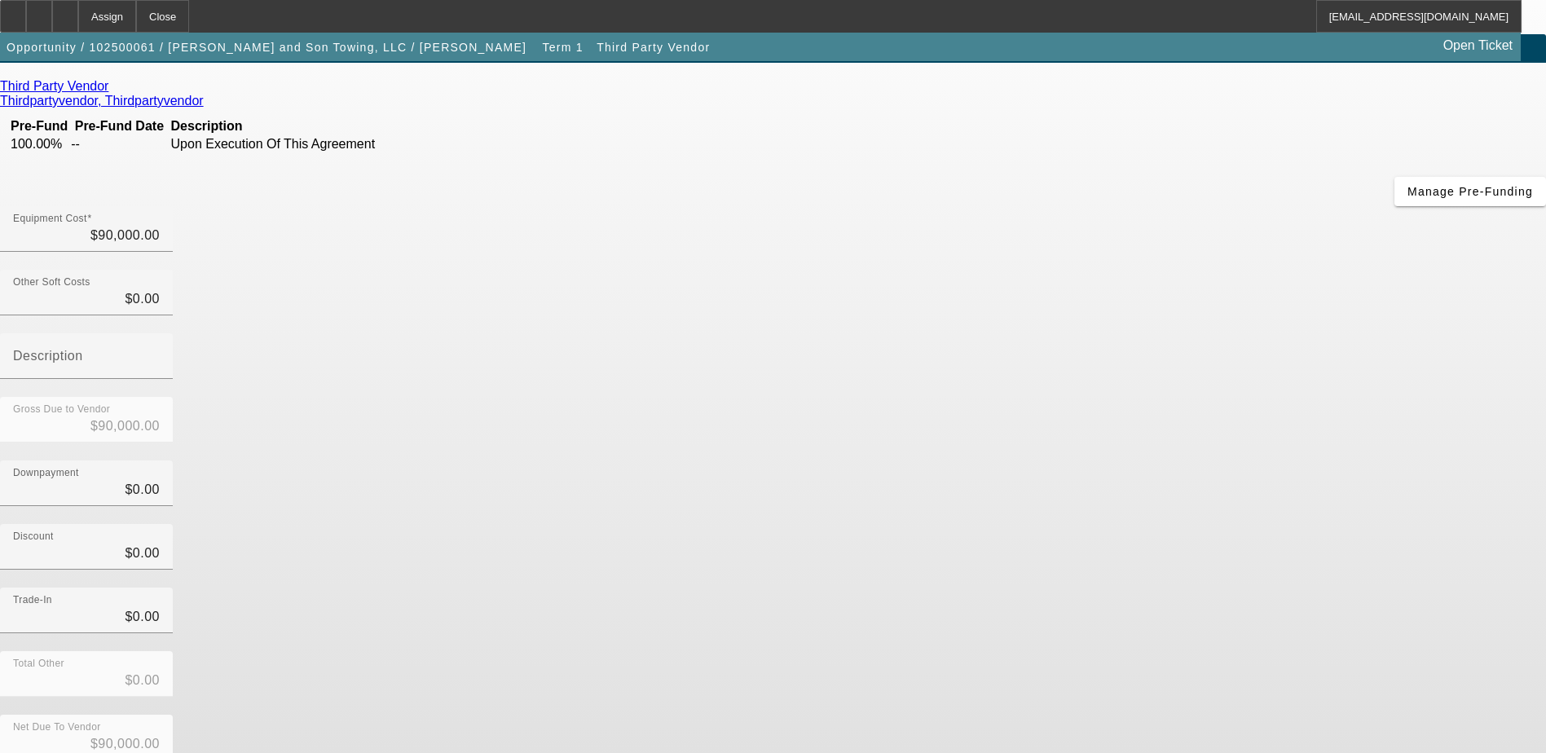
scroll to position [79, 0]
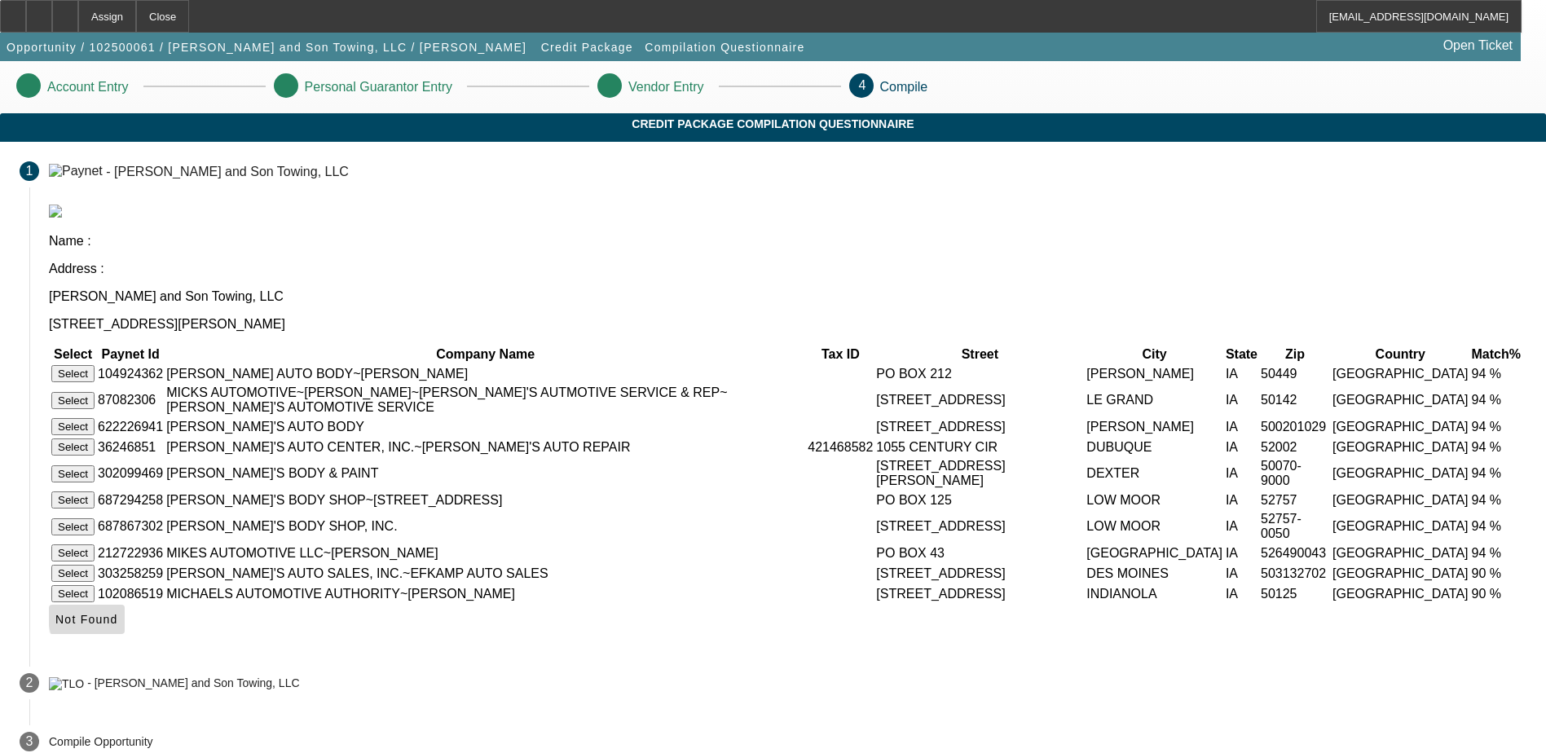
click at [118, 613] on span "Not Found" at bounding box center [86, 619] width 63 height 13
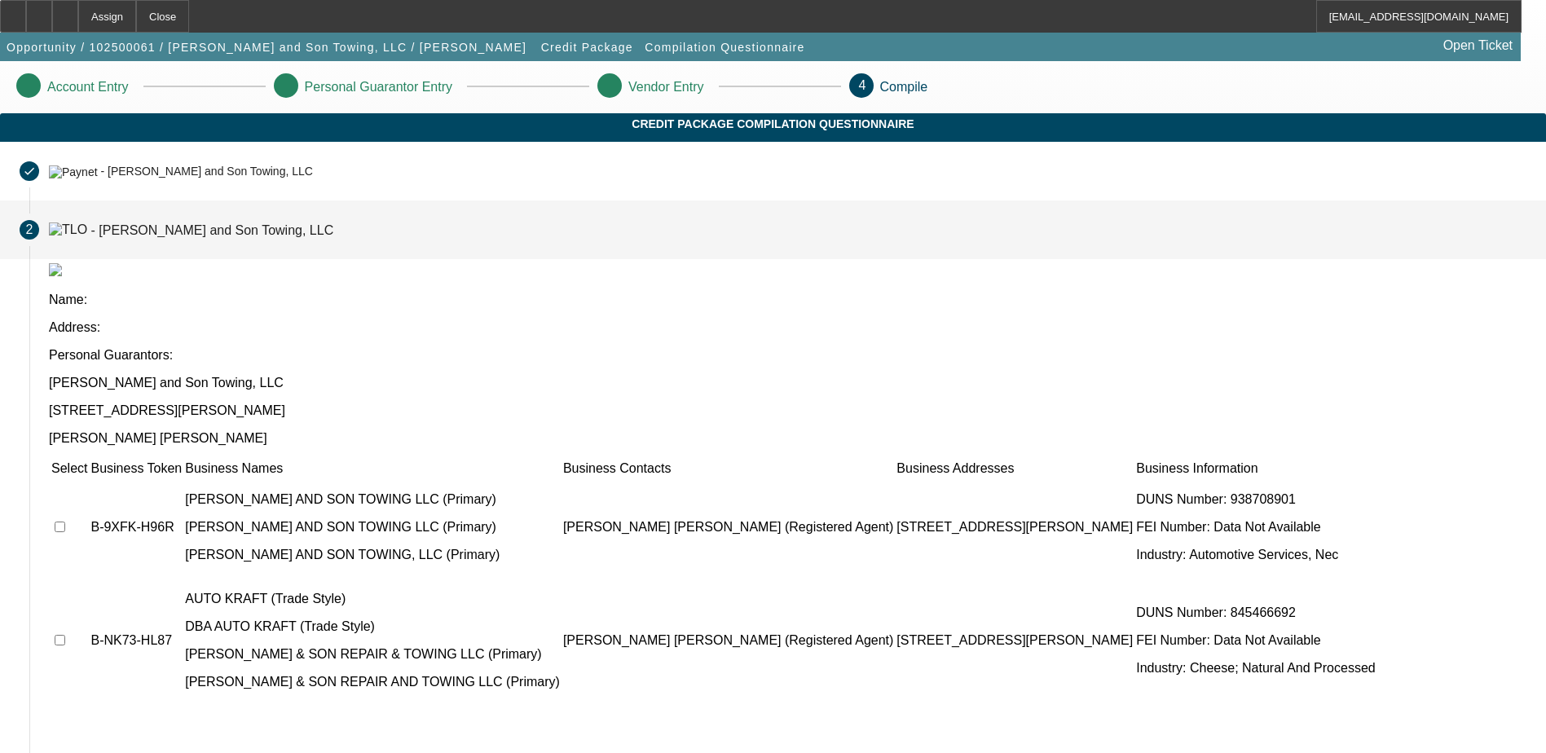
click at [65, 521] on input "checkbox" at bounding box center [60, 526] width 11 height 11
checkbox input "true"
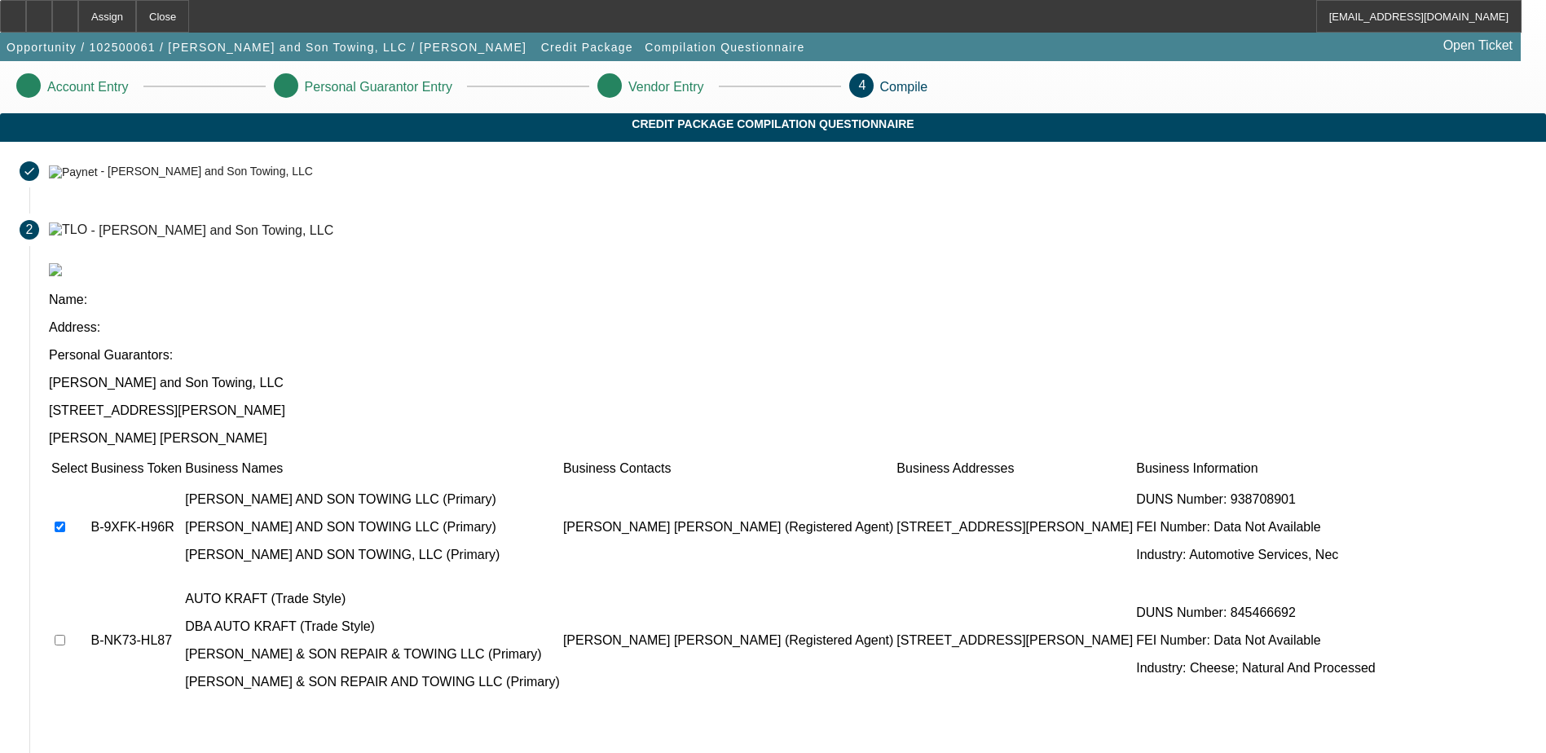
click at [65, 635] on input "checkbox" at bounding box center [60, 640] width 11 height 11
checkbox input "true"
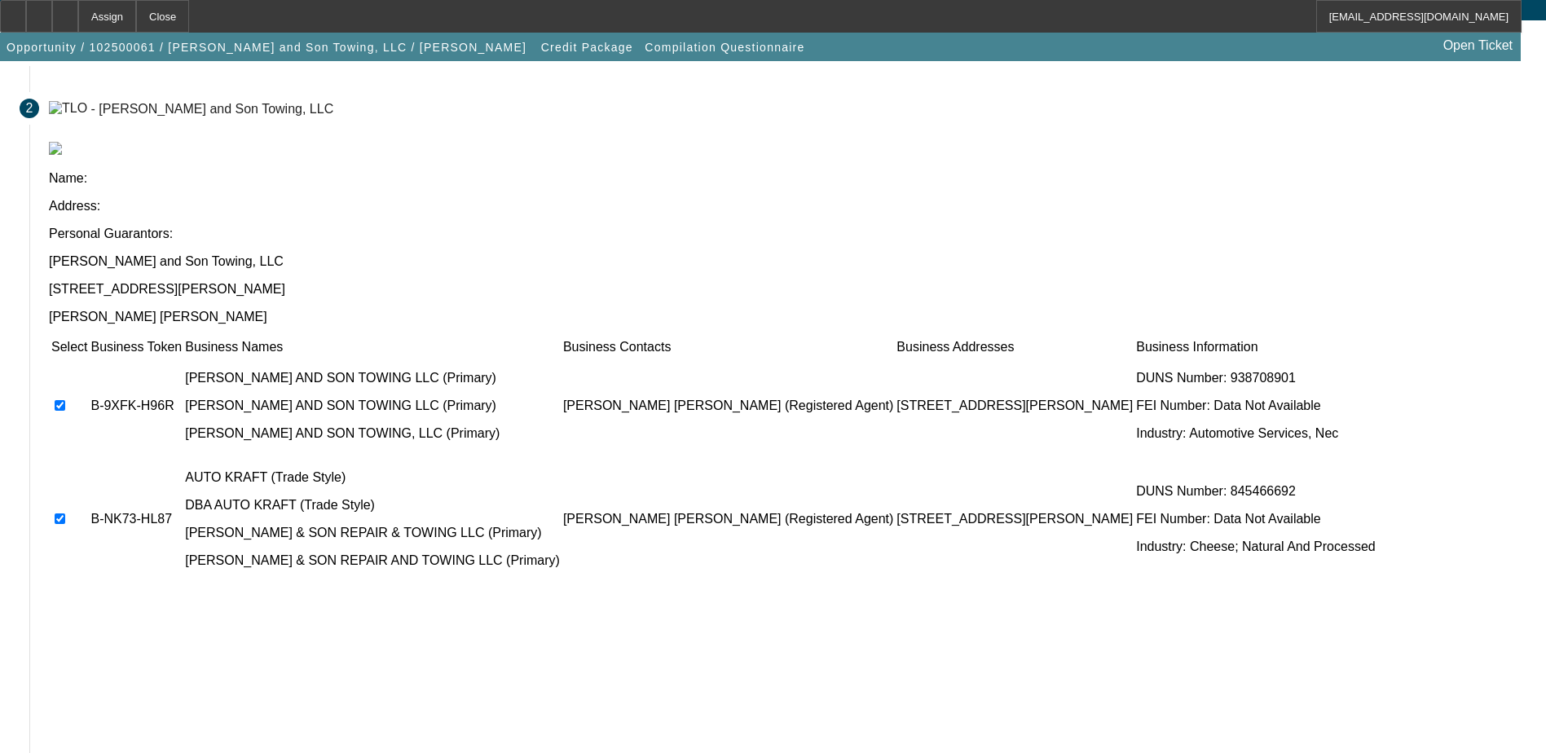
scroll to position [148, 0]
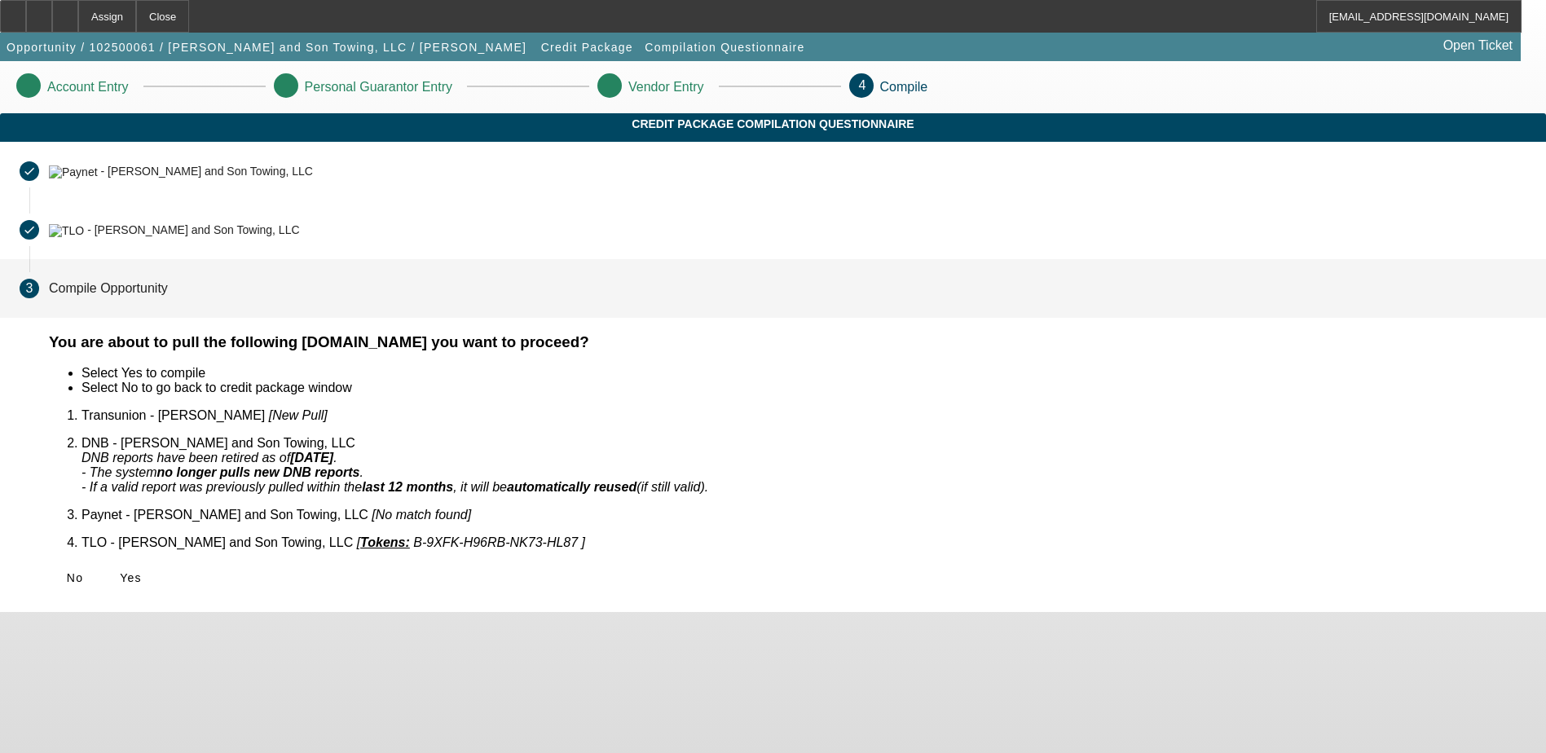
scroll to position [0, 0]
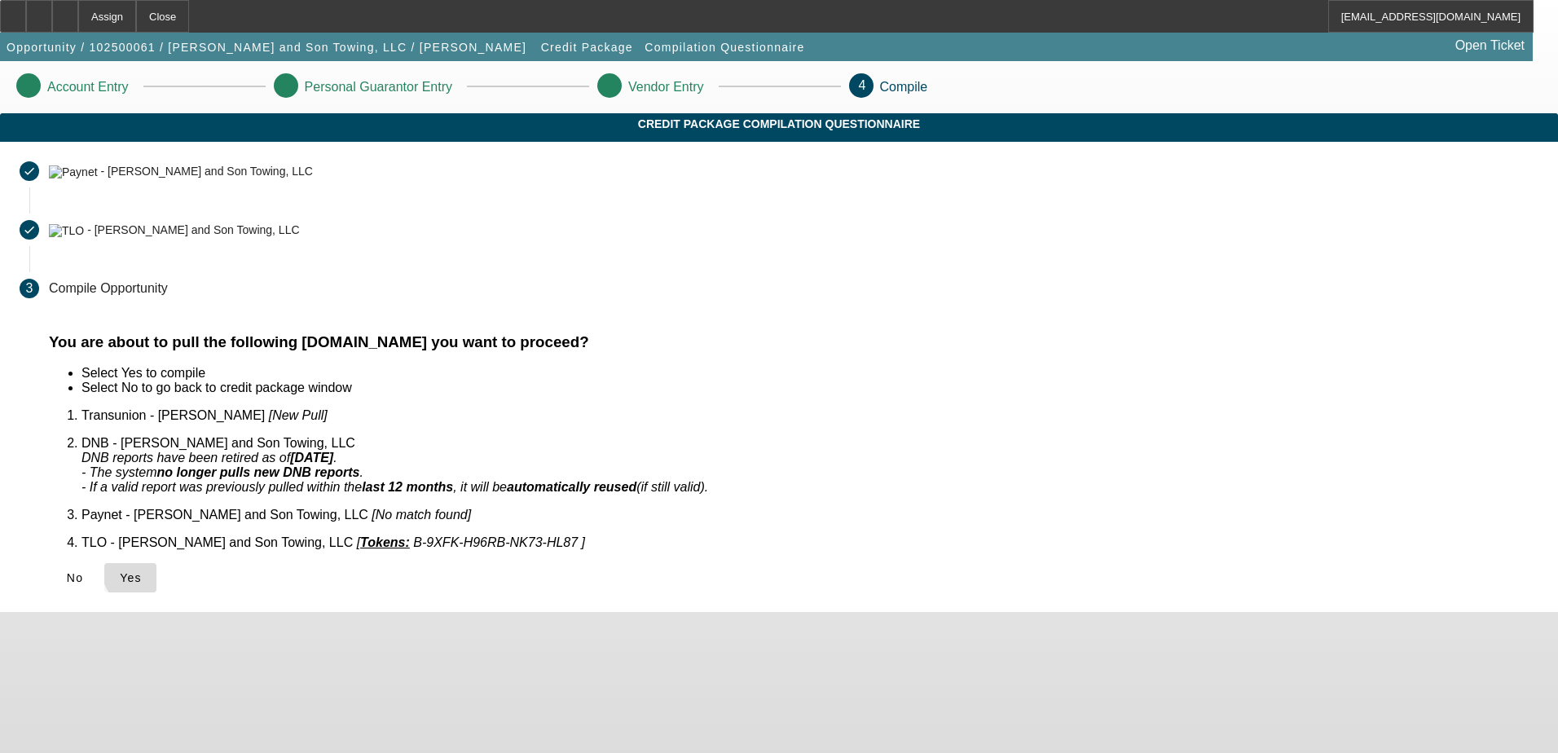
click at [142, 571] on span "Yes" at bounding box center [131, 577] width 22 height 13
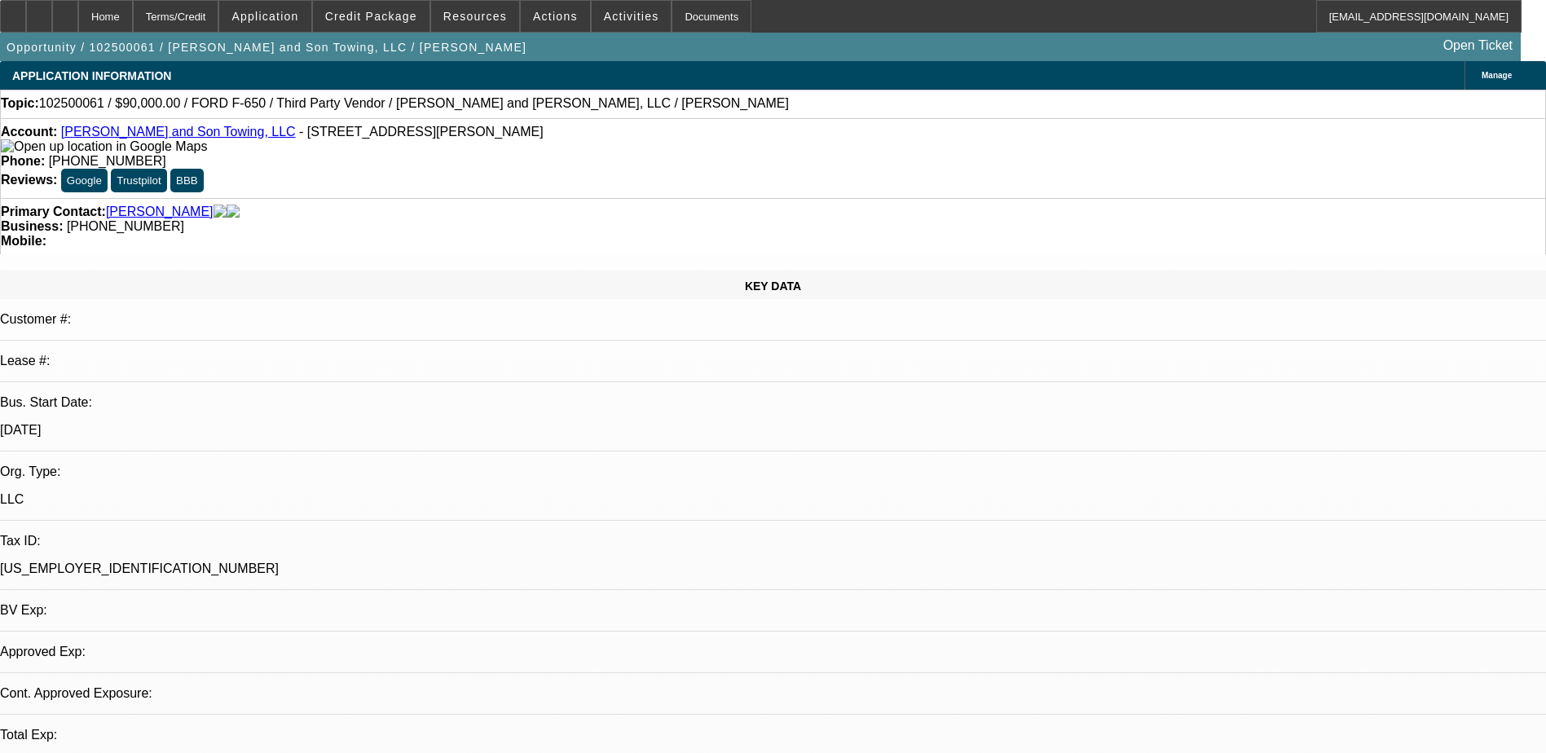
select select "0"
select select "2"
select select "0.1"
select select "1"
select select "2"
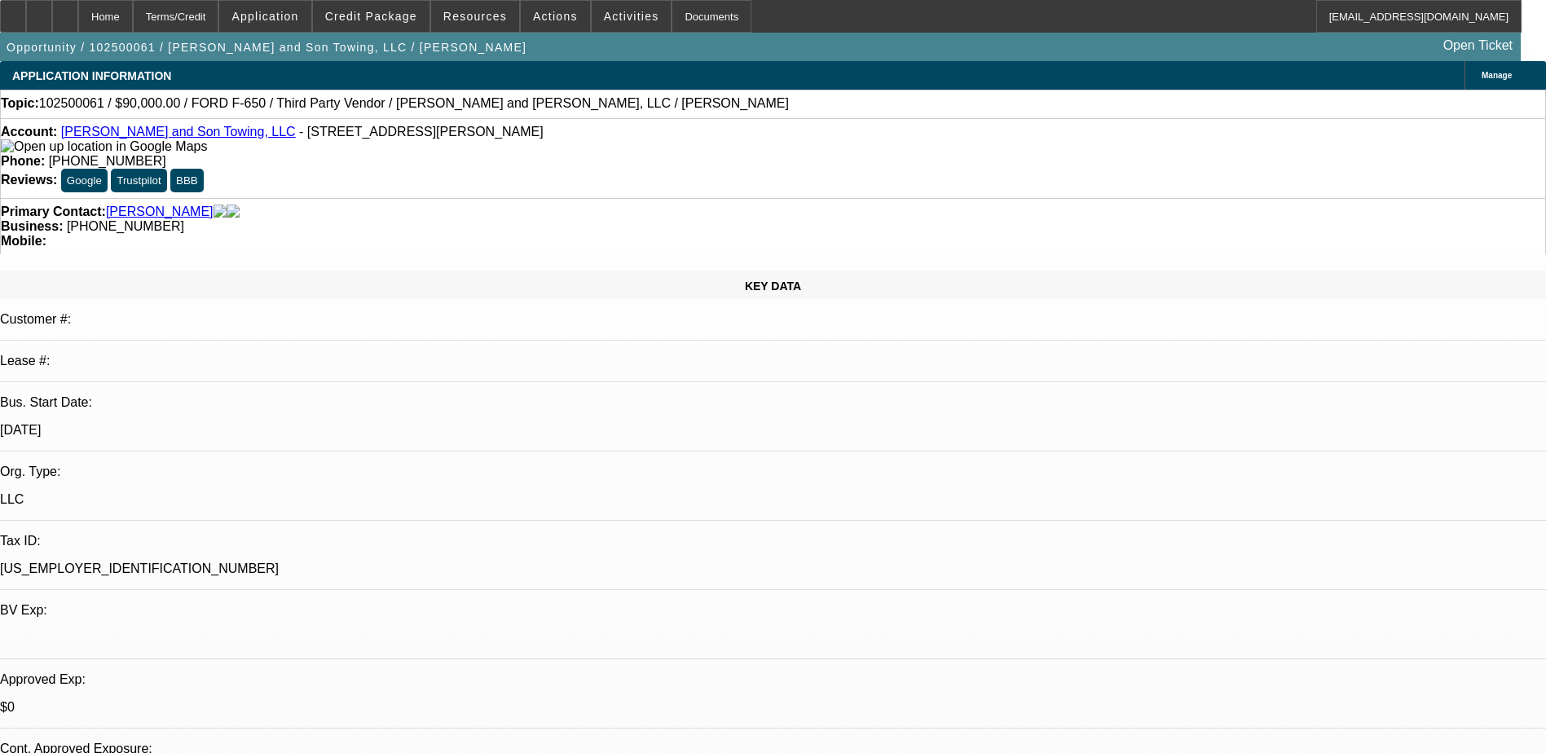
select select "4"
click at [65, 11] on icon at bounding box center [65, 11] width 0 height 0
select select "0.2"
select select "2"
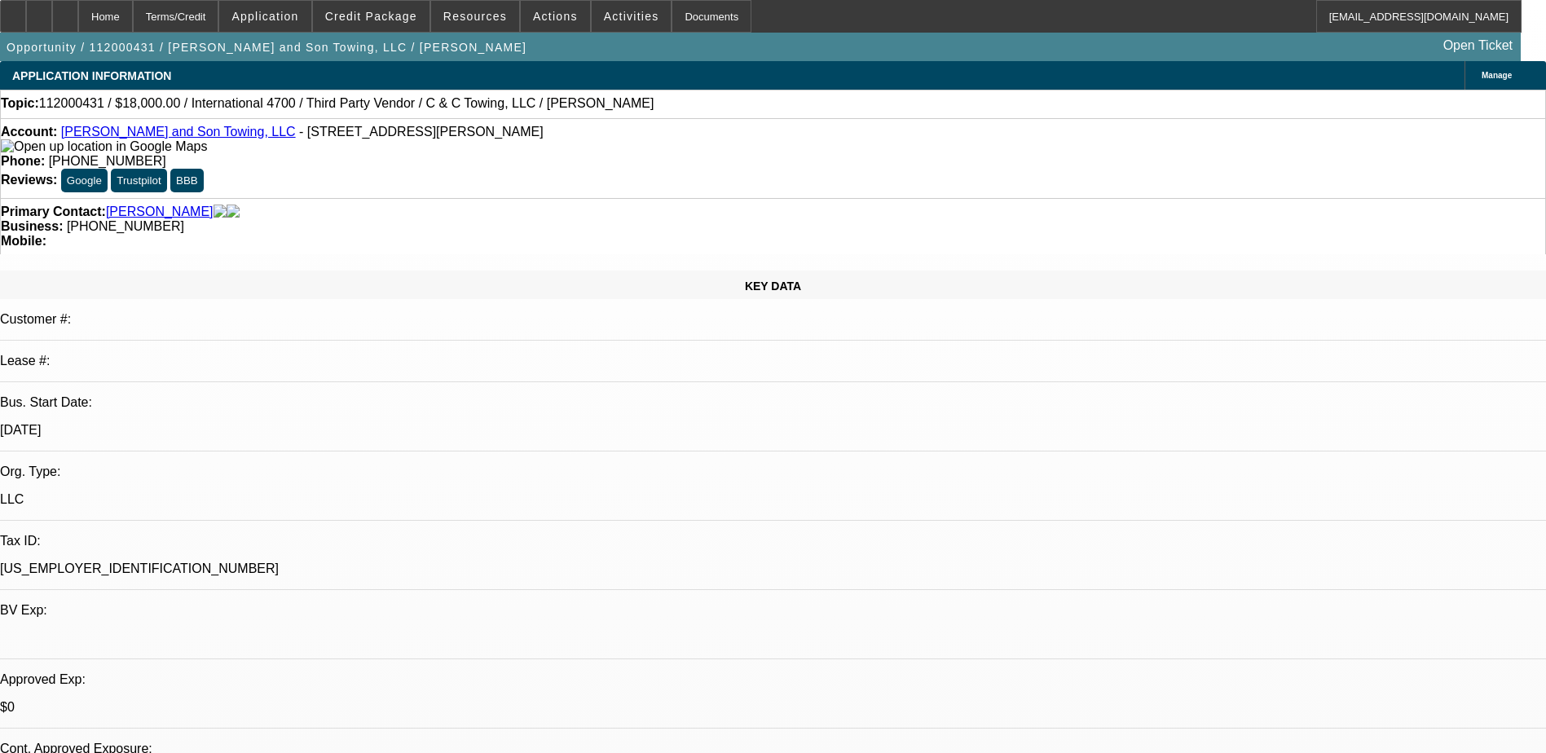
select select "0.1"
select select "4"
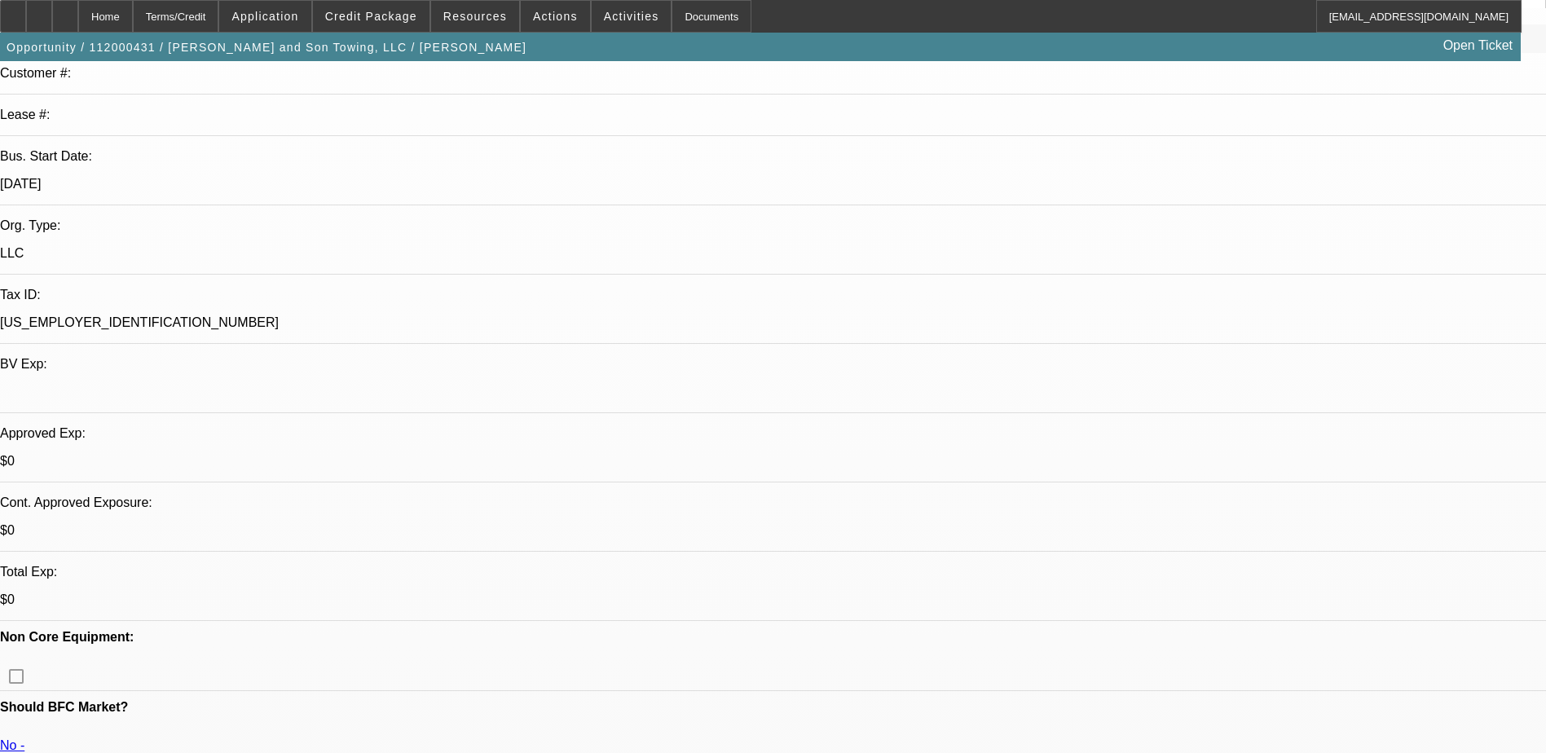
scroll to position [244, 0]
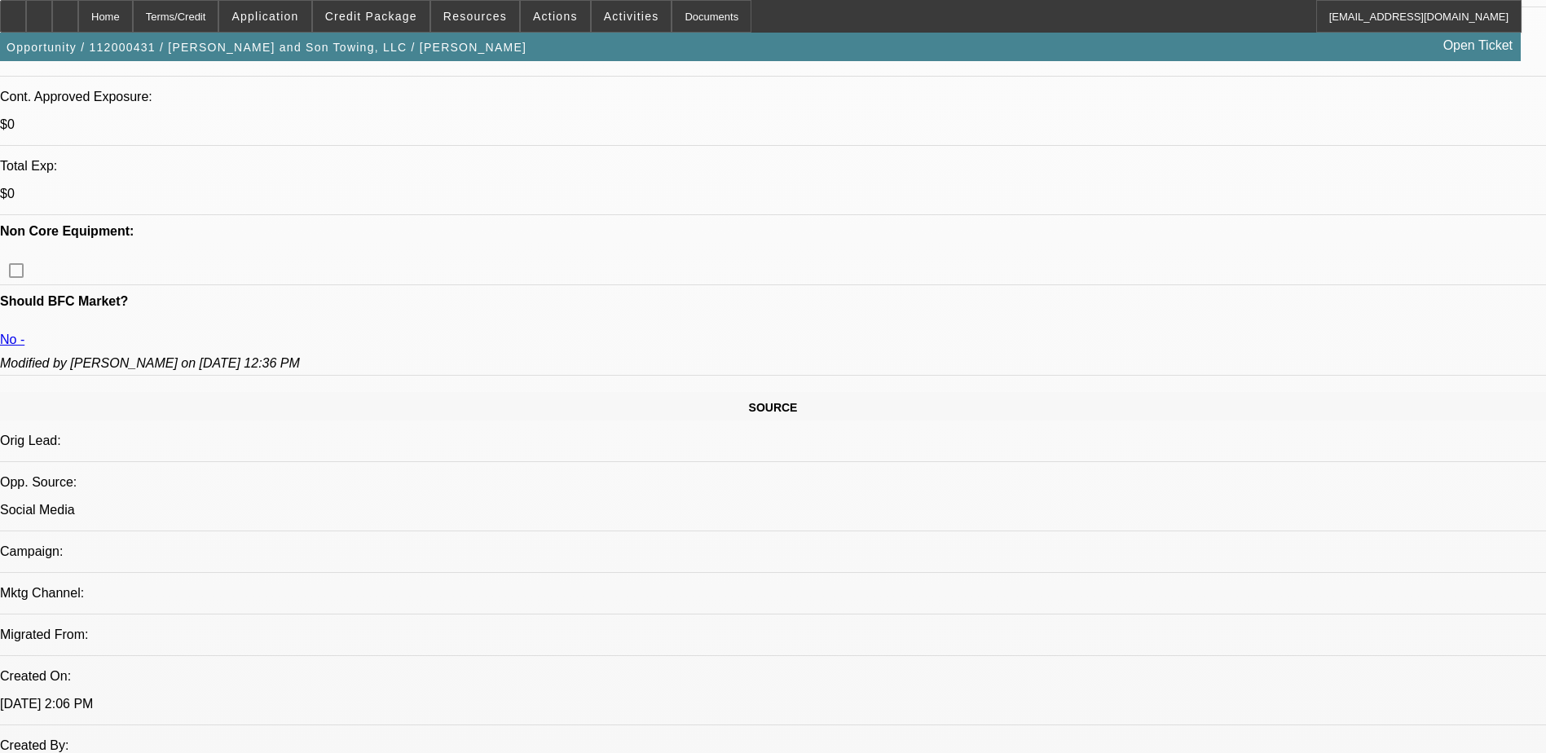
scroll to position [80, 0]
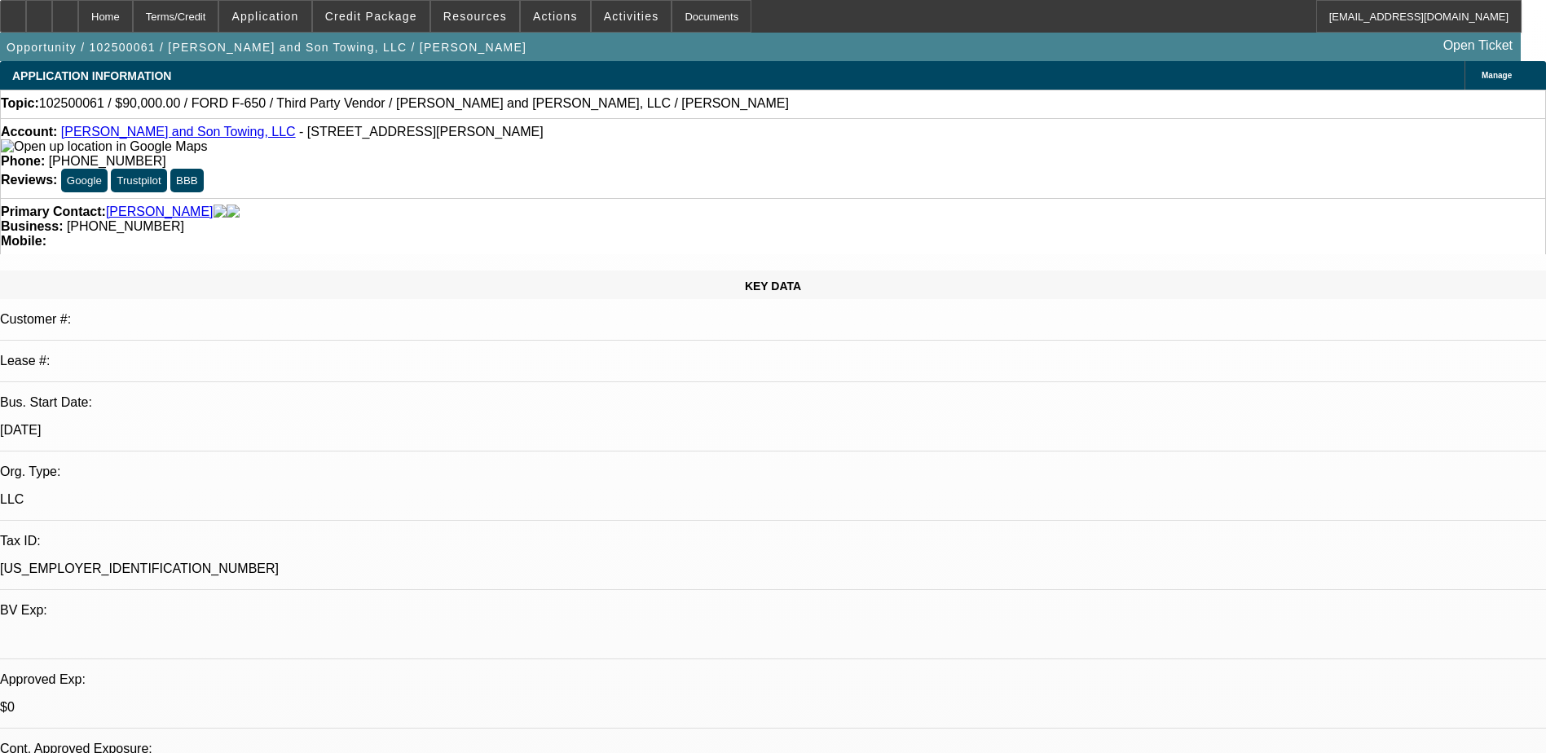
select select "0"
select select "2"
select select "0.1"
select select "4"
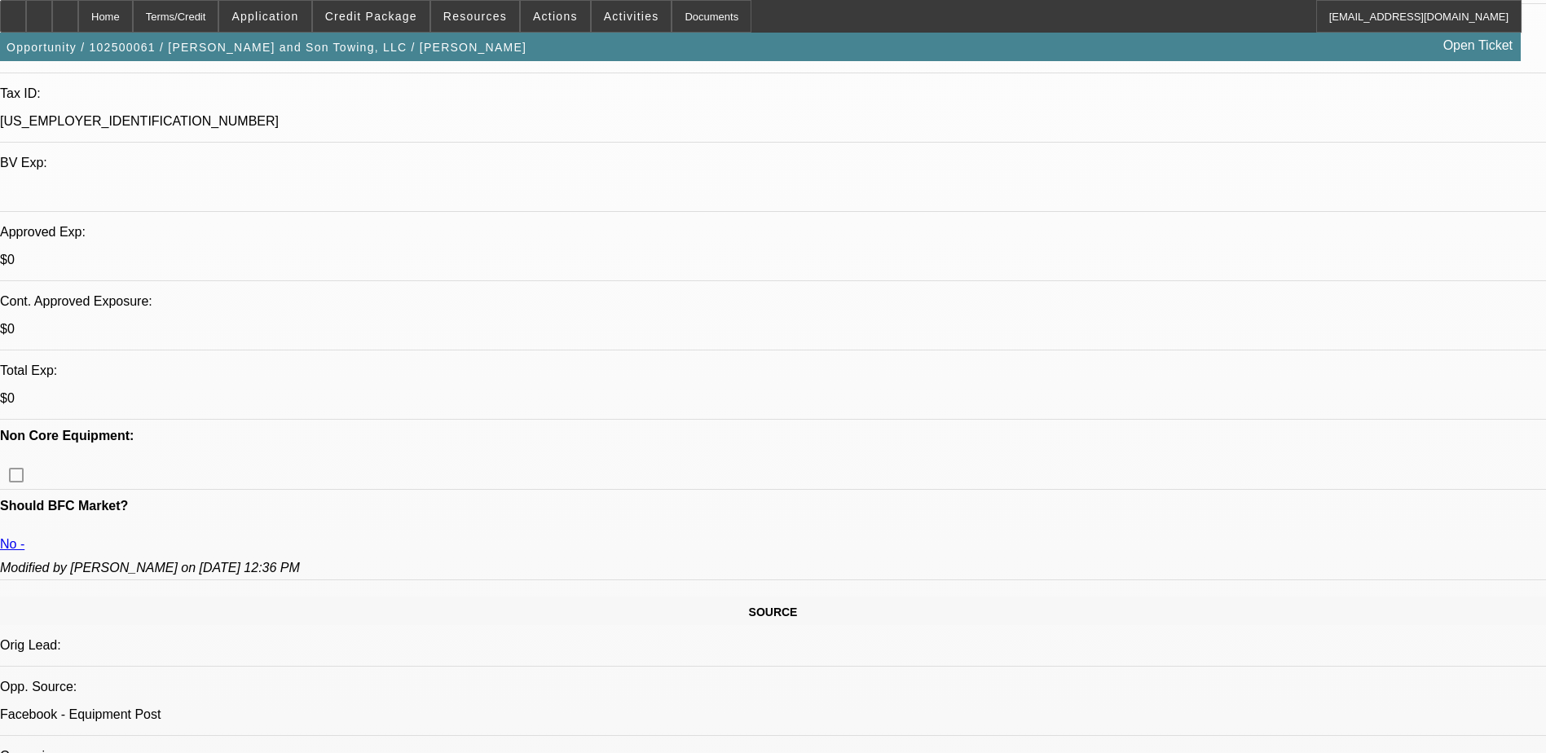
scroll to position [489, 0]
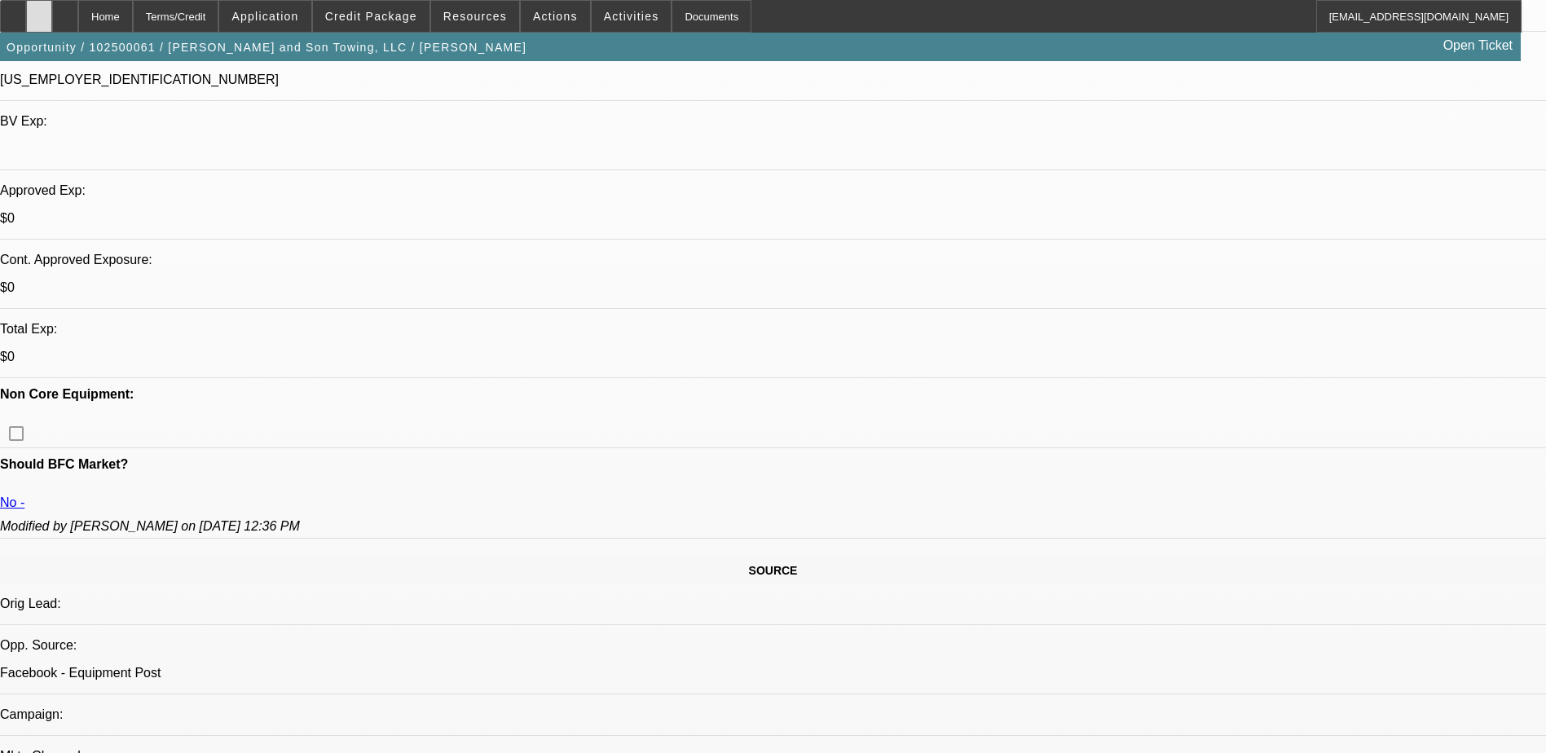
click at [52, 8] on div at bounding box center [39, 16] width 26 height 33
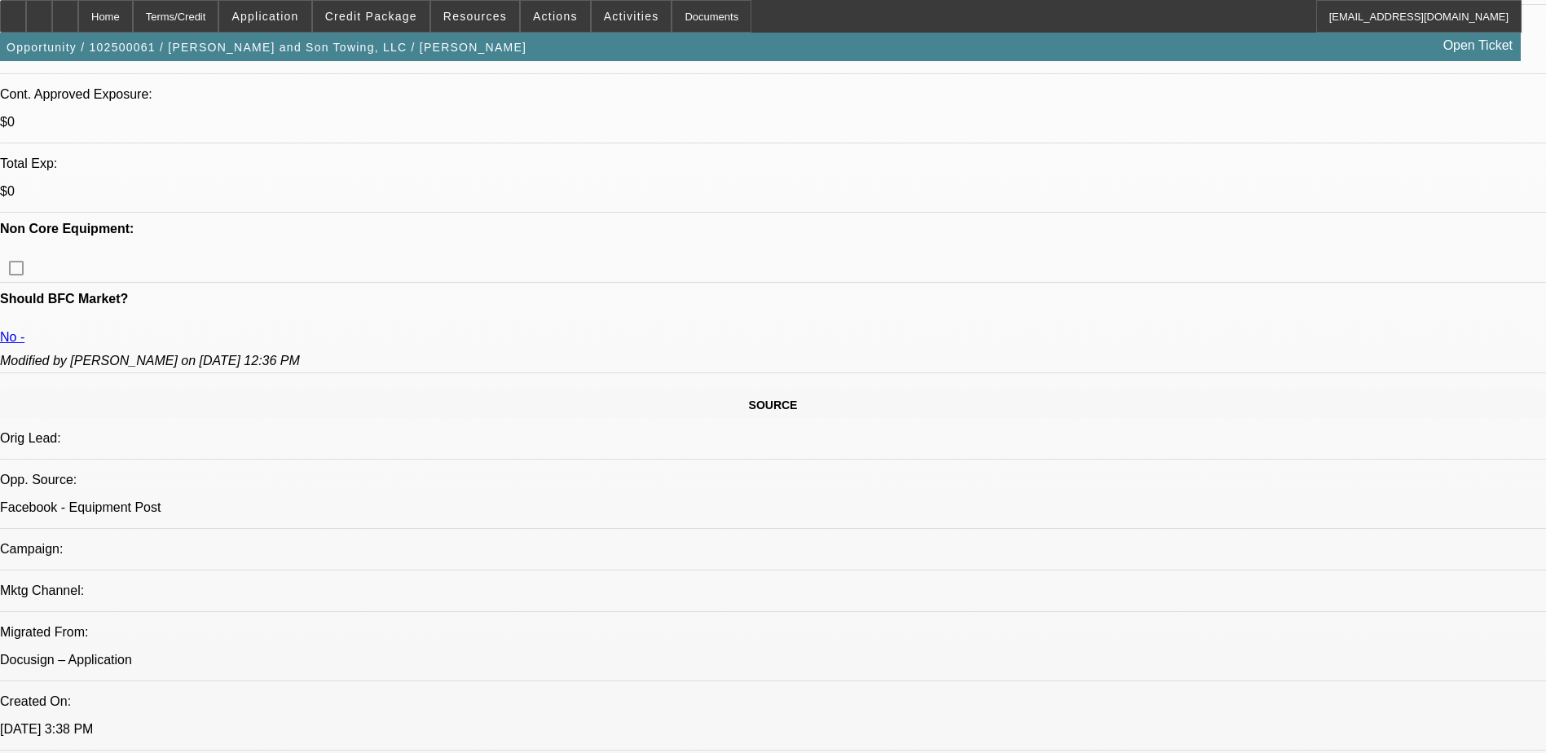
scroll to position [652, 0]
click at [78, 3] on div at bounding box center [65, 16] width 26 height 33
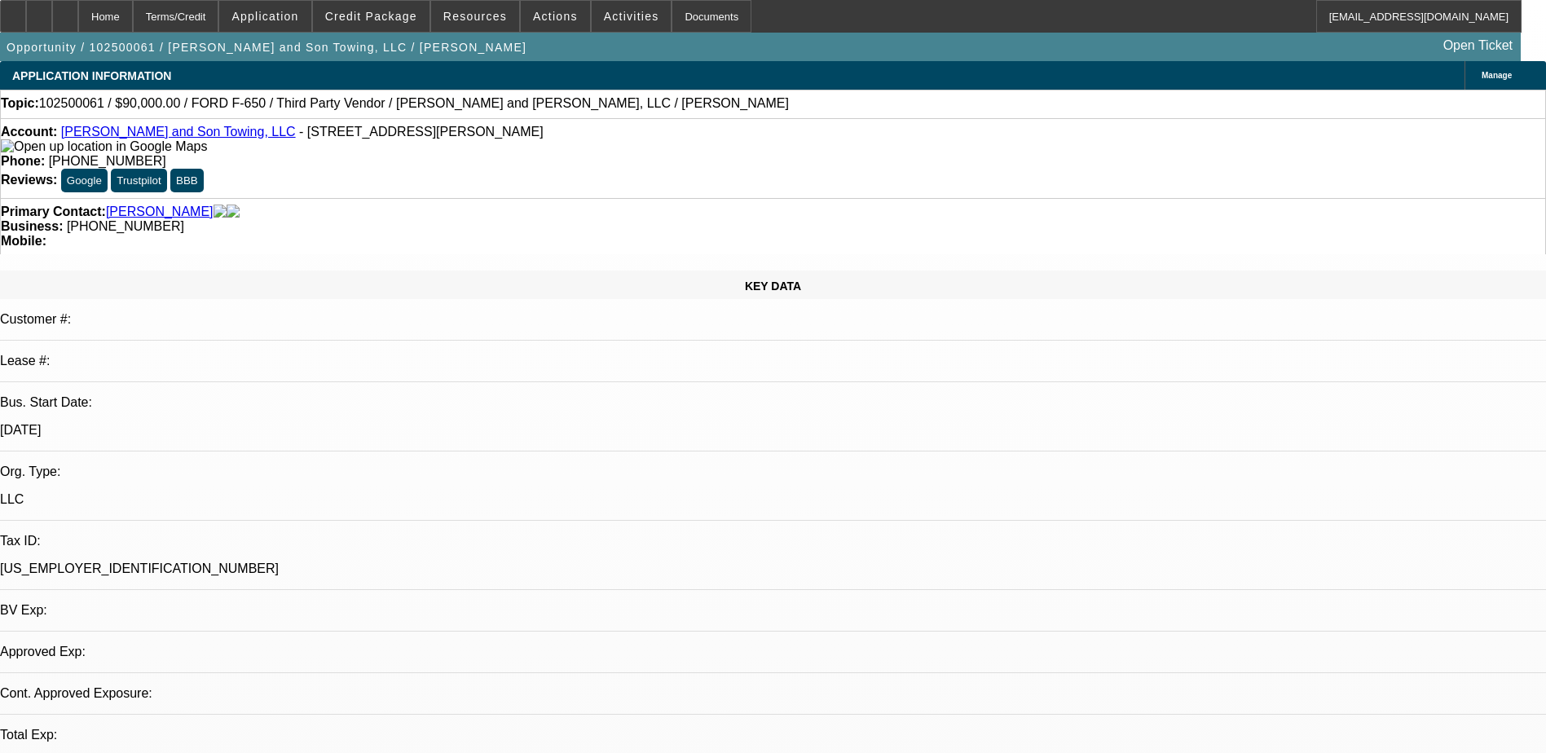
select select "0"
select select "2"
select select "0.1"
select select "4"
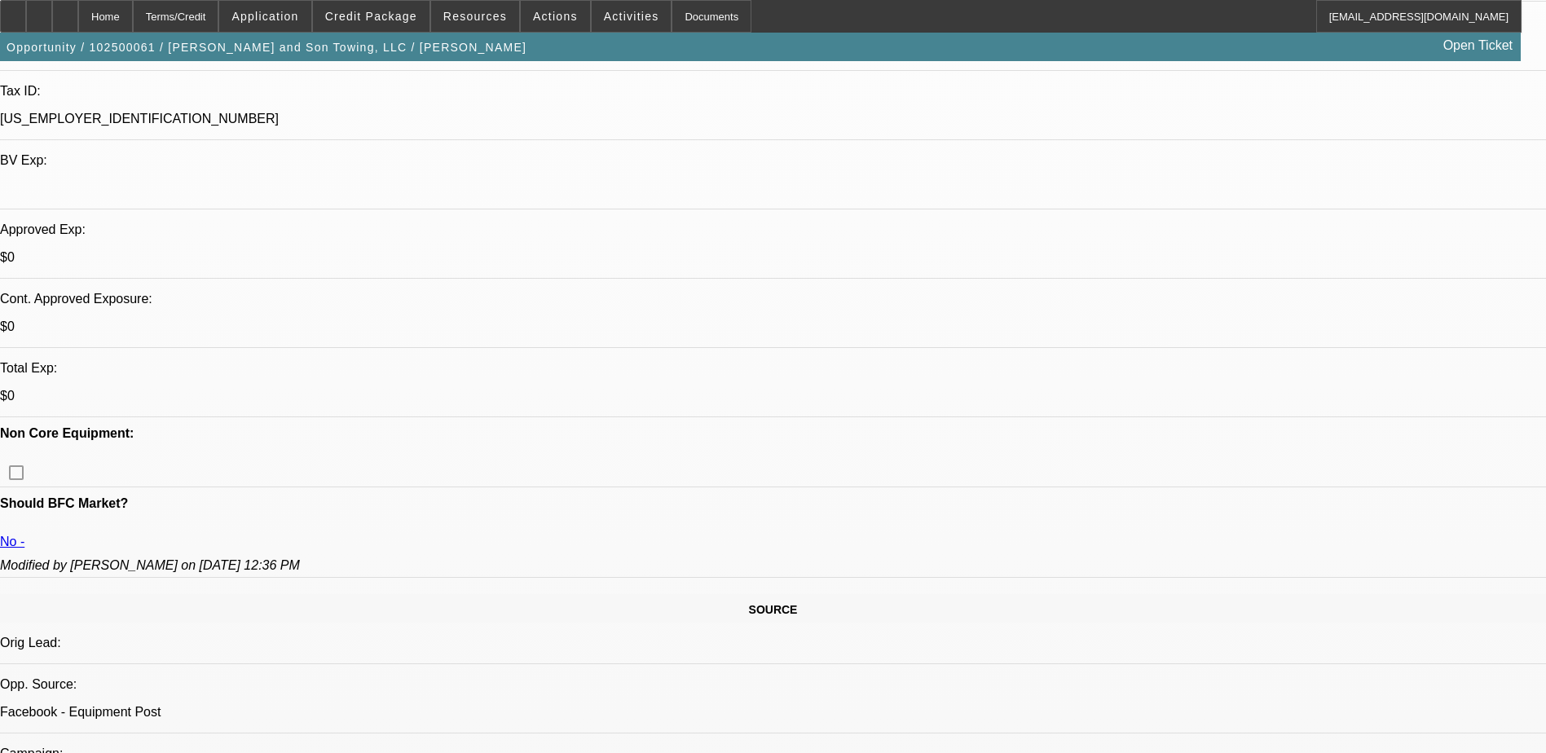
scroll to position [489, 0]
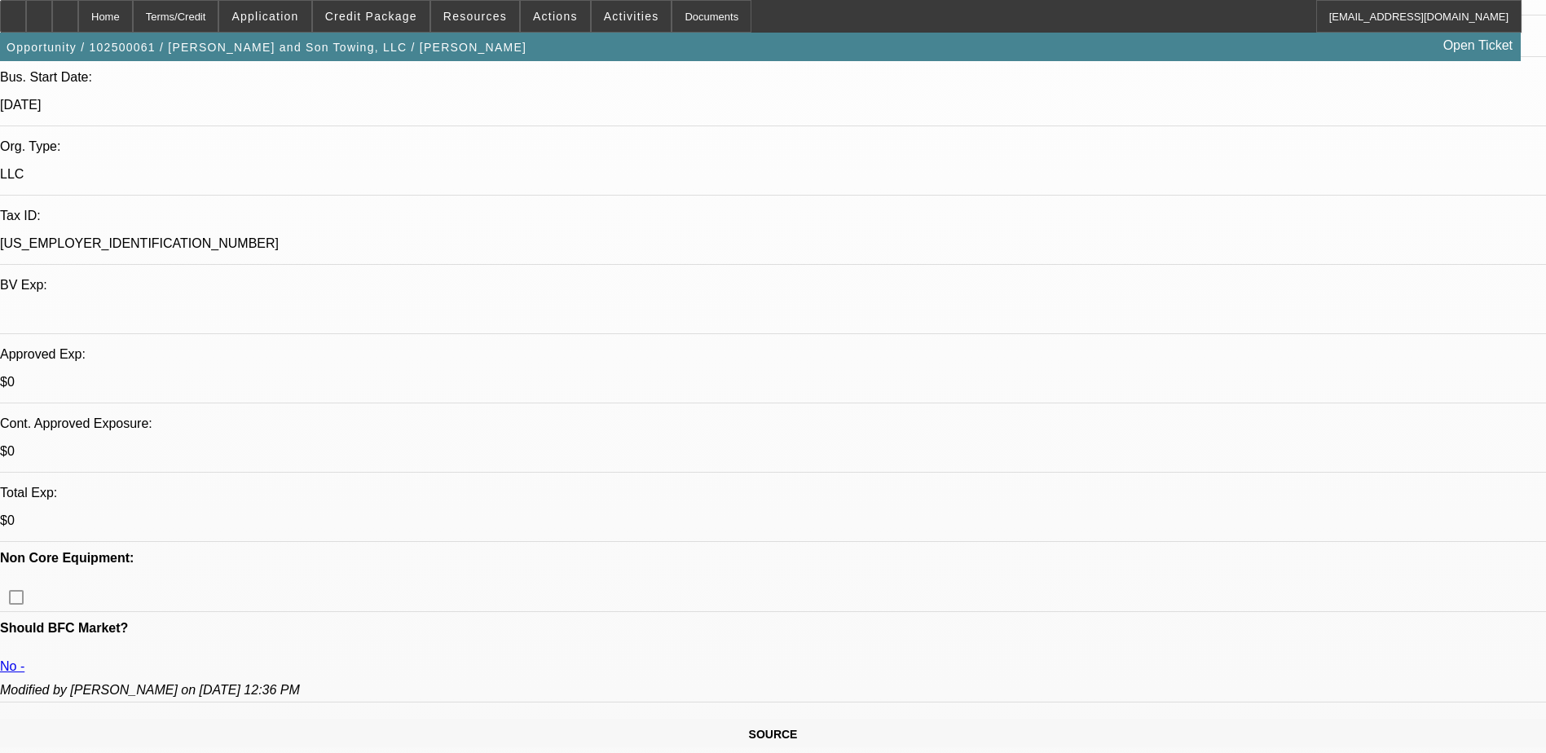
scroll to position [326, 0]
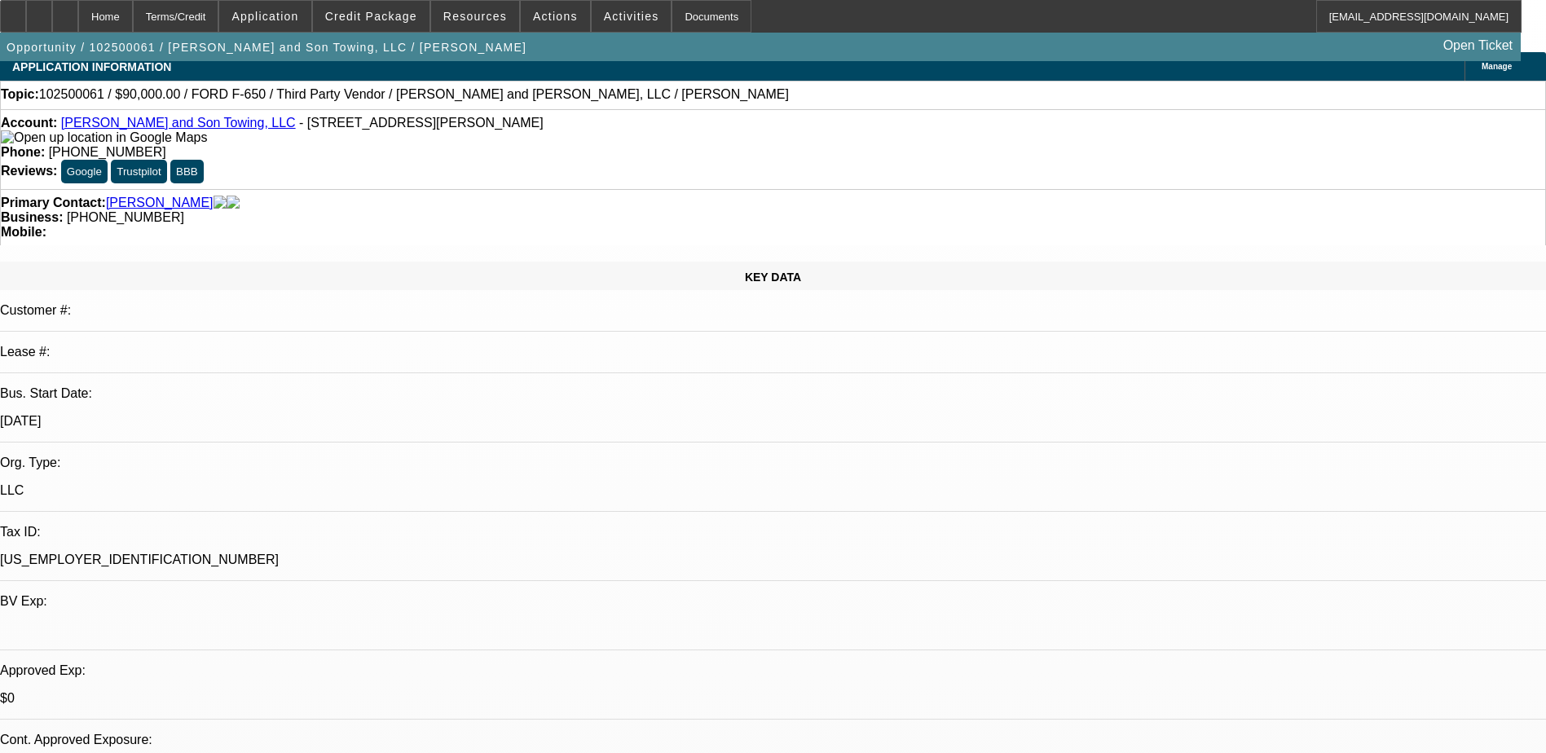
scroll to position [0, 0]
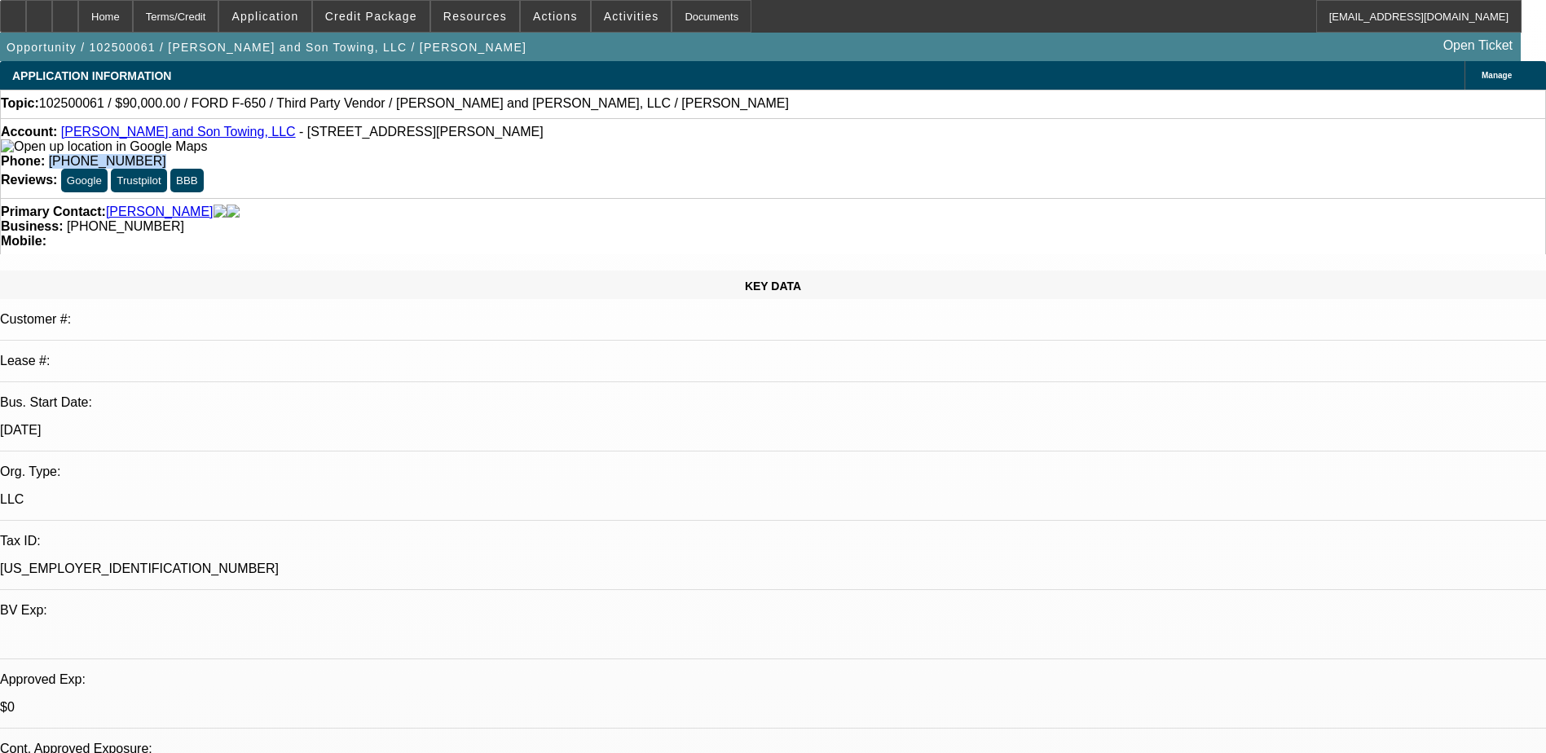
drag, startPoint x: 642, startPoint y: 136, endPoint x: 565, endPoint y: 148, distance: 77.6
click at [565, 148] on div "Account: [PERSON_NAME] and Son Towing, LLC - [STREET_ADDRESS][PERSON_NAME] Phon…" at bounding box center [773, 158] width 1546 height 80
copy span "[PHONE_NUMBER]"
click at [656, 118] on div "Topic: 102500061 / $90,000.00 / FORD F-650 / Third Party Vendor / [PERSON_NAME]…" at bounding box center [773, 104] width 1546 height 29
drag, startPoint x: 650, startPoint y: 143, endPoint x: 567, endPoint y: 154, distance: 83.9
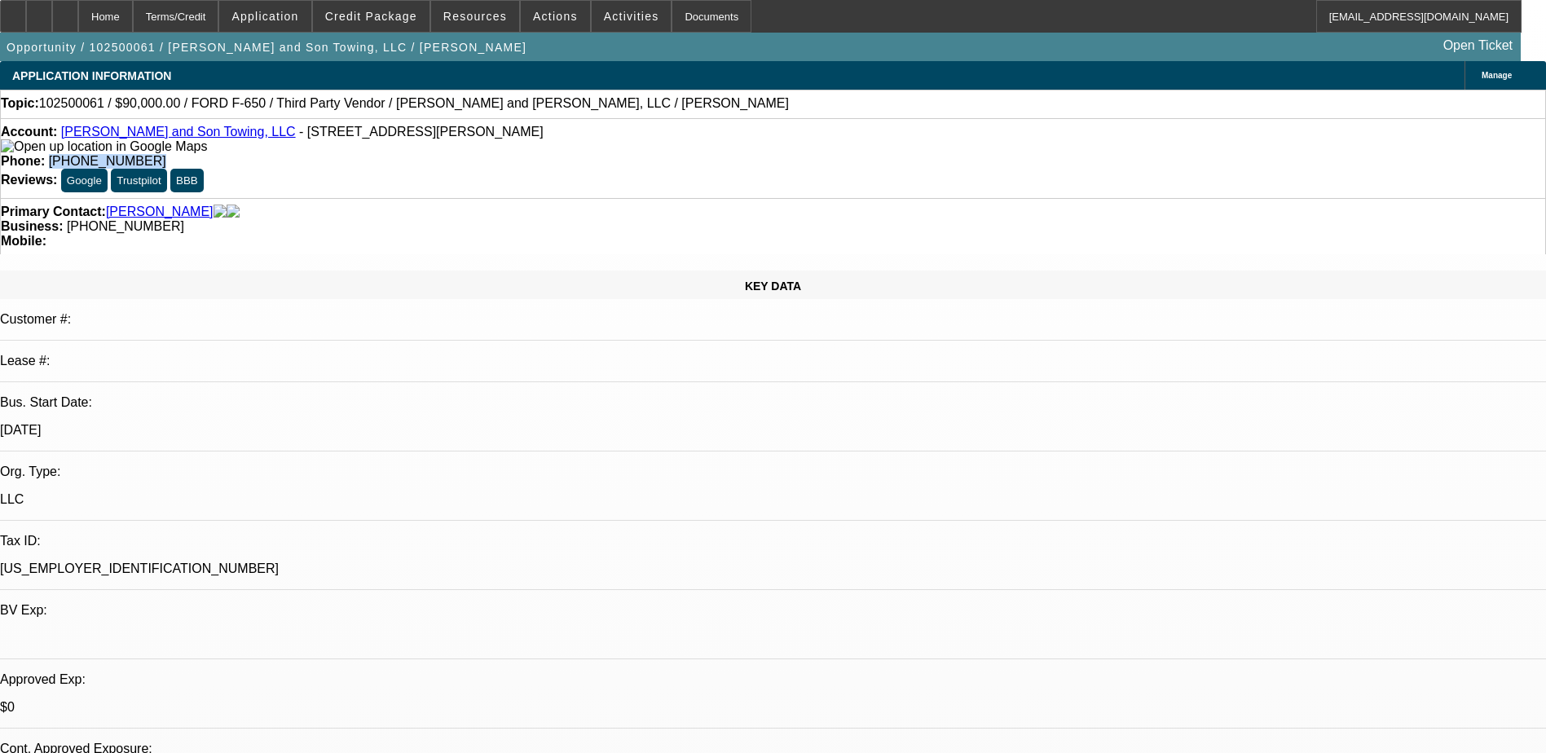
click at [567, 154] on div "Account: [PERSON_NAME] and Son Towing, LLC - [STREET_ADDRESS][PERSON_NAME] Phon…" at bounding box center [773, 158] width 1546 height 80
drag, startPoint x: 567, startPoint y: 154, endPoint x: 696, endPoint y: 153, distance: 128.7
click at [696, 153] on div "Account: [PERSON_NAME] and Son Towing, LLC - [STREET_ADDRESS][PERSON_NAME] Phon…" at bounding box center [773, 158] width 1546 height 80
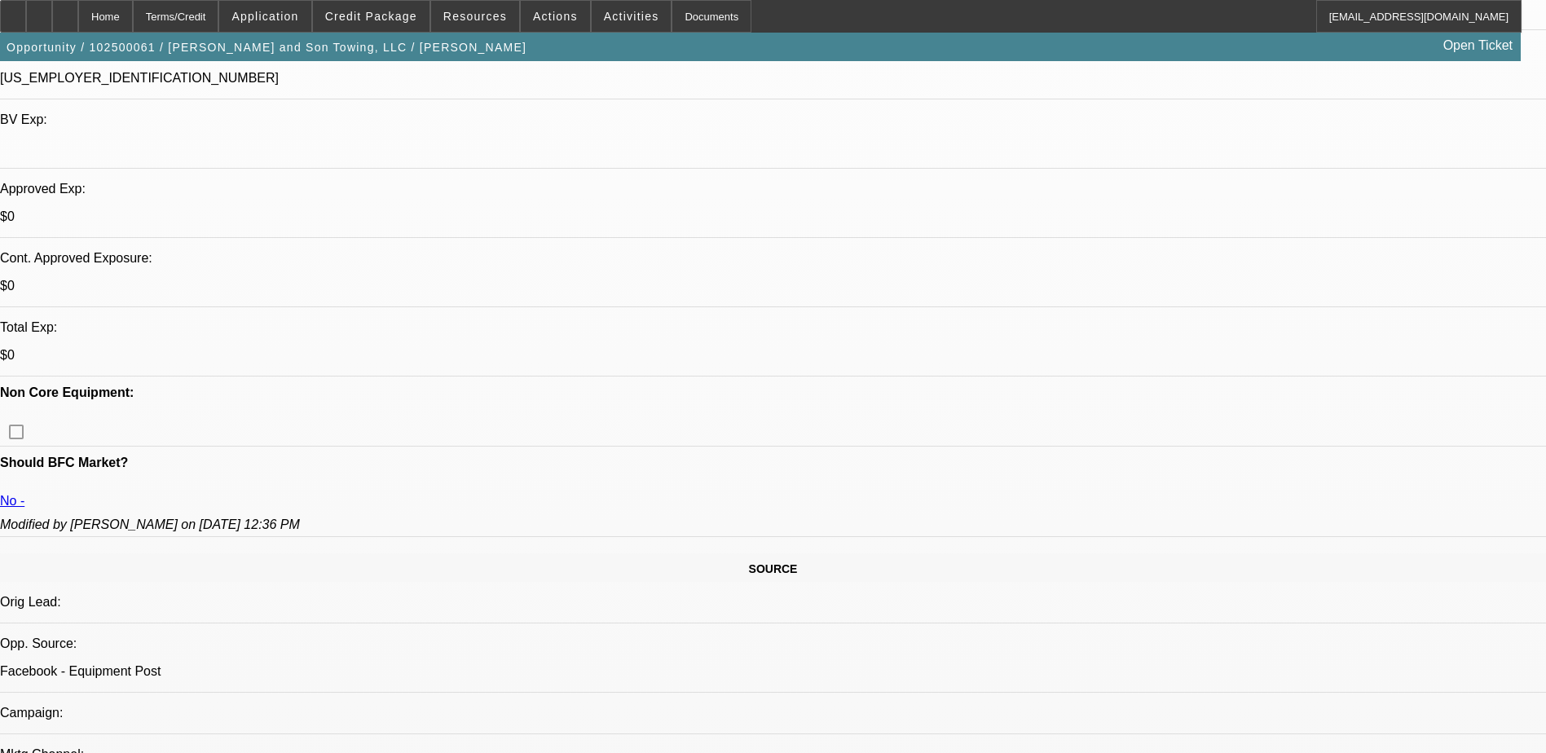
scroll to position [489, 0]
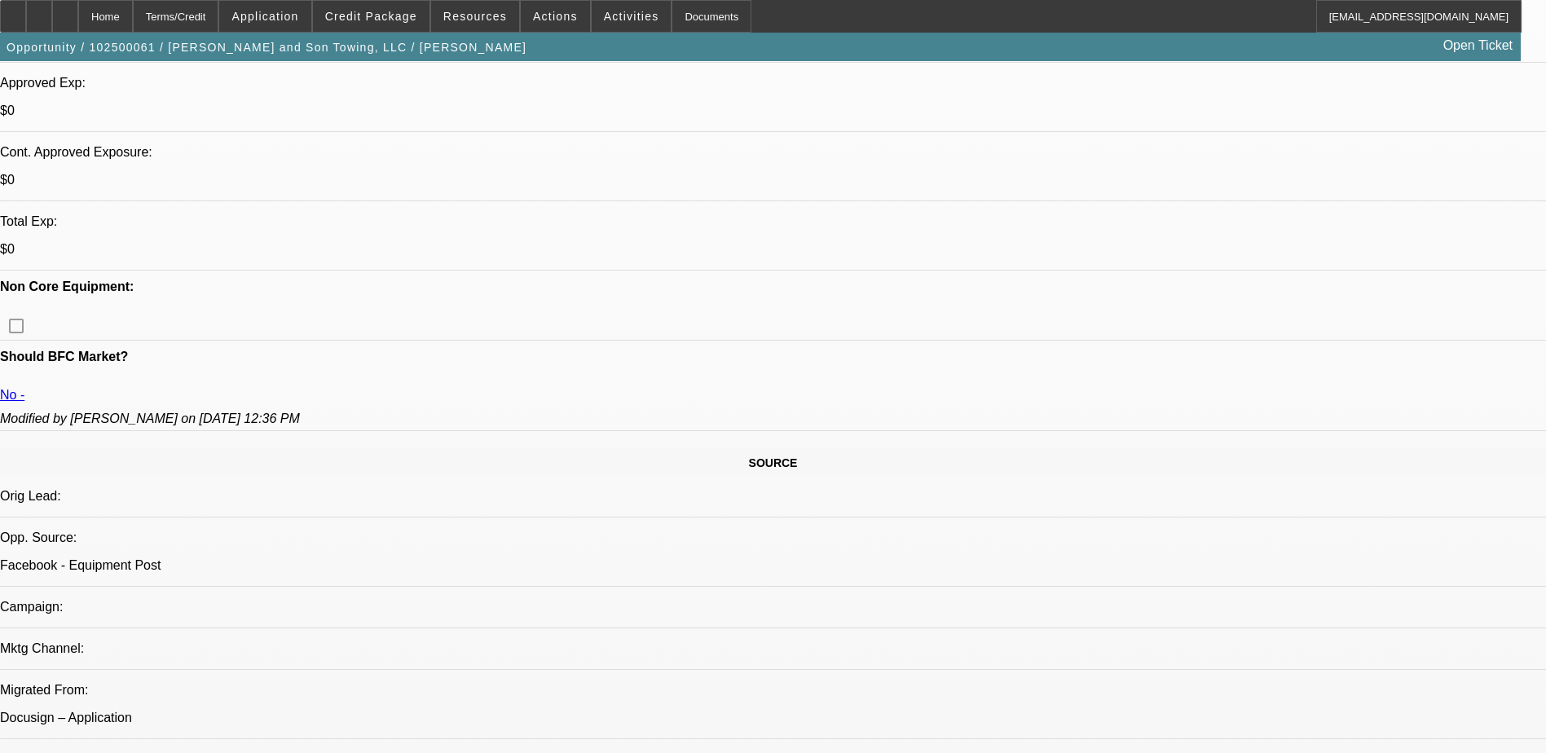
scroll to position [407, 0]
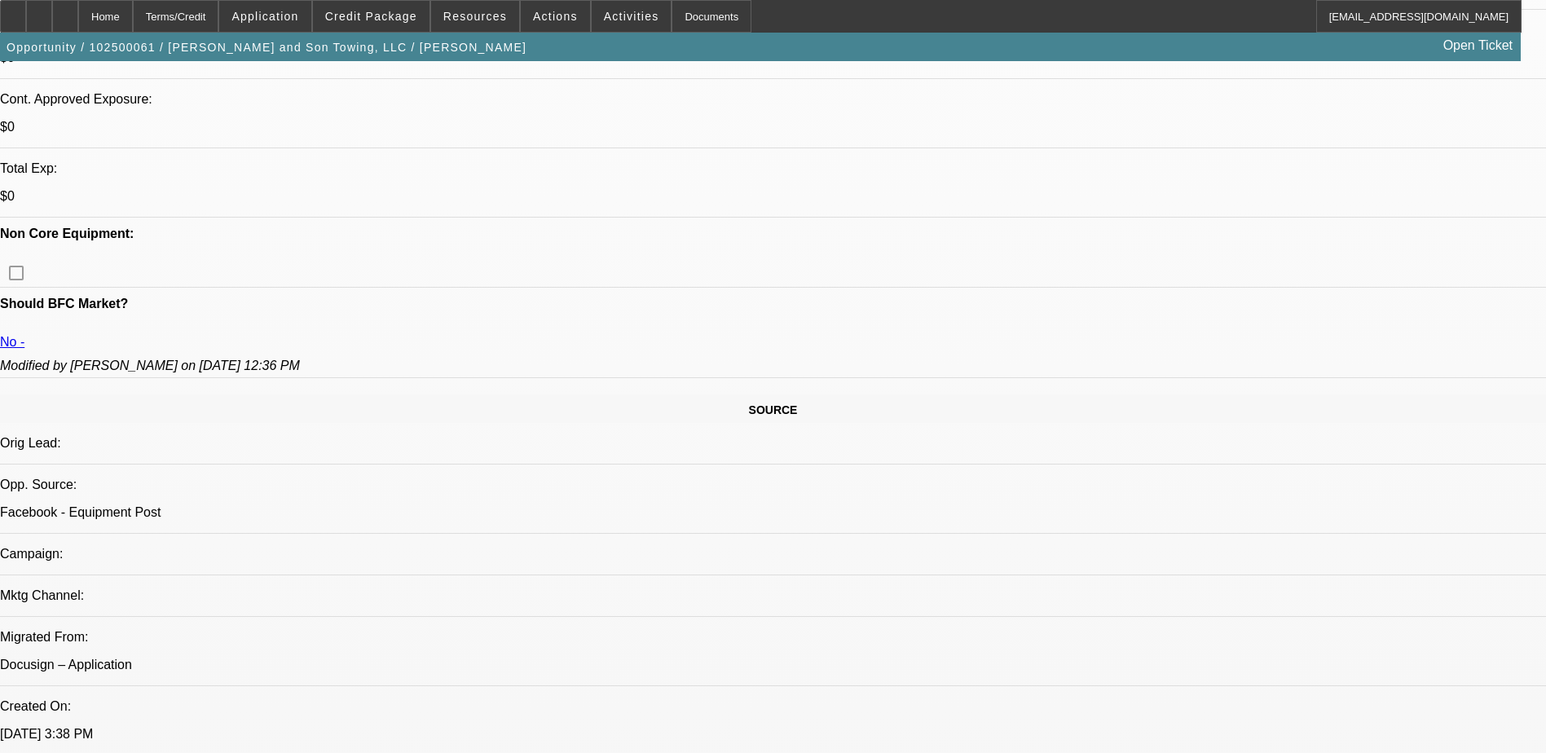
scroll to position [652, 0]
